Goal: Communication & Community: Share content

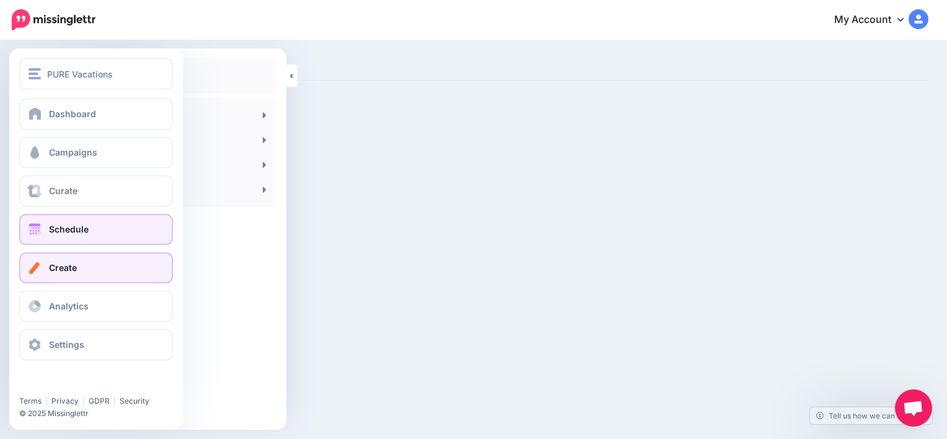
click at [57, 230] on span "Schedule" at bounding box center [69, 229] width 40 height 11
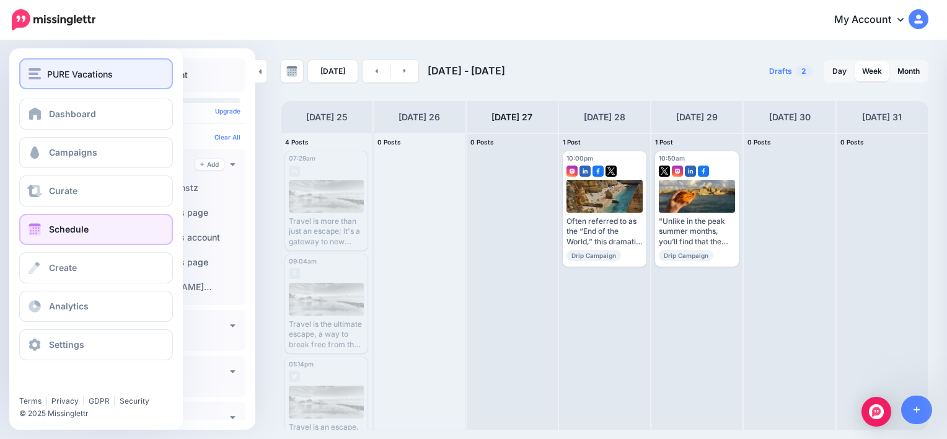
click at [54, 77] on span "PURE Vacations" at bounding box center [80, 74] width 66 height 14
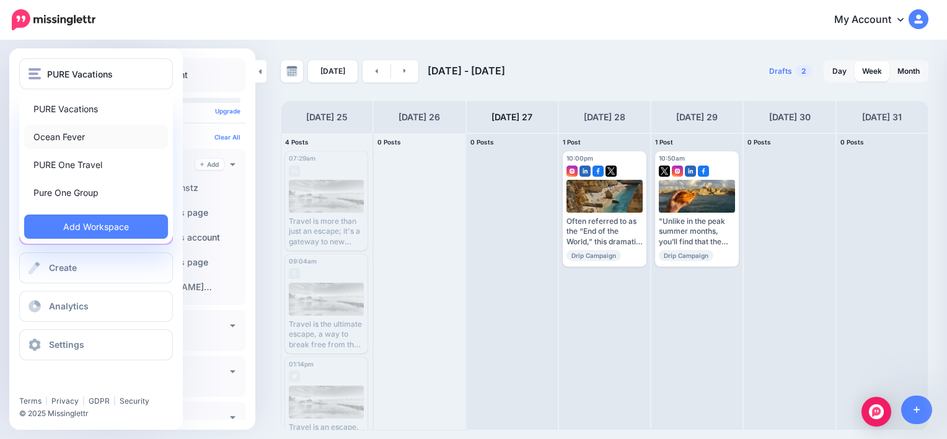
click at [59, 135] on link "Ocean Fever" at bounding box center [96, 137] width 144 height 24
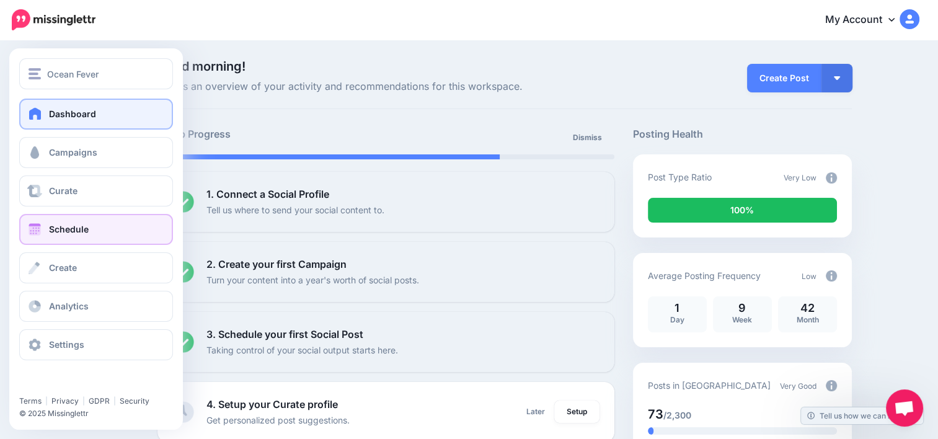
click at [85, 228] on span "Schedule" at bounding box center [69, 229] width 40 height 11
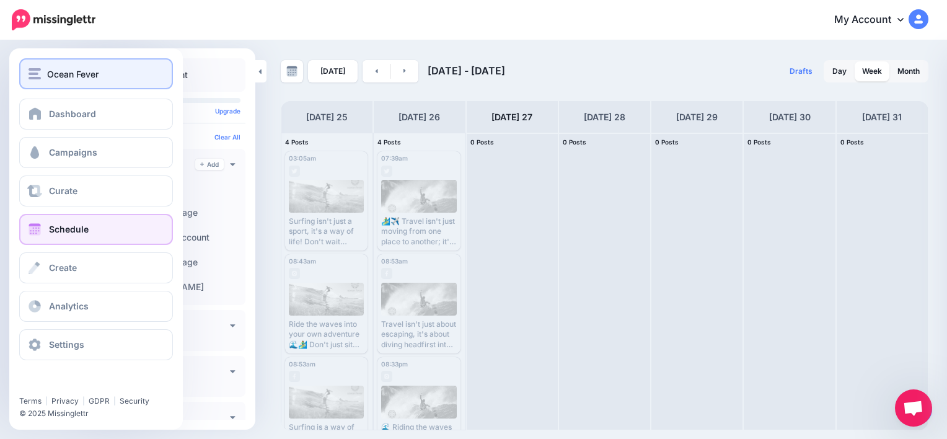
click at [79, 73] on span "Ocean Fever" at bounding box center [72, 74] width 51 height 14
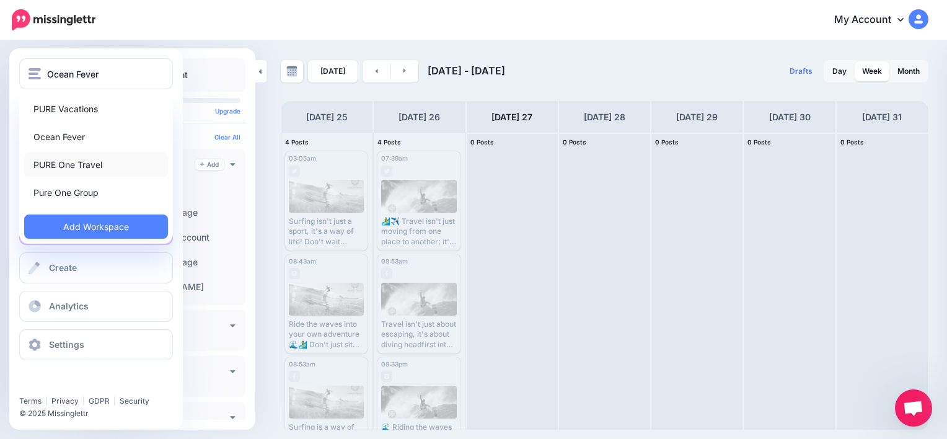
click at [64, 176] on link "PURE One Travel" at bounding box center [96, 164] width 144 height 24
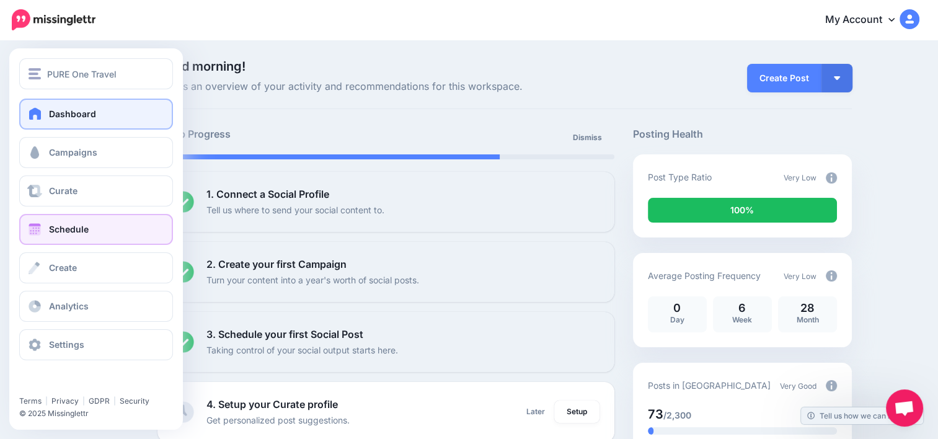
click at [89, 236] on link "Schedule" at bounding box center [96, 229] width 154 height 31
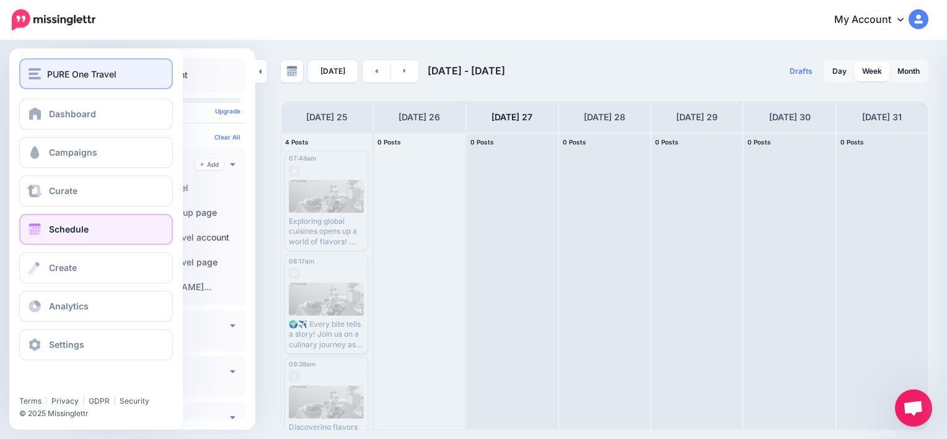
click at [55, 73] on span "PURE One Travel" at bounding box center [81, 74] width 69 height 14
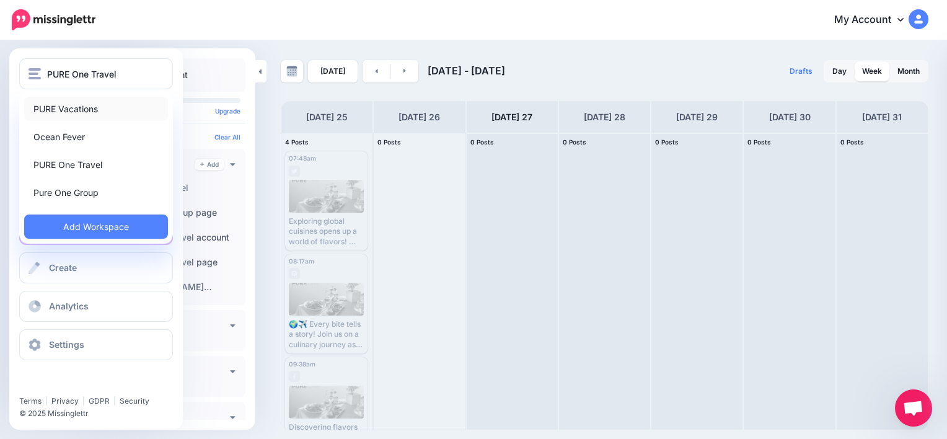
click at [61, 104] on link "PURE Vacations" at bounding box center [96, 109] width 144 height 24
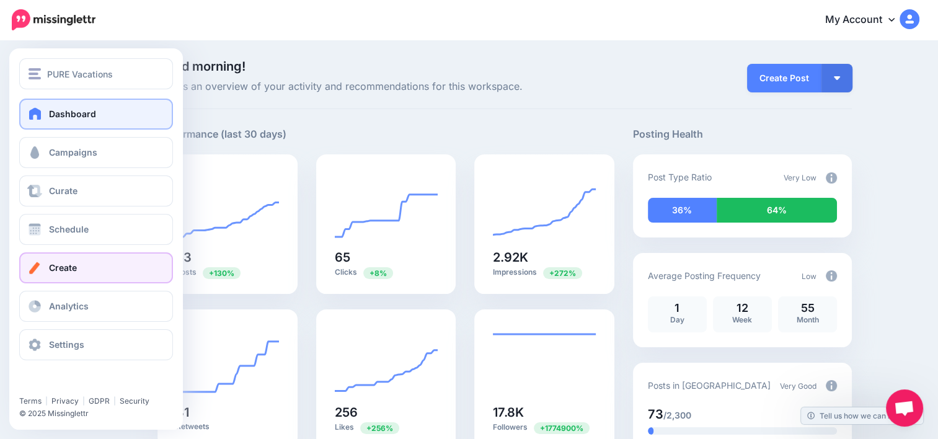
click at [98, 270] on link "Create" at bounding box center [96, 267] width 154 height 31
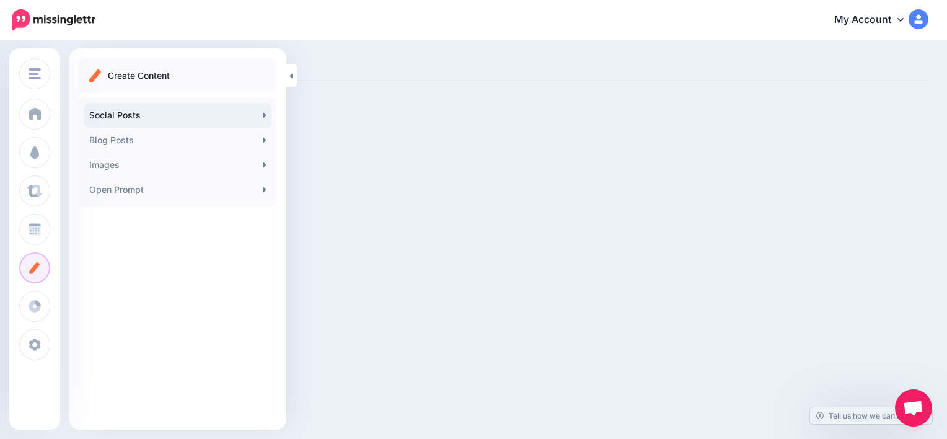
click at [156, 113] on link "Social Posts" at bounding box center [177, 115] width 187 height 25
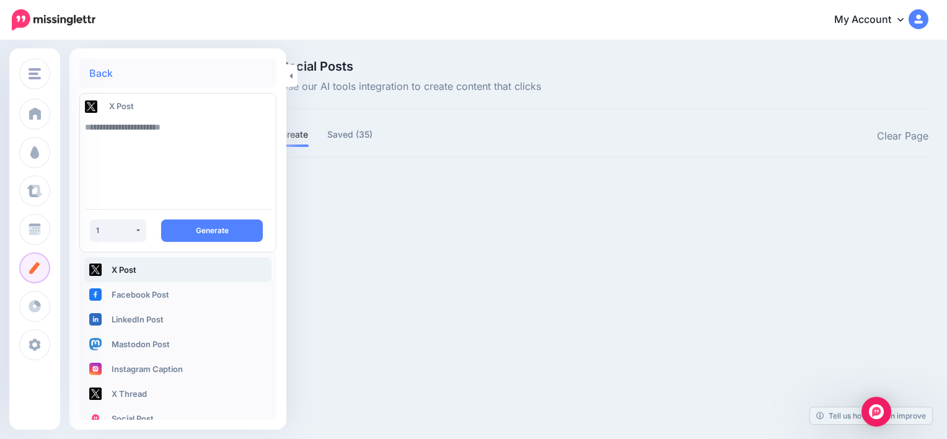
click at [232, 132] on textarea at bounding box center [178, 157] width 186 height 84
type textarea "**********"
click at [195, 222] on button "Generate" at bounding box center [212, 230] width 102 height 22
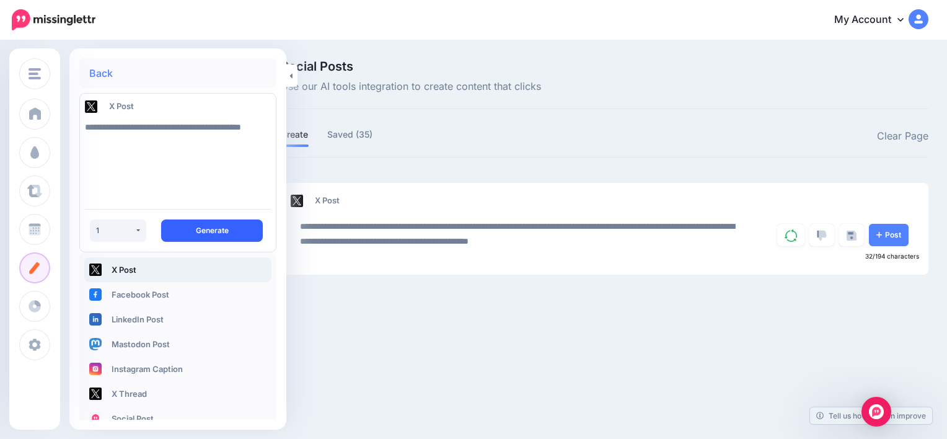
click at [195, 222] on button "Generate" at bounding box center [212, 230] width 102 height 22
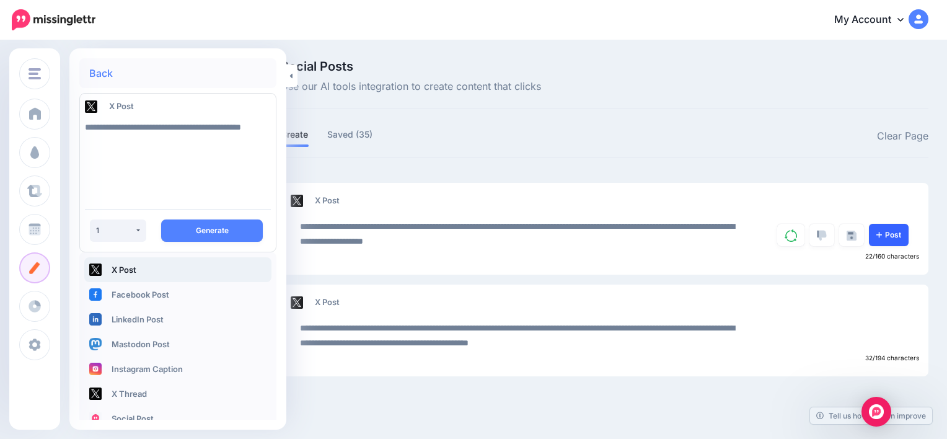
click at [888, 239] on link "Post" at bounding box center [889, 235] width 40 height 22
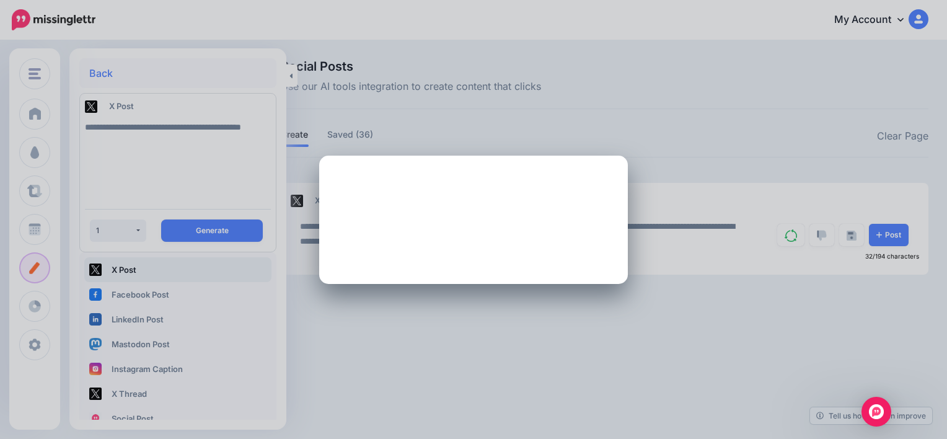
type textarea "**********"
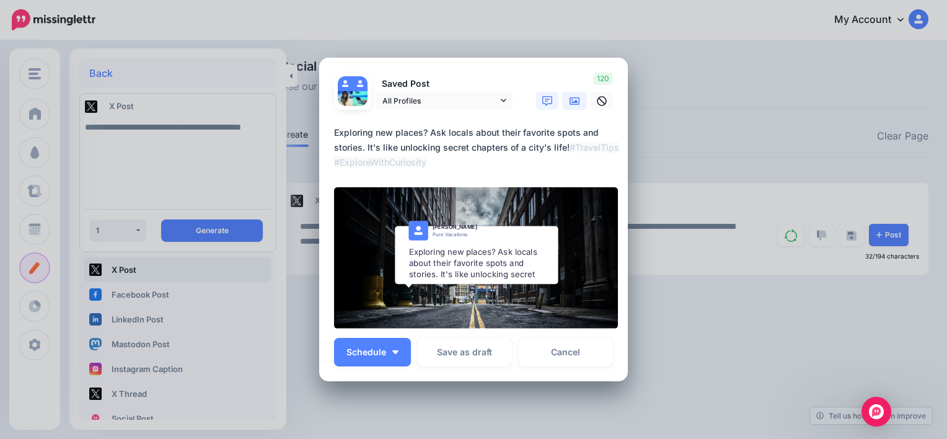
click at [575, 96] on icon at bounding box center [575, 101] width 10 height 10
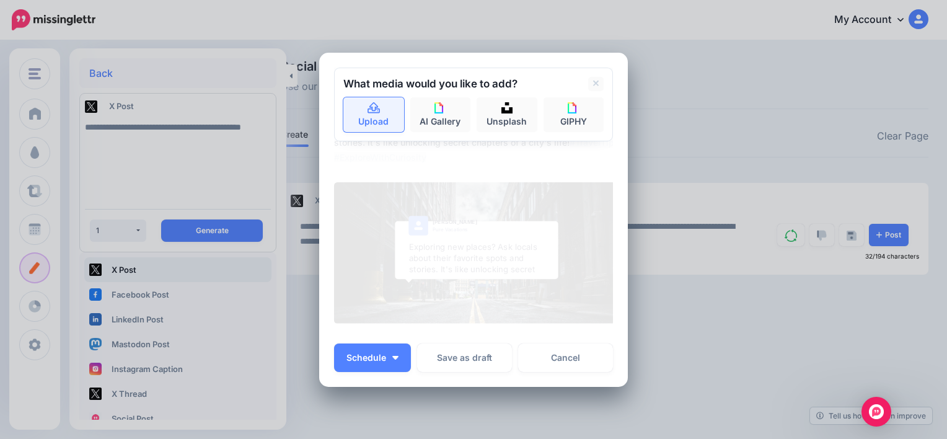
click at [360, 120] on link "Upload" at bounding box center [373, 114] width 61 height 35
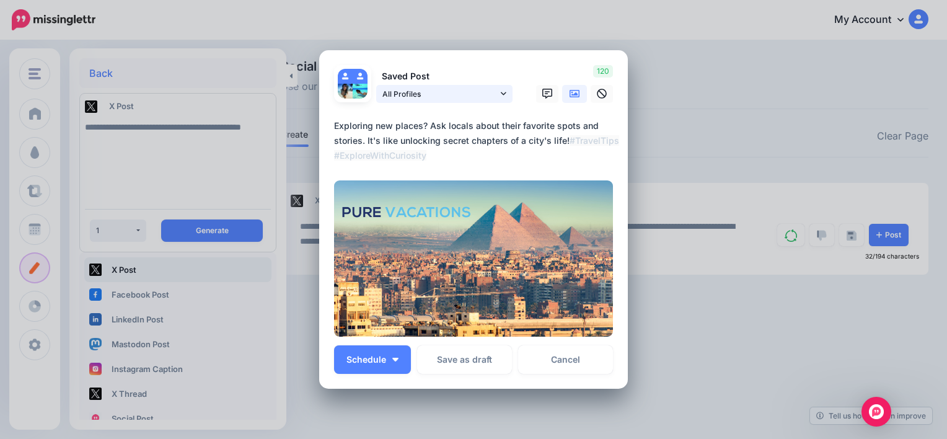
click at [501, 92] on icon at bounding box center [504, 93] width 6 height 9
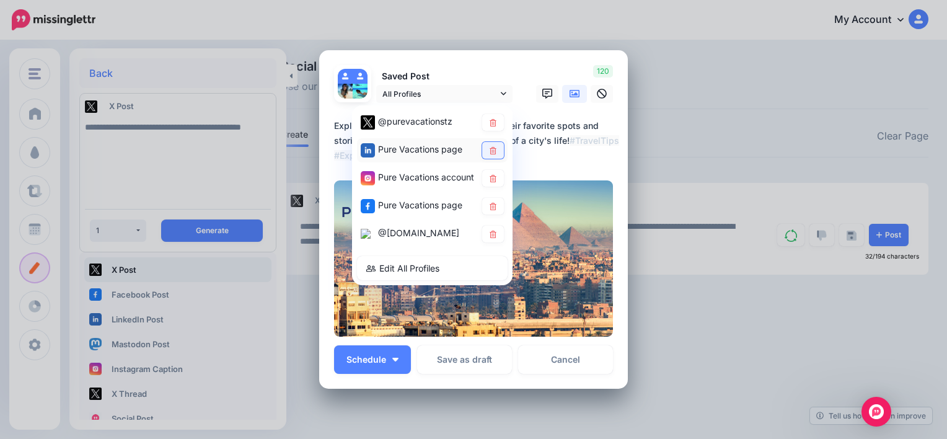
click at [490, 151] on icon at bounding box center [493, 149] width 7 height 7
click at [491, 178] on icon at bounding box center [492, 177] width 9 height 7
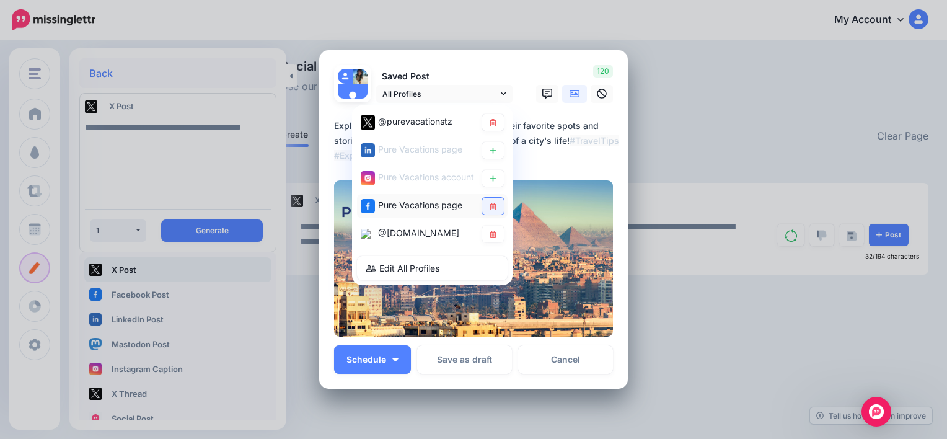
click at [490, 204] on icon at bounding box center [493, 205] width 7 height 7
click at [488, 226] on link at bounding box center [493, 234] width 22 height 17
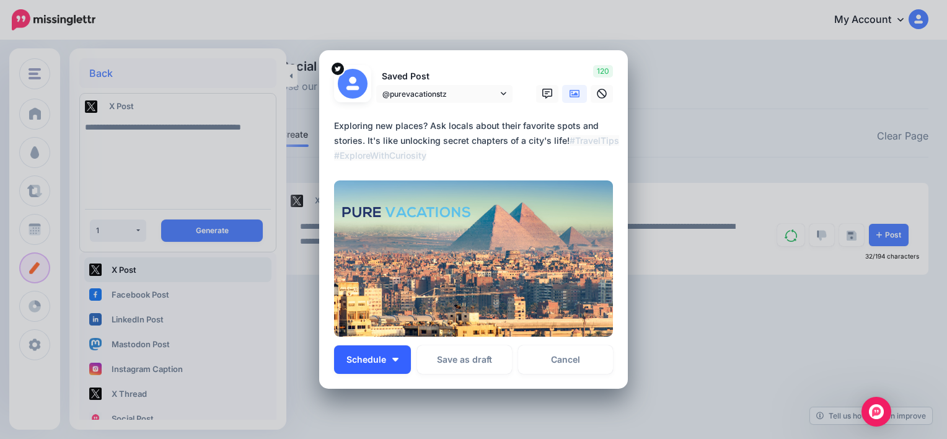
click at [389, 362] on button "Schedule" at bounding box center [372, 359] width 77 height 29
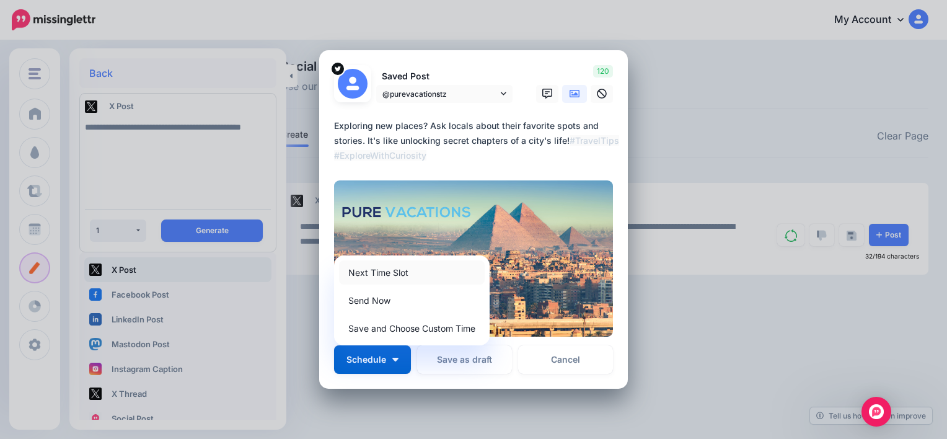
click at [382, 274] on link "Next Time Slot" at bounding box center [412, 272] width 146 height 24
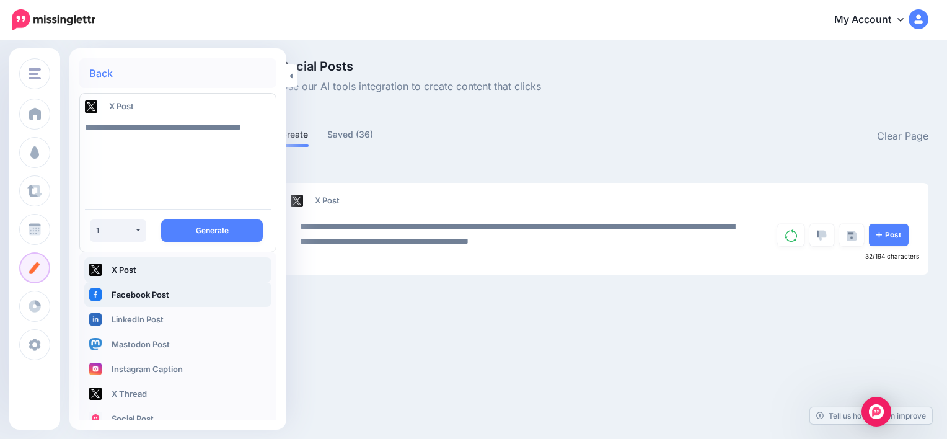
click at [164, 301] on link "Facebook Post" at bounding box center [177, 294] width 187 height 25
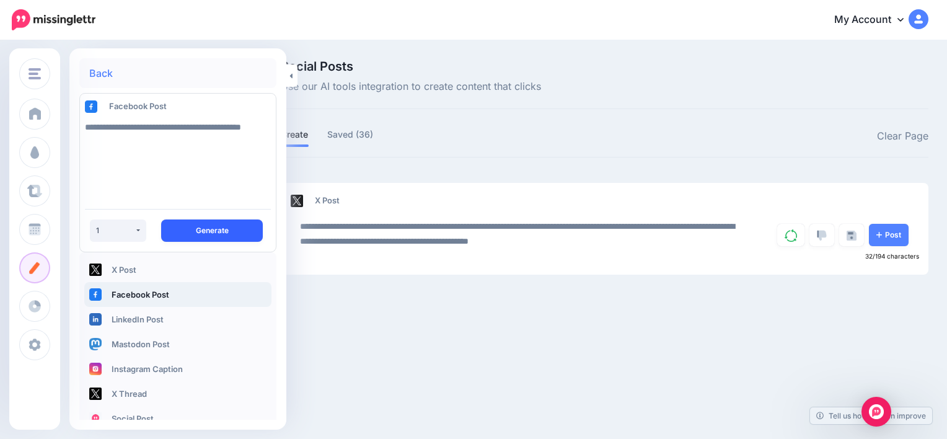
click at [208, 224] on button "Generate" at bounding box center [212, 230] width 102 height 22
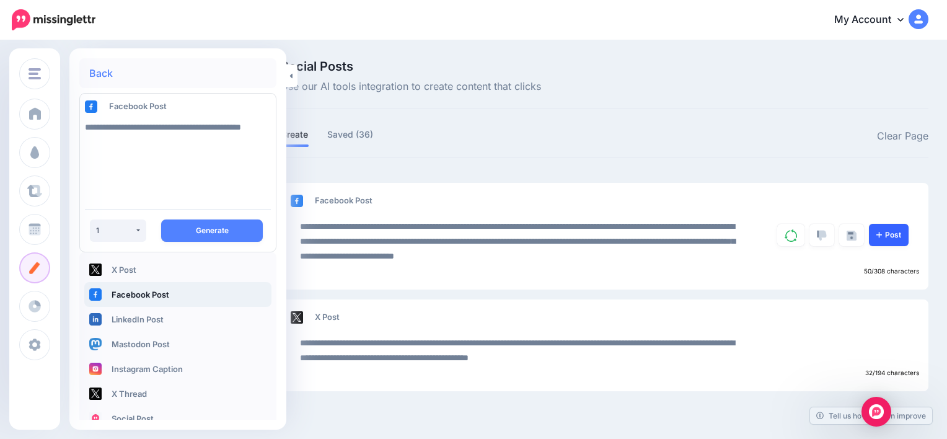
click at [896, 233] on link "Post" at bounding box center [889, 235] width 40 height 22
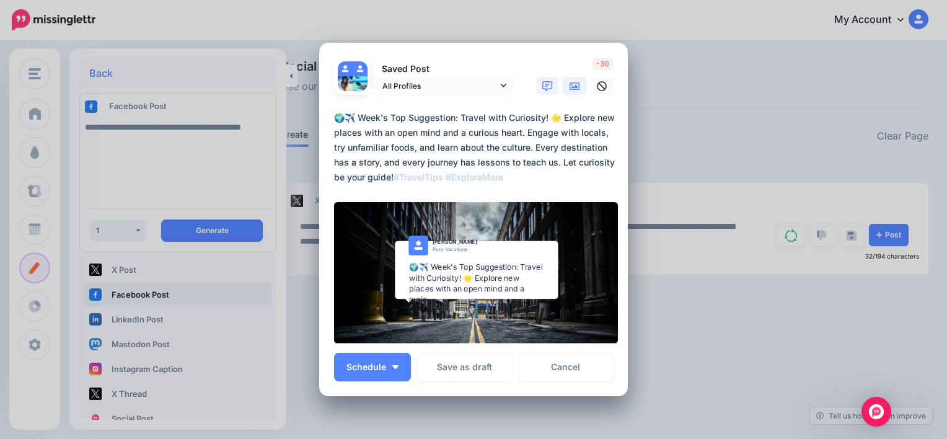
click at [568, 92] on link at bounding box center [574, 86] width 25 height 18
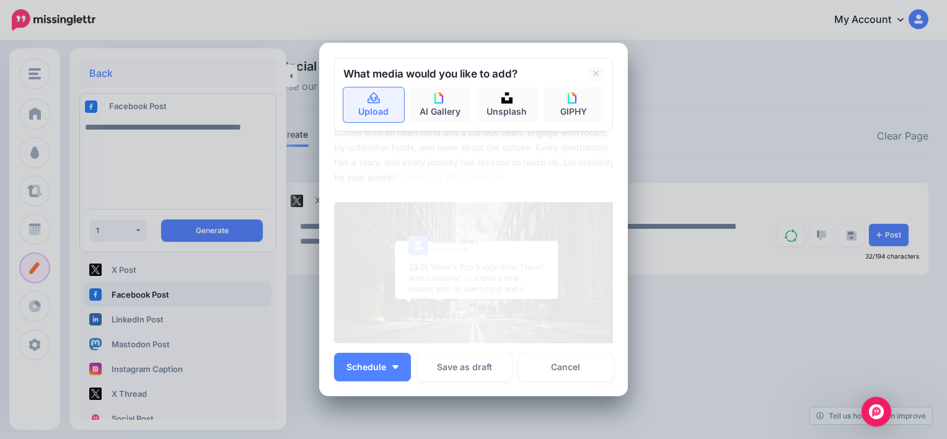
click at [365, 113] on link "Upload" at bounding box center [373, 104] width 61 height 35
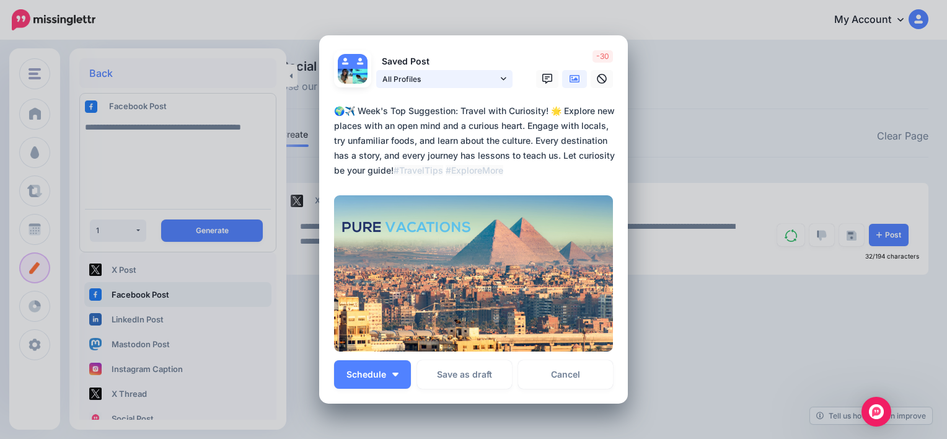
click at [501, 77] on icon at bounding box center [504, 78] width 6 height 9
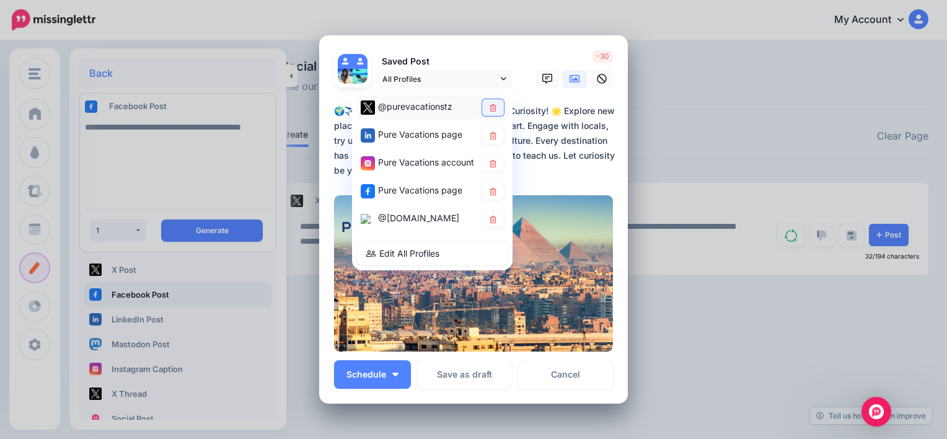
click at [489, 107] on icon at bounding box center [492, 107] width 9 height 7
click at [488, 138] on icon at bounding box center [492, 134] width 9 height 7
click at [490, 160] on icon at bounding box center [493, 162] width 7 height 7
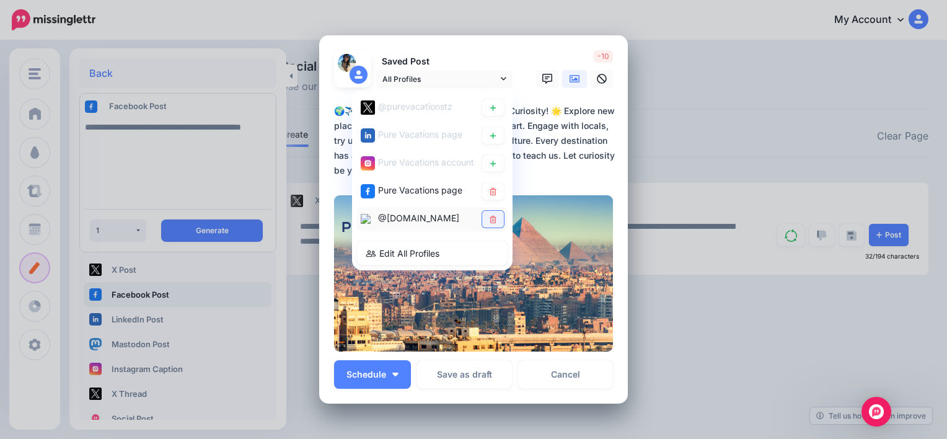
click at [490, 218] on icon at bounding box center [493, 218] width 7 height 7
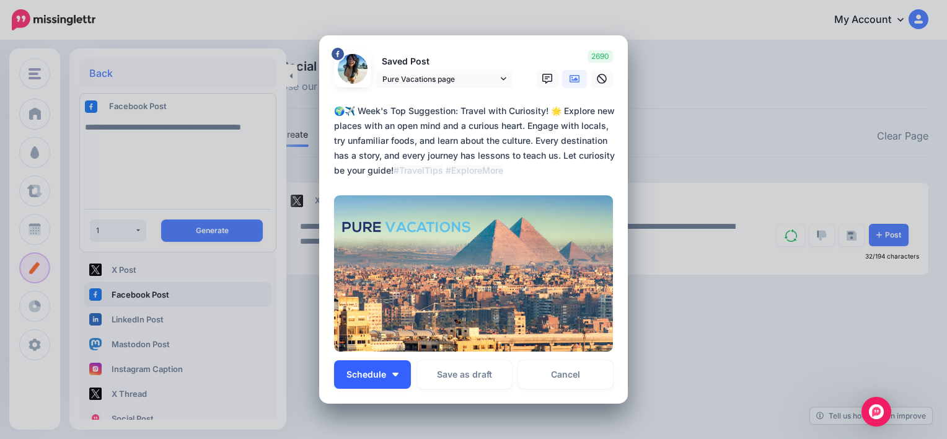
click at [392, 373] on img "button" at bounding box center [395, 374] width 6 height 4
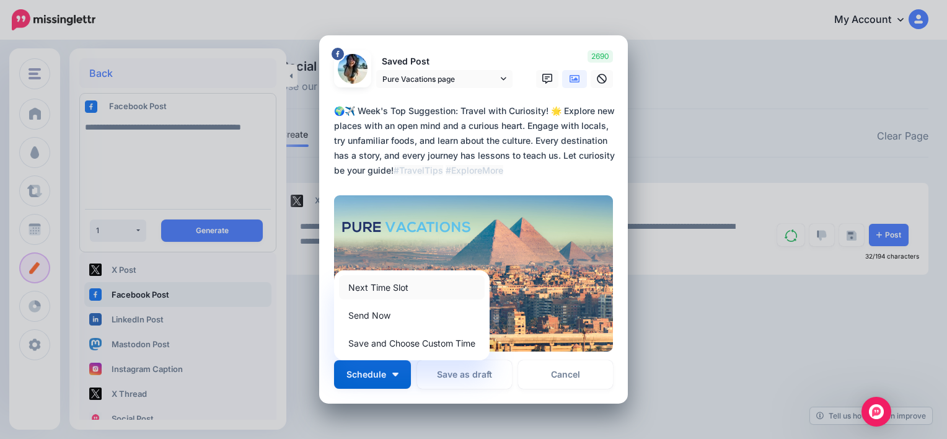
click at [378, 287] on link "Next Time Slot" at bounding box center [412, 287] width 146 height 24
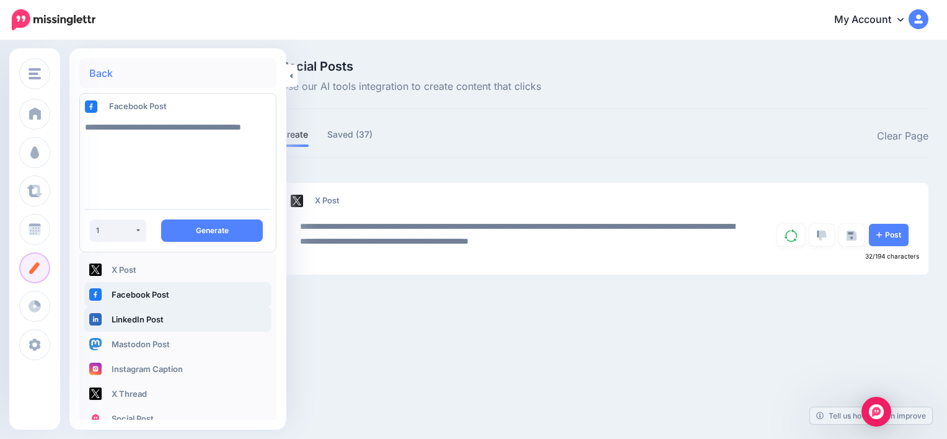
click at [141, 314] on link "LinkedIn Post" at bounding box center [177, 319] width 187 height 25
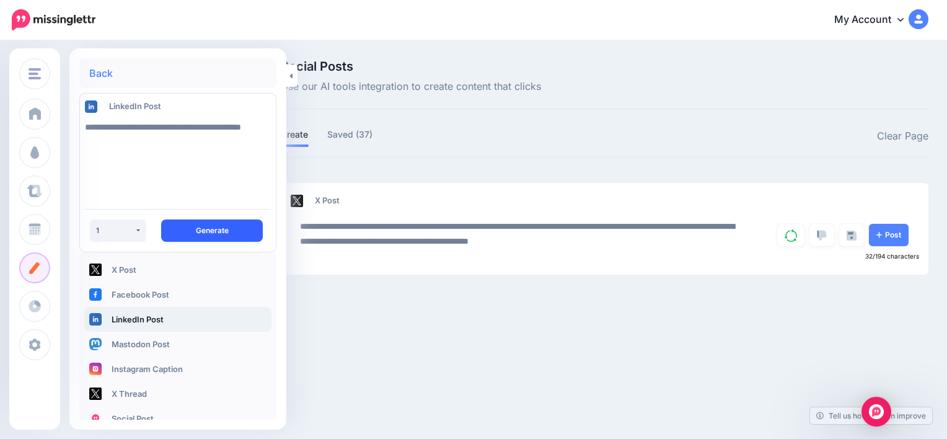
click at [206, 227] on button "Generate" at bounding box center [212, 230] width 102 height 22
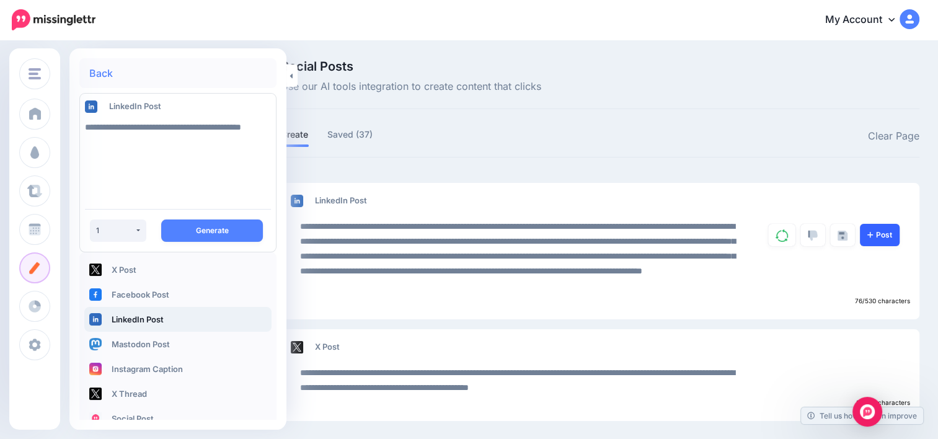
click at [897, 229] on link "Post" at bounding box center [880, 235] width 40 height 22
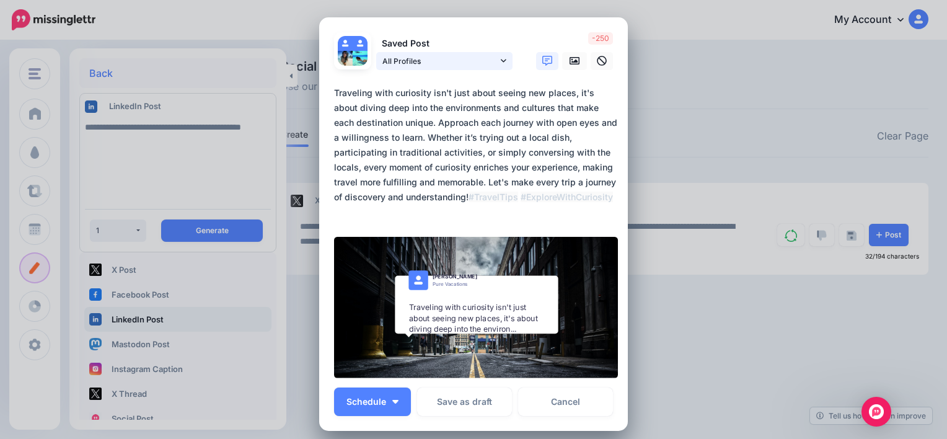
click at [501, 62] on icon at bounding box center [504, 60] width 6 height 9
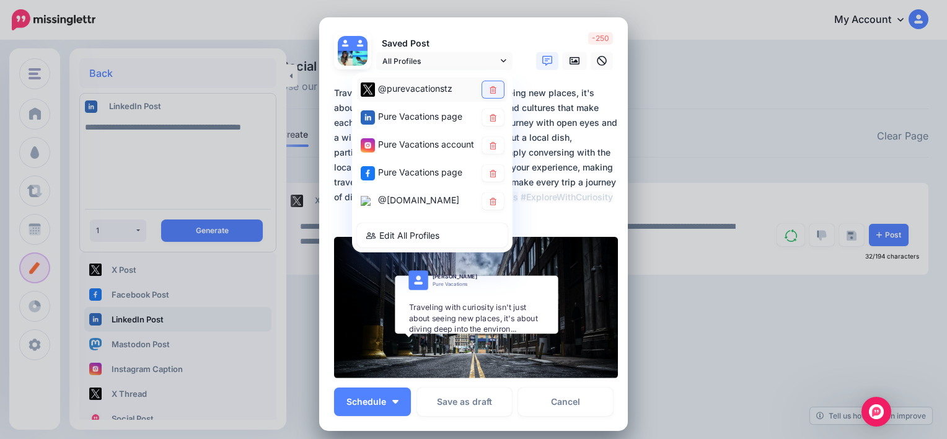
click at [491, 90] on icon at bounding box center [492, 89] width 9 height 7
click at [490, 143] on icon at bounding box center [493, 144] width 7 height 7
click at [488, 172] on icon at bounding box center [492, 172] width 9 height 7
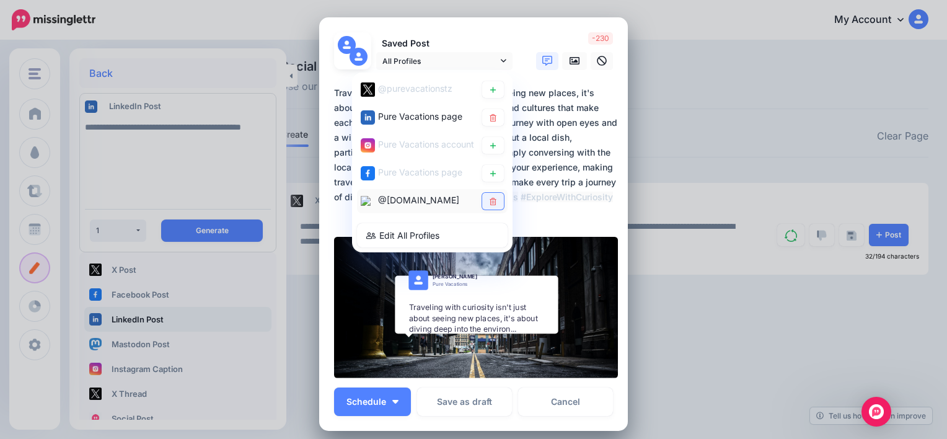
click at [488, 198] on icon at bounding box center [492, 200] width 9 height 7
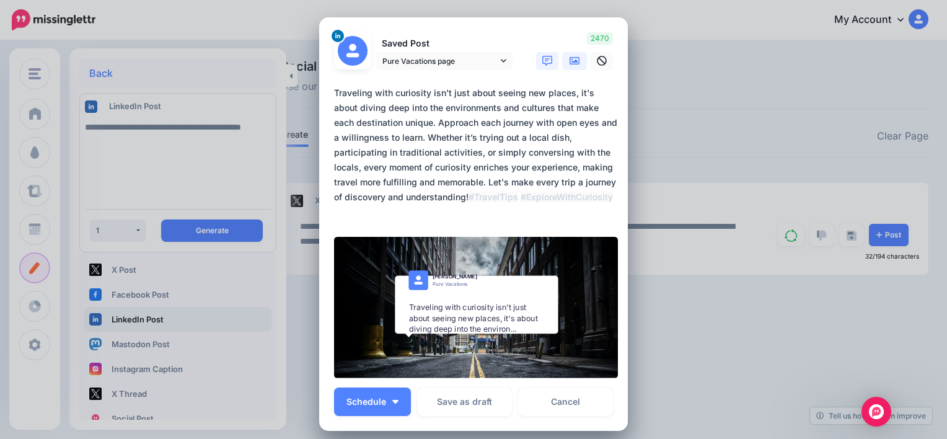
click at [570, 62] on icon at bounding box center [575, 60] width 10 height 7
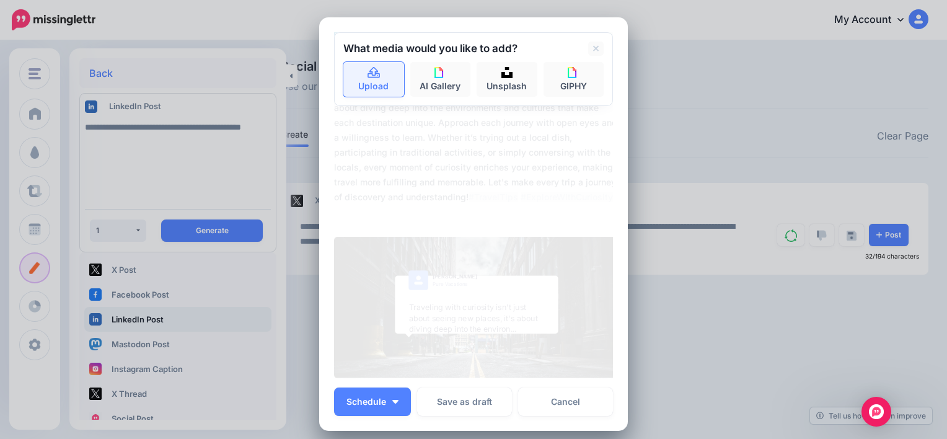
click at [382, 69] on link "Upload" at bounding box center [373, 79] width 61 height 35
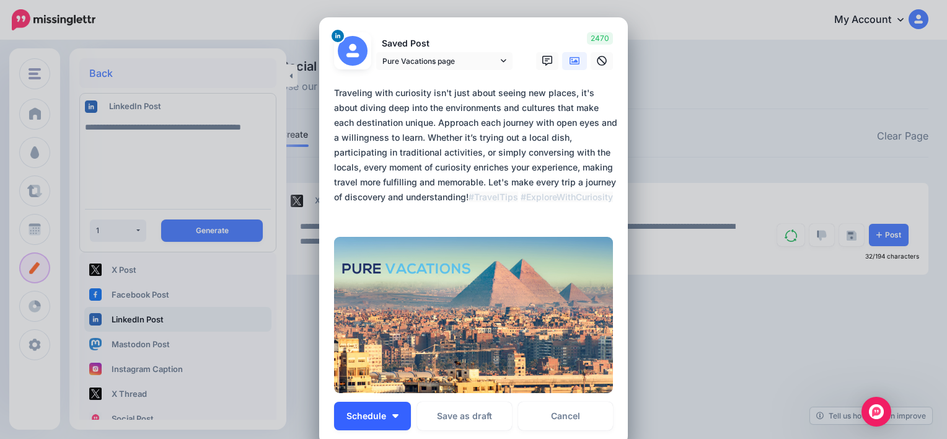
click at [392, 407] on button "Schedule" at bounding box center [372, 416] width 77 height 29
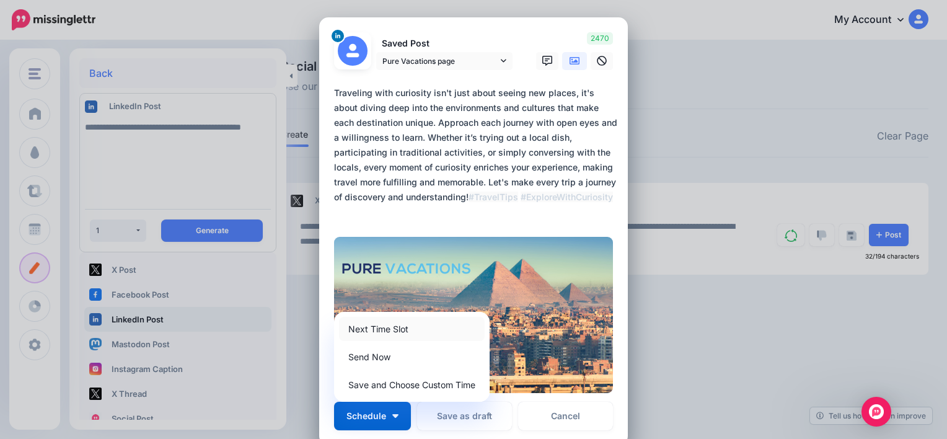
click at [392, 334] on link "Next Time Slot" at bounding box center [412, 329] width 146 height 24
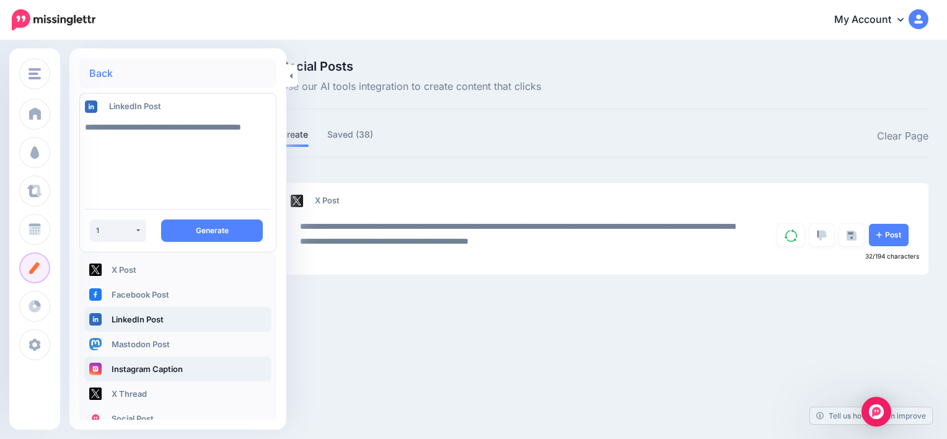
click at [131, 366] on link "Instagram Caption" at bounding box center [177, 368] width 187 height 25
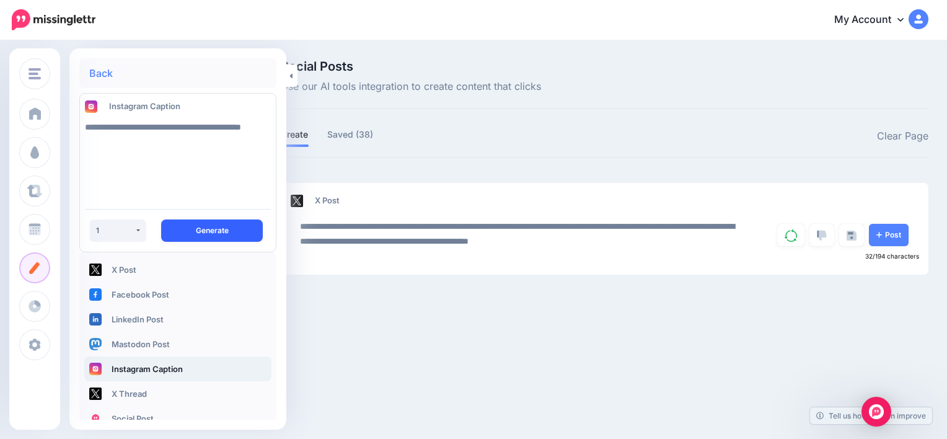
click at [217, 228] on button "Generate" at bounding box center [212, 230] width 102 height 22
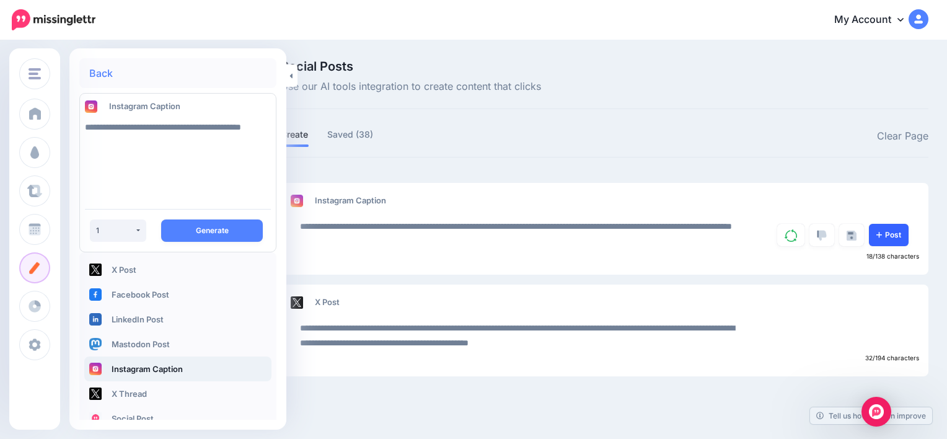
click at [895, 233] on link "Post" at bounding box center [889, 235] width 40 height 22
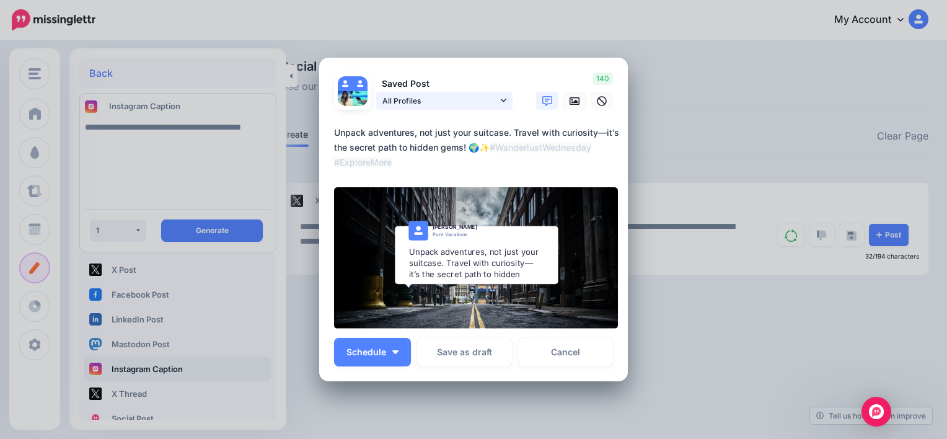
click at [501, 102] on icon at bounding box center [504, 100] width 6 height 9
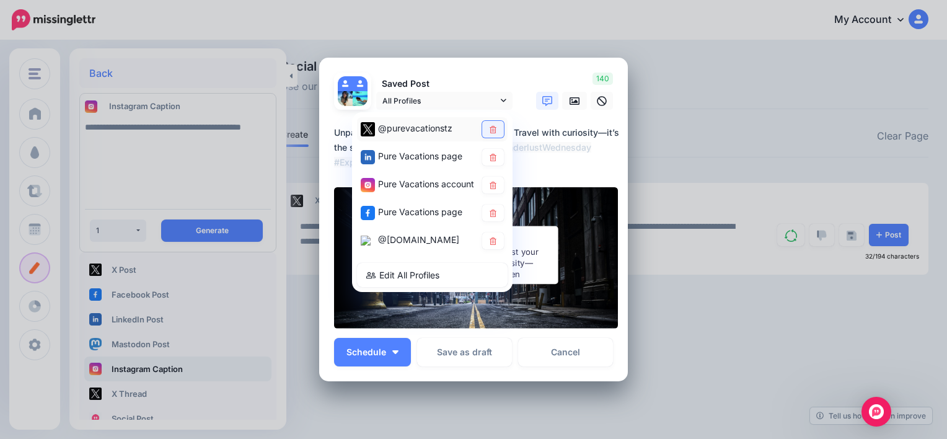
click at [493, 131] on link at bounding box center [493, 129] width 22 height 17
click at [488, 157] on icon at bounding box center [492, 157] width 9 height 7
click at [489, 209] on icon at bounding box center [492, 212] width 9 height 7
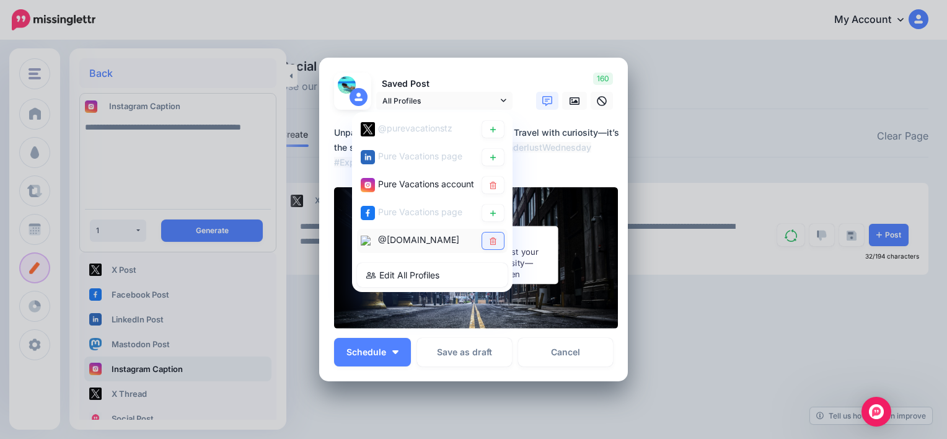
click at [490, 237] on icon at bounding box center [493, 240] width 7 height 7
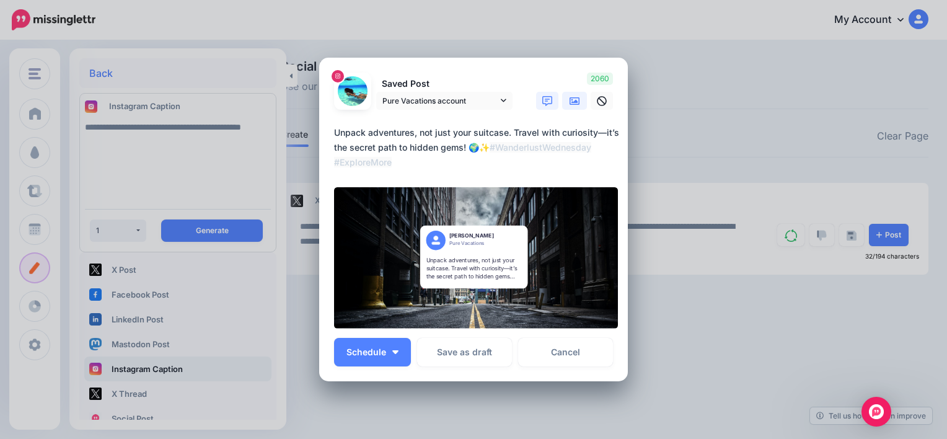
click at [573, 99] on icon at bounding box center [575, 101] width 10 height 10
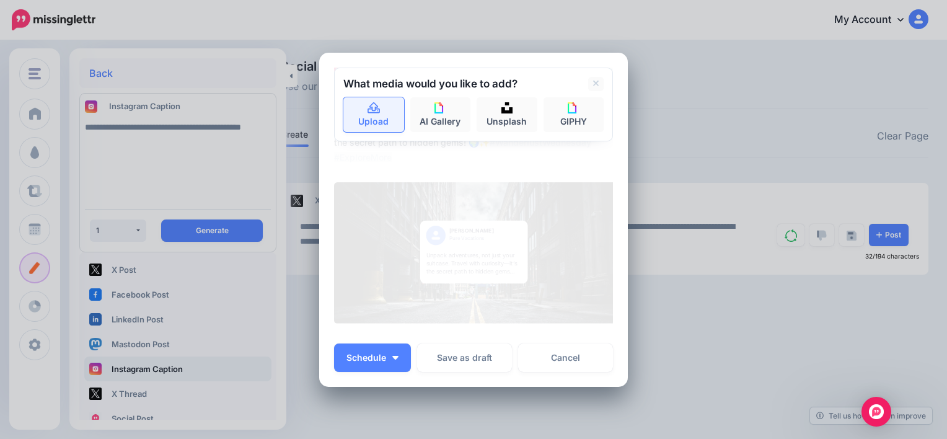
click at [361, 112] on link "Upload" at bounding box center [373, 114] width 61 height 35
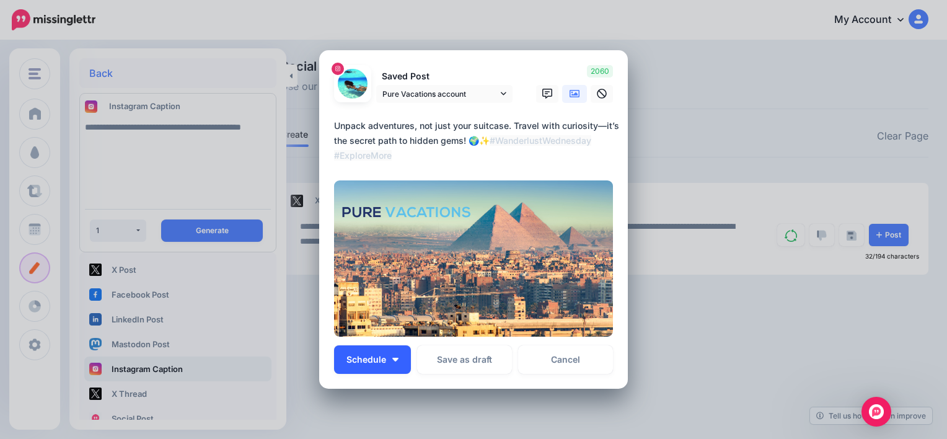
click at [394, 367] on button "Schedule" at bounding box center [372, 359] width 77 height 29
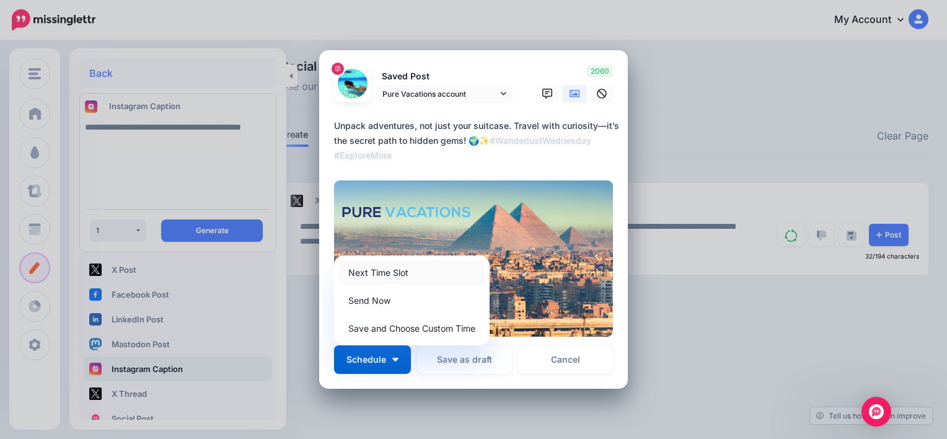
click at [380, 276] on link "Next Time Slot" at bounding box center [412, 272] width 146 height 24
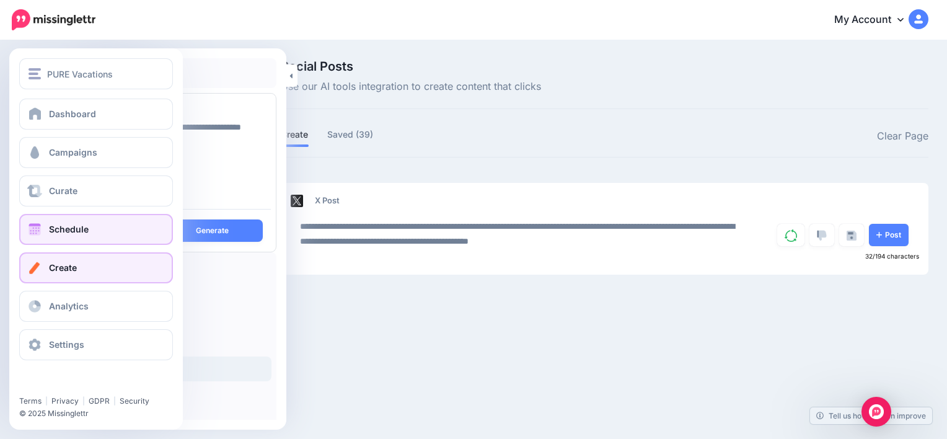
click at [63, 216] on link "Schedule" at bounding box center [96, 229] width 154 height 31
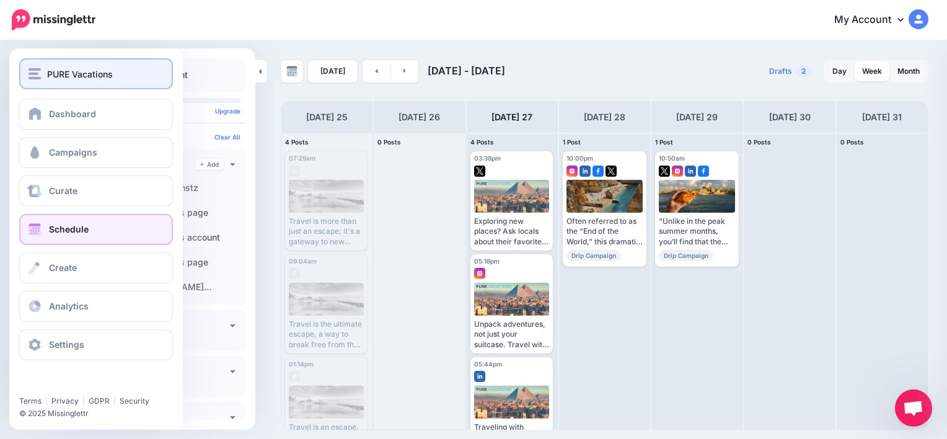
click at [45, 70] on div "PURE Vacations" at bounding box center [96, 74] width 135 height 14
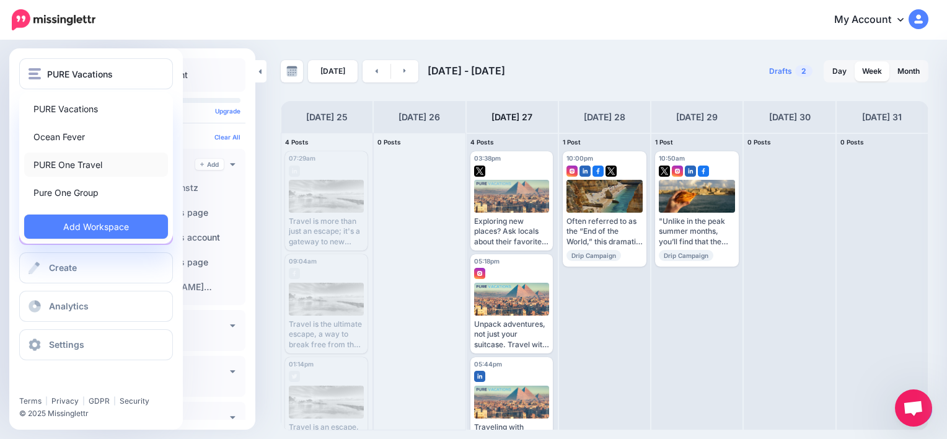
click at [95, 158] on link "PURE One Travel" at bounding box center [96, 164] width 144 height 24
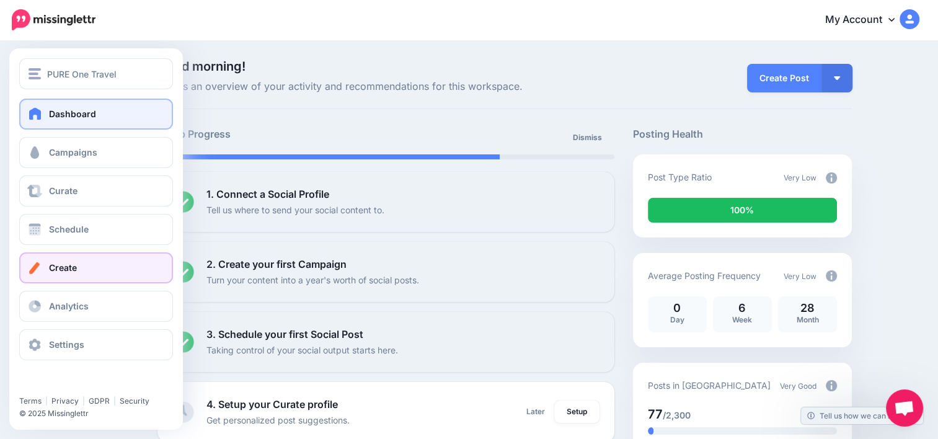
click at [89, 260] on link "Create" at bounding box center [96, 267] width 154 height 31
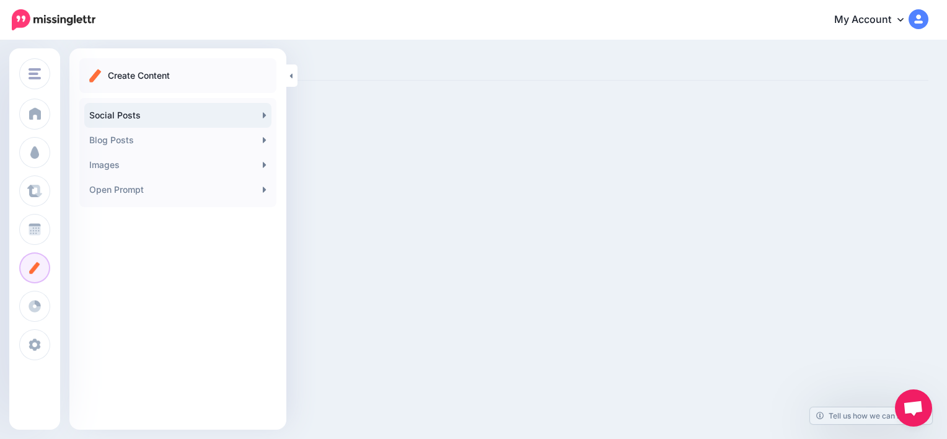
click at [169, 112] on link "Social Posts" at bounding box center [177, 115] width 187 height 25
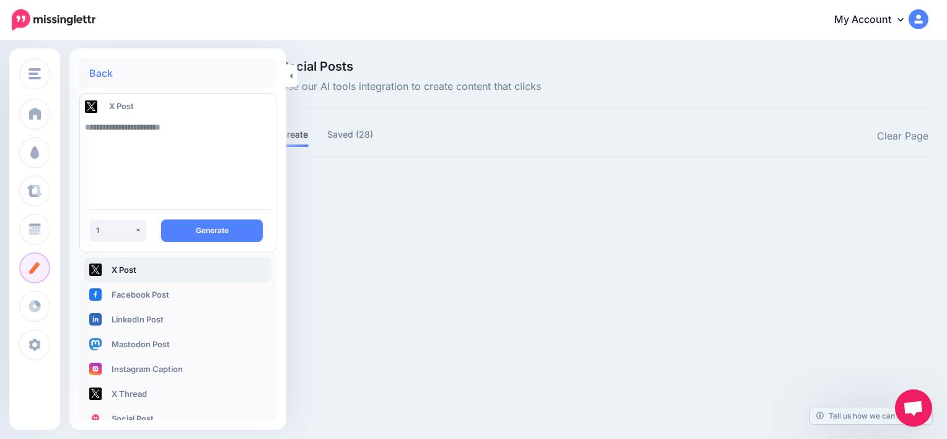
click at [174, 132] on textarea at bounding box center [178, 157] width 186 height 84
type textarea "**********"
click at [221, 221] on button "Generate" at bounding box center [212, 230] width 102 height 22
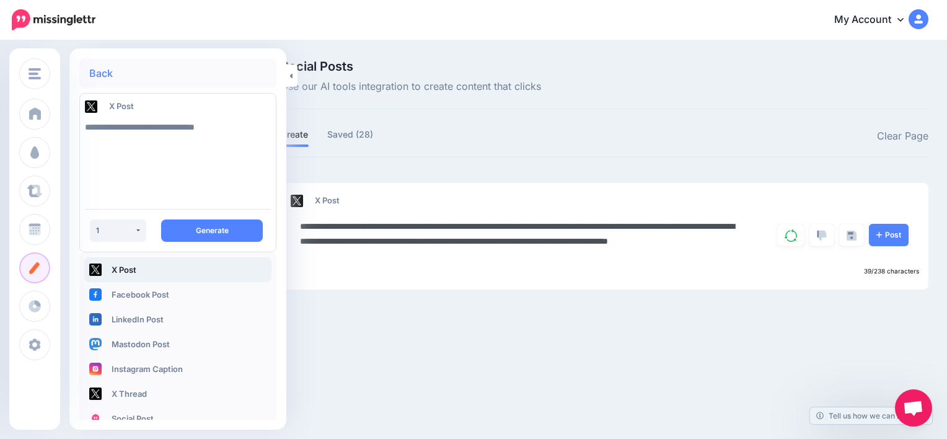
click at [305, 222] on textarea "**********" at bounding box center [522, 241] width 445 height 45
click at [446, 257] on textarea "**********" at bounding box center [522, 241] width 445 height 45
type textarea "**********"
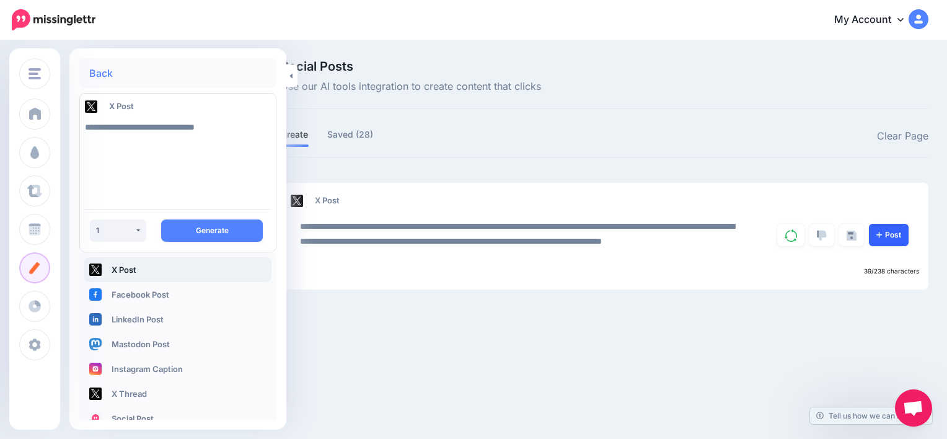
click at [900, 234] on link "Post" at bounding box center [889, 235] width 40 height 22
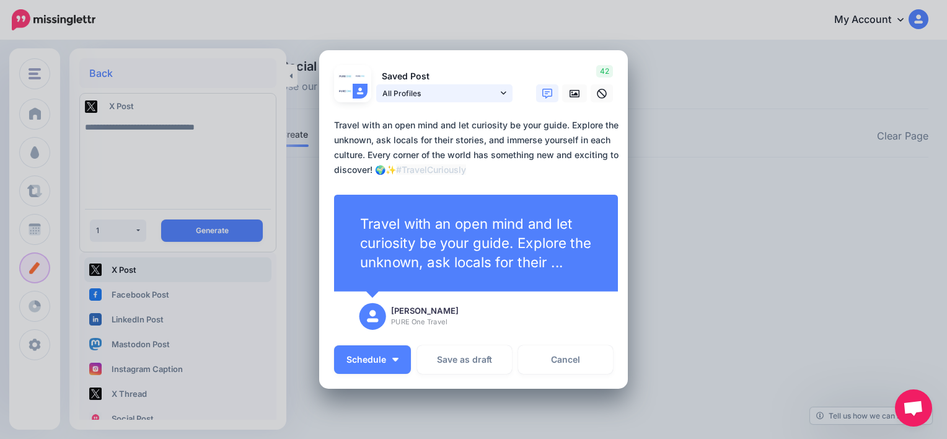
click at [503, 92] on link "All Profiles" at bounding box center [444, 93] width 136 height 18
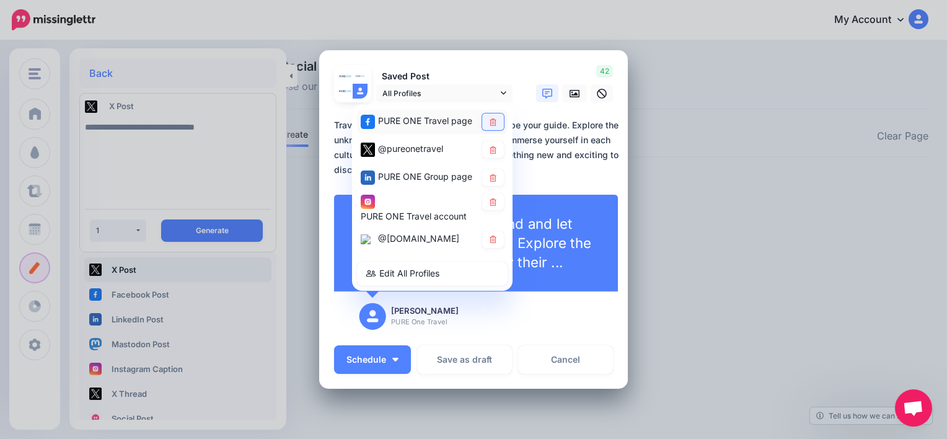
click at [490, 119] on icon at bounding box center [493, 121] width 7 height 7
click at [494, 174] on link at bounding box center [493, 177] width 22 height 17
click at [489, 203] on icon at bounding box center [492, 201] width 9 height 7
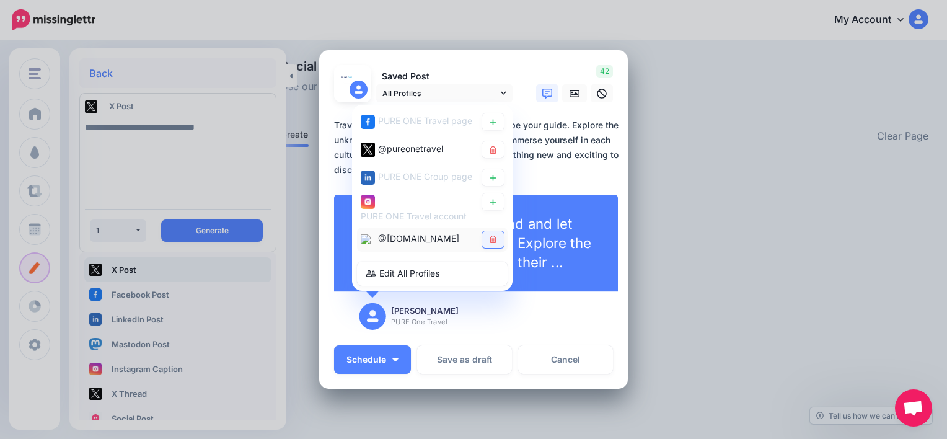
click at [490, 237] on icon at bounding box center [492, 239] width 9 height 7
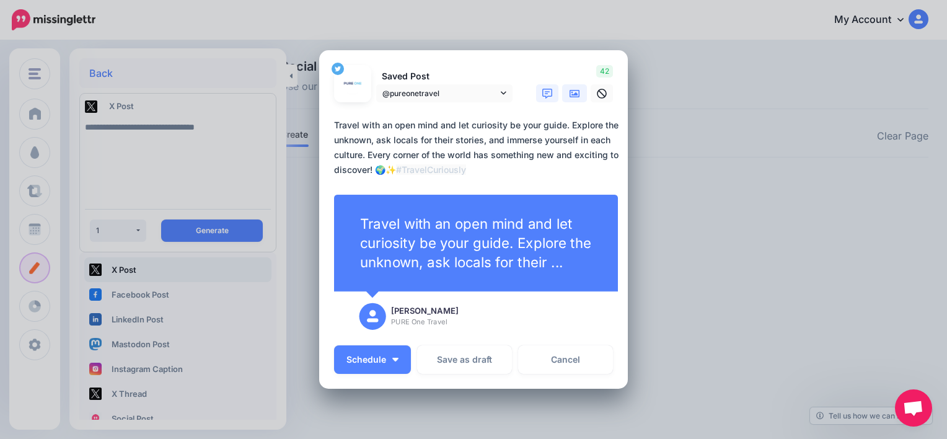
click at [570, 94] on icon at bounding box center [575, 93] width 10 height 7
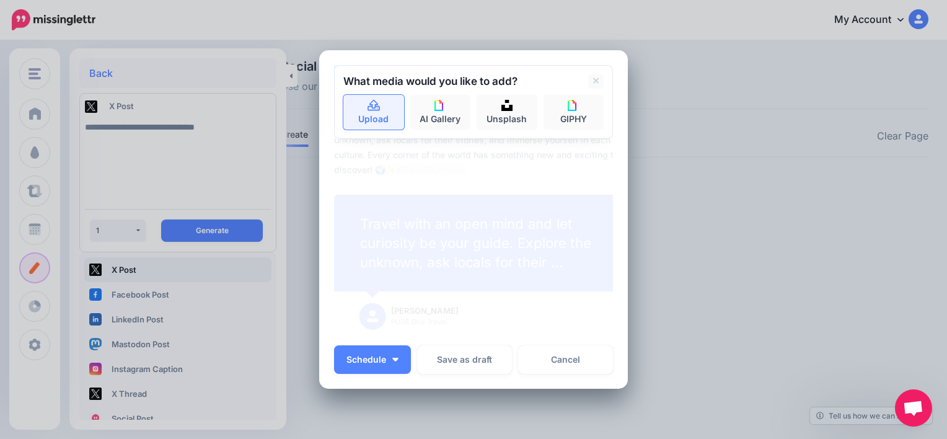
click at [357, 115] on link "Upload" at bounding box center [373, 112] width 61 height 35
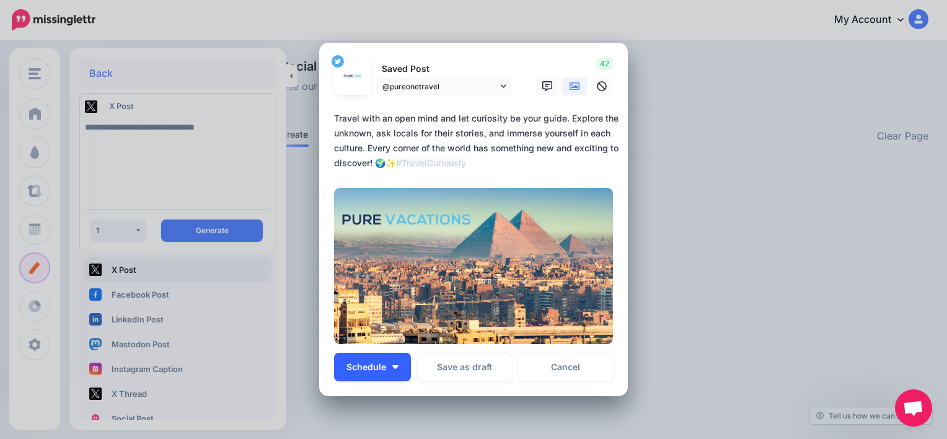
click at [401, 361] on button "Schedule" at bounding box center [372, 367] width 77 height 29
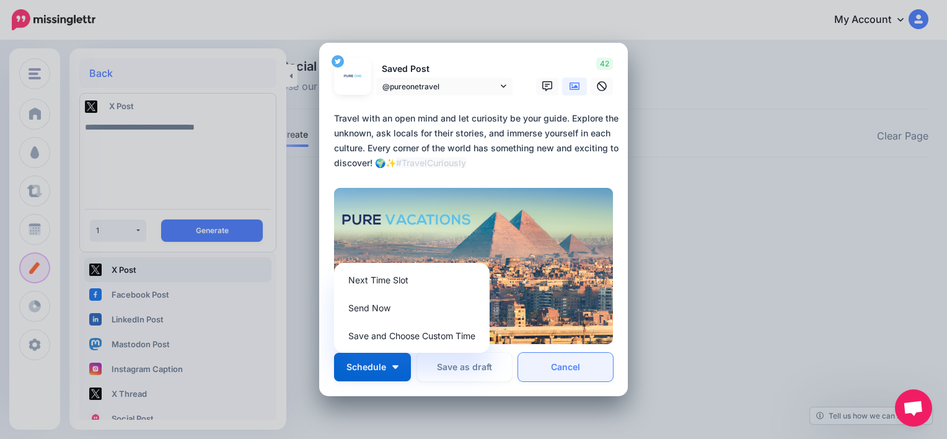
click at [553, 372] on link "Cancel" at bounding box center [565, 367] width 95 height 29
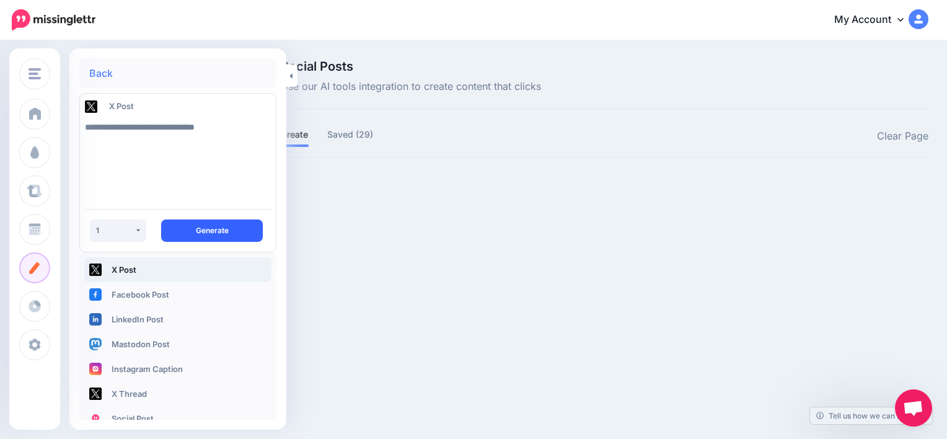
click at [201, 231] on button "Generate" at bounding box center [212, 230] width 102 height 22
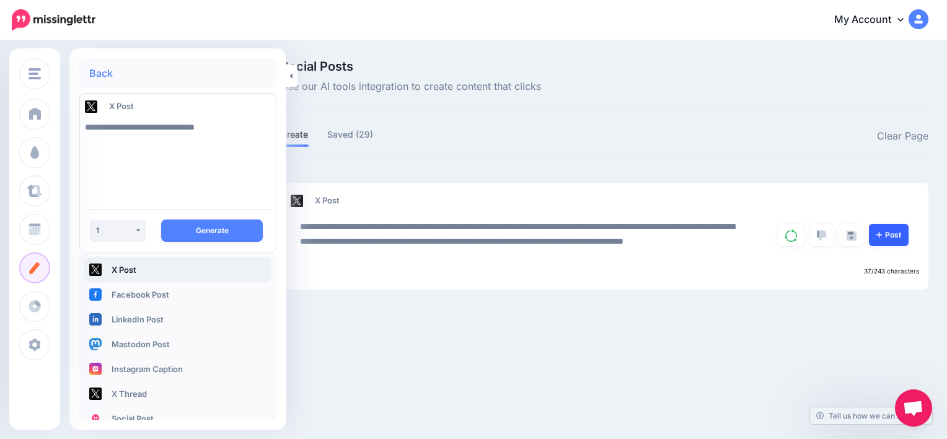
click at [886, 235] on link "Post" at bounding box center [889, 235] width 40 height 22
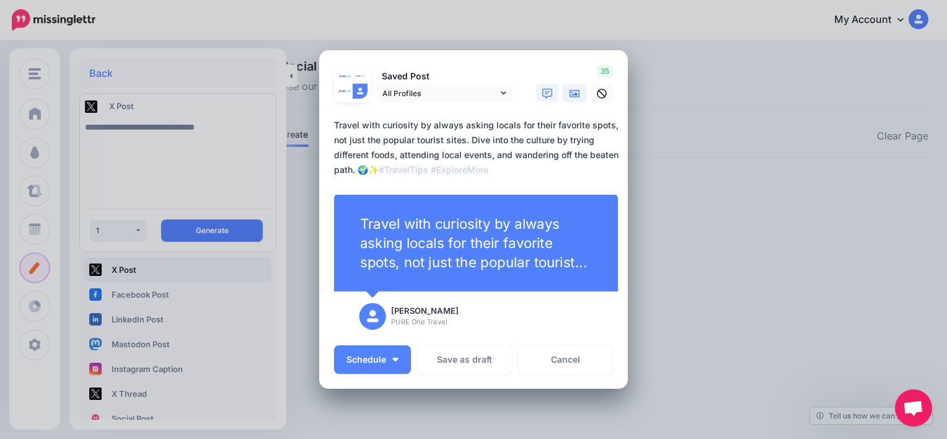
click at [565, 87] on link at bounding box center [574, 93] width 25 height 18
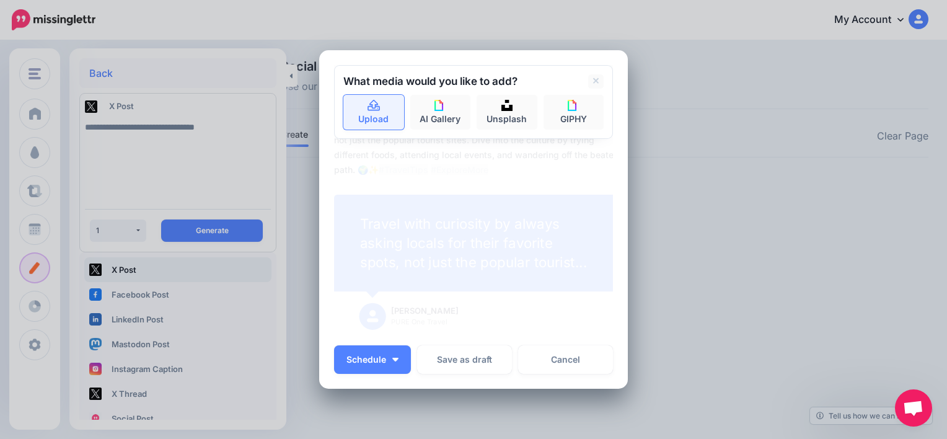
click at [382, 101] on link "Upload" at bounding box center [373, 112] width 61 height 35
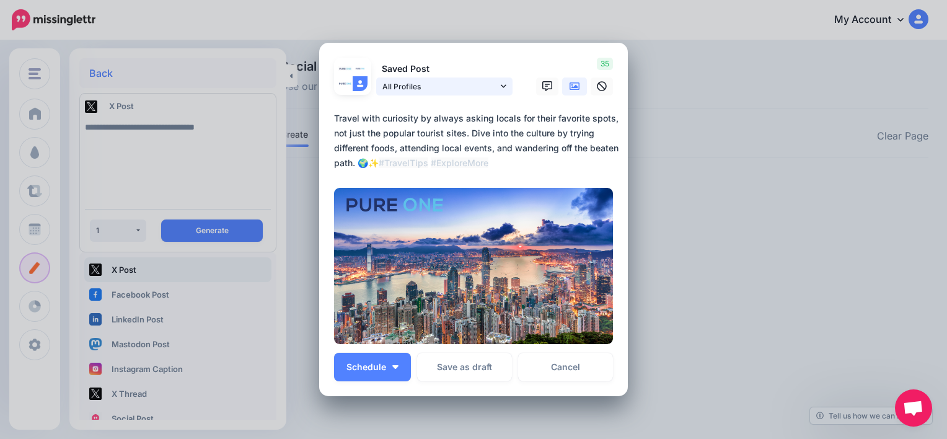
click at [501, 86] on icon at bounding box center [504, 86] width 6 height 9
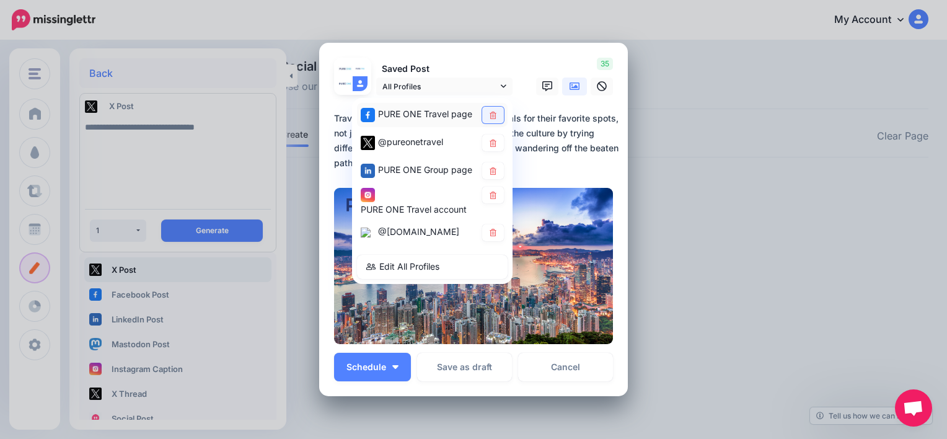
click at [491, 113] on icon at bounding box center [493, 114] width 7 height 7
click at [493, 171] on link at bounding box center [493, 170] width 22 height 17
click at [488, 195] on icon at bounding box center [492, 194] width 9 height 7
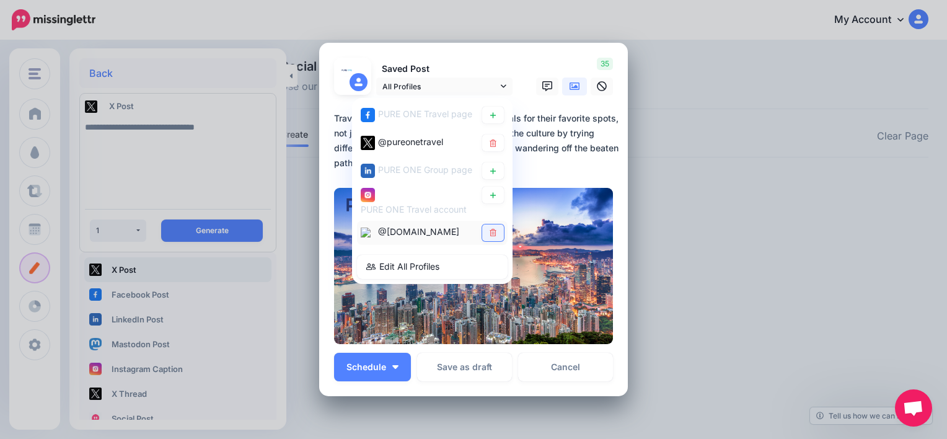
click at [490, 229] on icon at bounding box center [493, 232] width 7 height 7
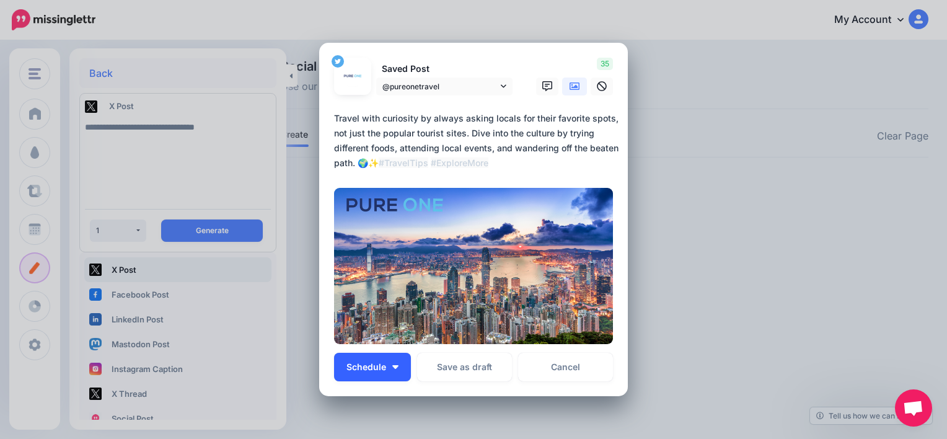
click at [392, 367] on img "button" at bounding box center [395, 367] width 6 height 4
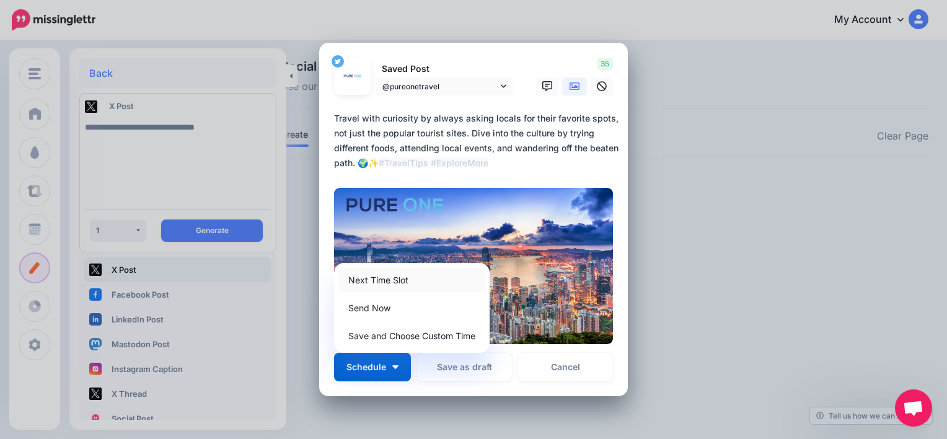
click at [377, 282] on link "Next Time Slot" at bounding box center [412, 280] width 146 height 24
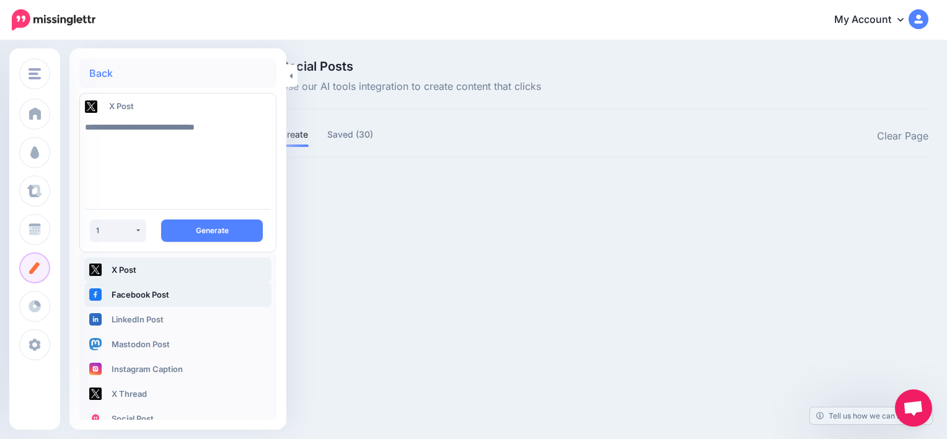
click at [188, 286] on link "Facebook Post" at bounding box center [177, 294] width 187 height 25
click at [224, 125] on textarea "**********" at bounding box center [178, 157] width 186 height 84
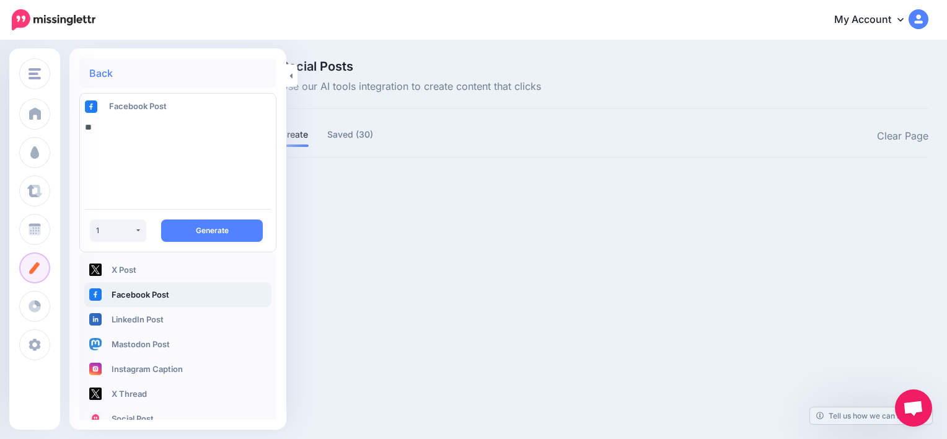
type textarea "*"
type textarea "**********"
click at [207, 229] on button "Generate" at bounding box center [212, 230] width 102 height 22
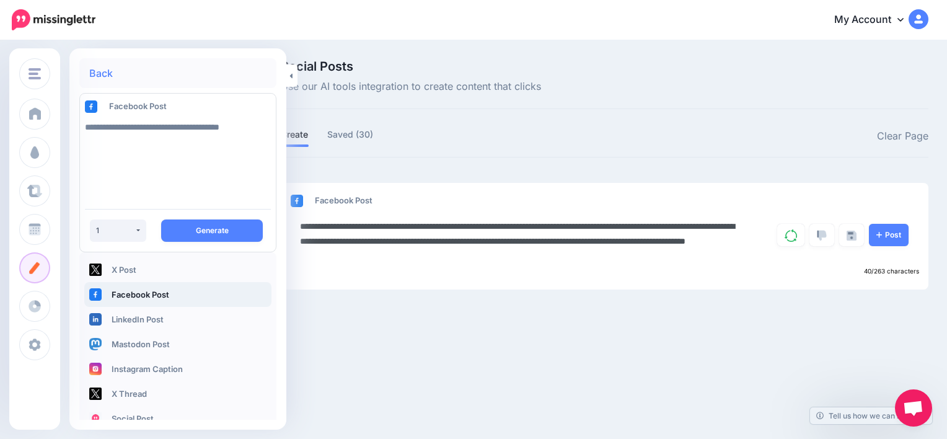
click at [377, 226] on textarea "**********" at bounding box center [522, 241] width 445 height 45
type textarea "**********"
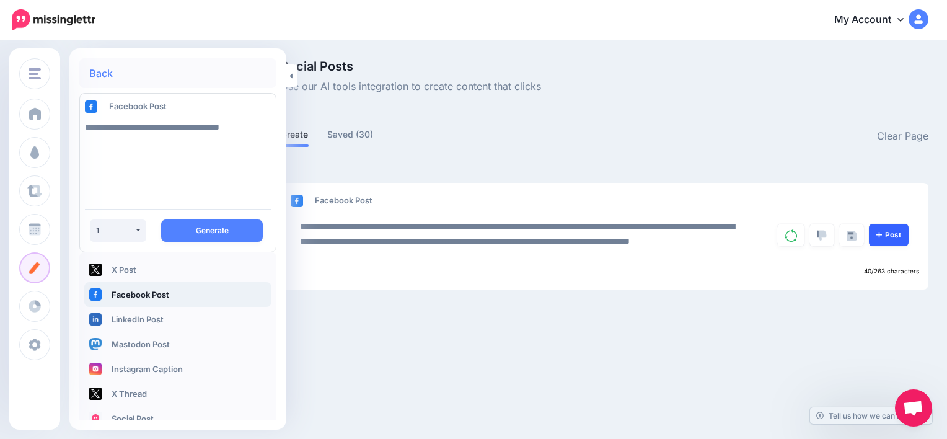
click at [902, 245] on link "Post" at bounding box center [889, 235] width 40 height 22
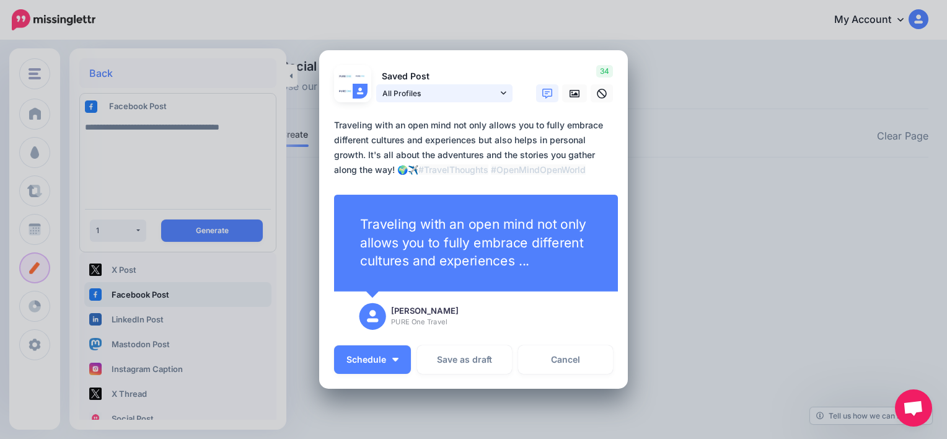
click at [501, 93] on icon at bounding box center [504, 93] width 6 height 9
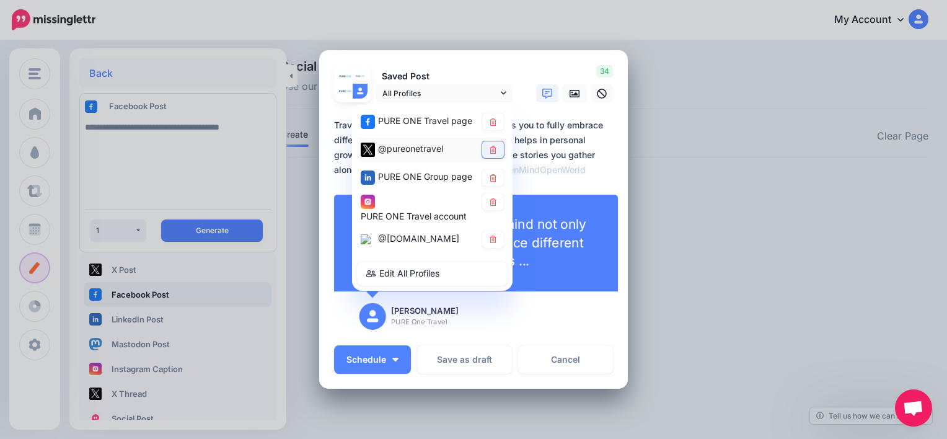
click at [495, 156] on link at bounding box center [493, 149] width 22 height 17
click at [490, 178] on icon at bounding box center [492, 177] width 9 height 7
click at [486, 208] on link at bounding box center [493, 201] width 22 height 17
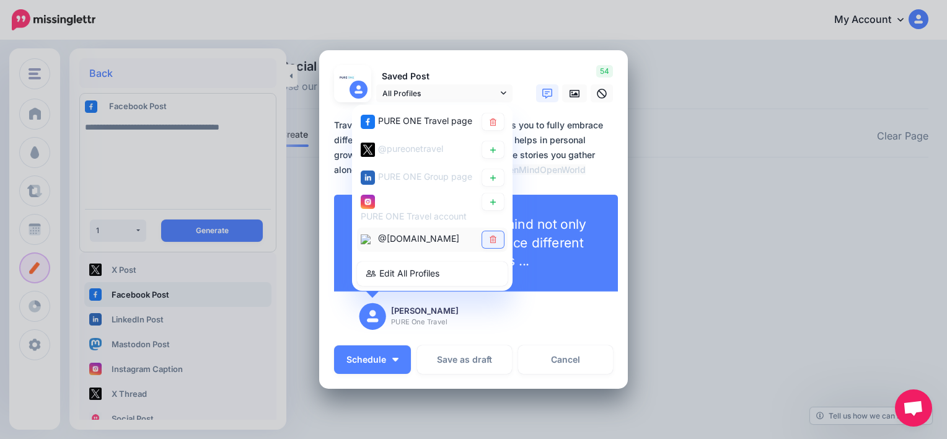
click at [488, 238] on icon at bounding box center [492, 239] width 9 height 7
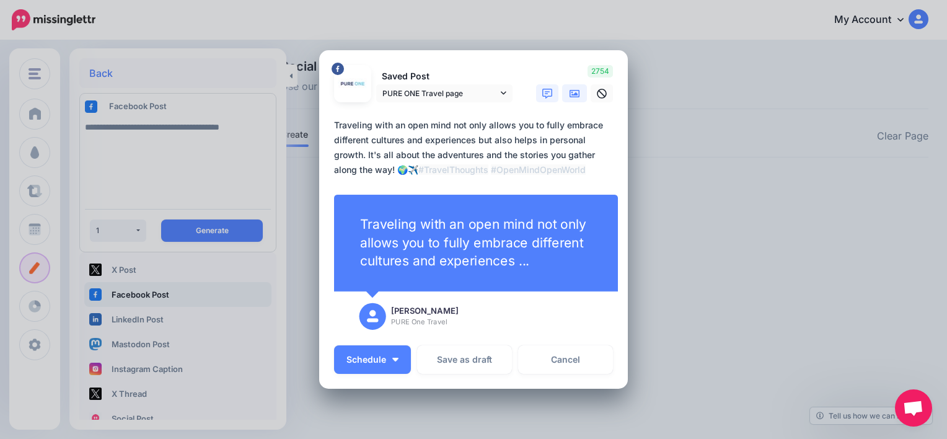
click at [576, 91] on link at bounding box center [574, 93] width 25 height 18
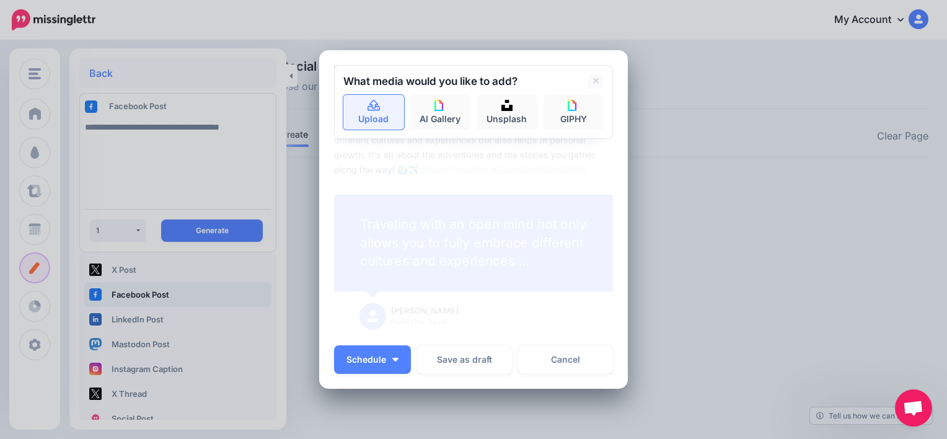
click at [371, 119] on link "Upload" at bounding box center [373, 112] width 61 height 35
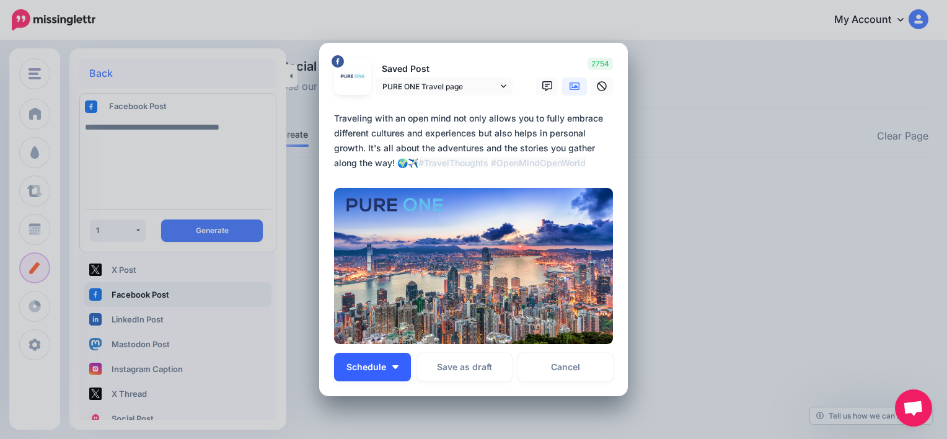
click at [394, 364] on button "Schedule" at bounding box center [372, 367] width 77 height 29
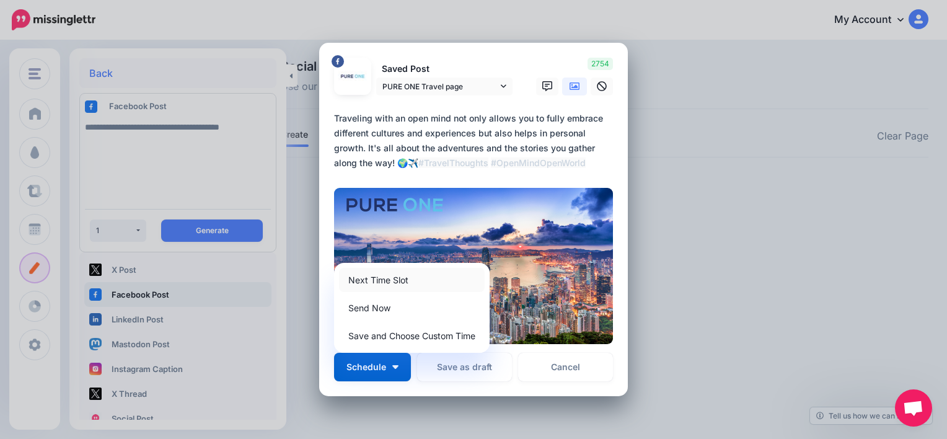
click at [411, 278] on link "Next Time Slot" at bounding box center [412, 280] width 146 height 24
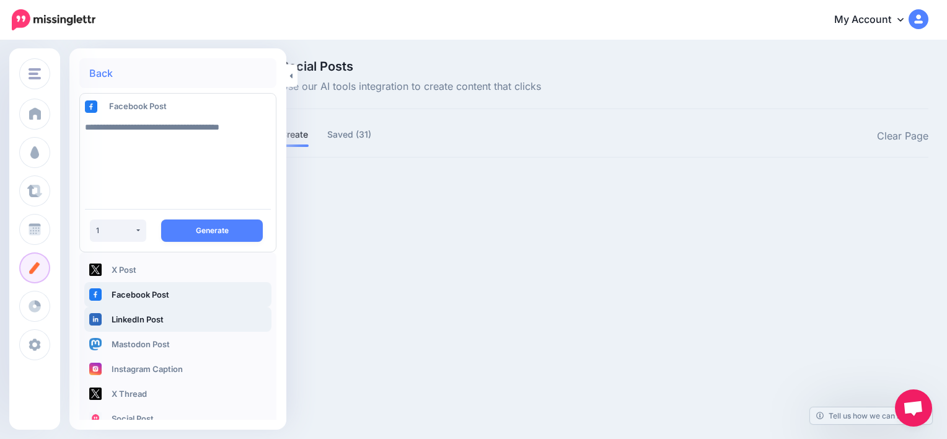
click at [143, 317] on link "LinkedIn Post" at bounding box center [177, 319] width 187 height 25
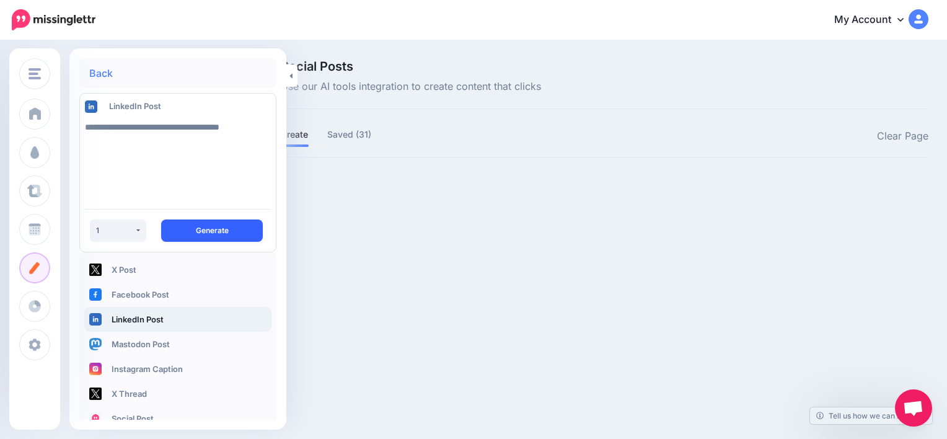
click at [188, 234] on button "Generate" at bounding box center [212, 230] width 102 height 22
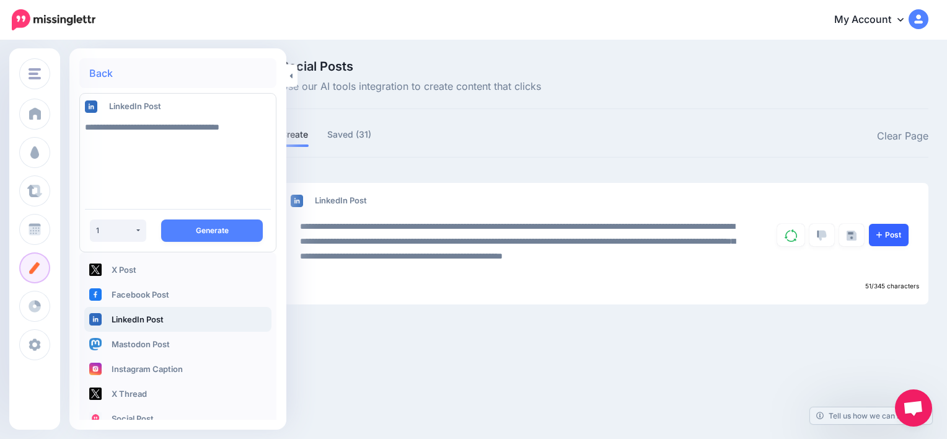
click at [903, 237] on link "Post" at bounding box center [889, 235] width 40 height 22
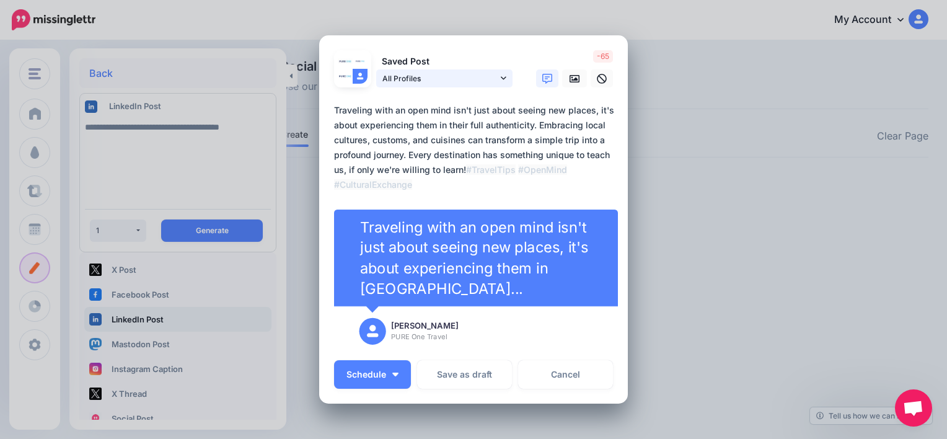
click at [501, 77] on icon at bounding box center [504, 78] width 6 height 9
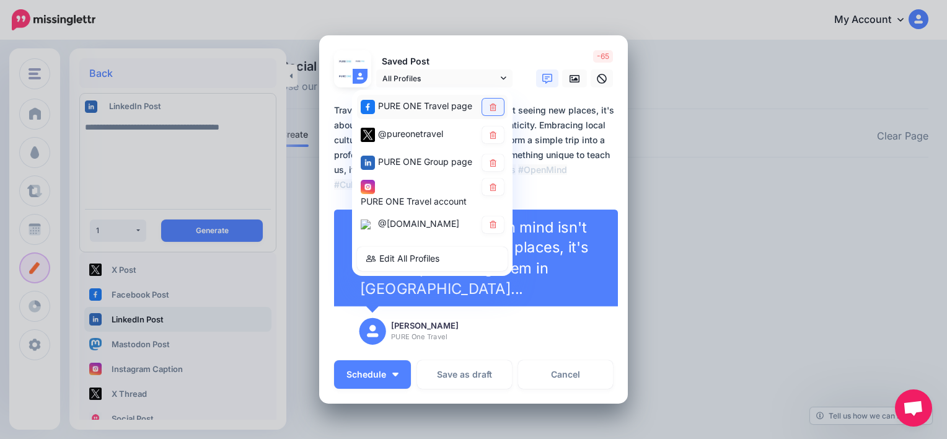
click at [488, 106] on icon at bounding box center [492, 107] width 9 height 7
click at [488, 135] on icon at bounding box center [492, 134] width 9 height 7
click at [493, 182] on link at bounding box center [493, 186] width 22 height 17
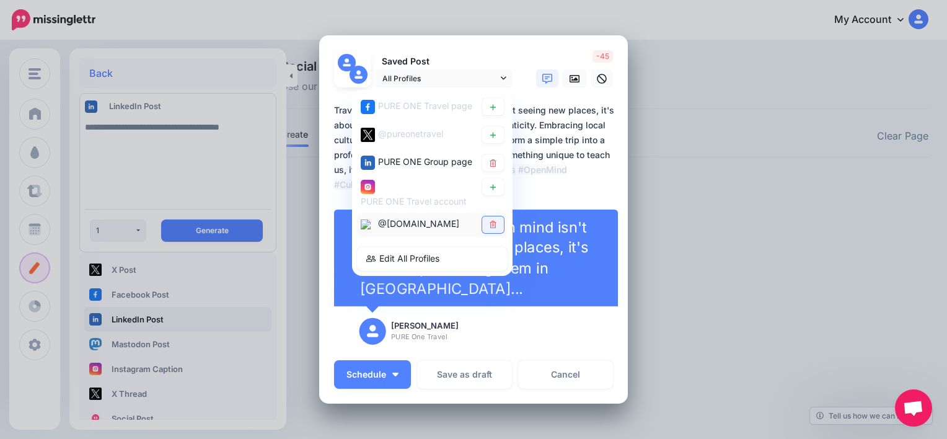
click at [490, 221] on icon at bounding box center [493, 224] width 7 height 7
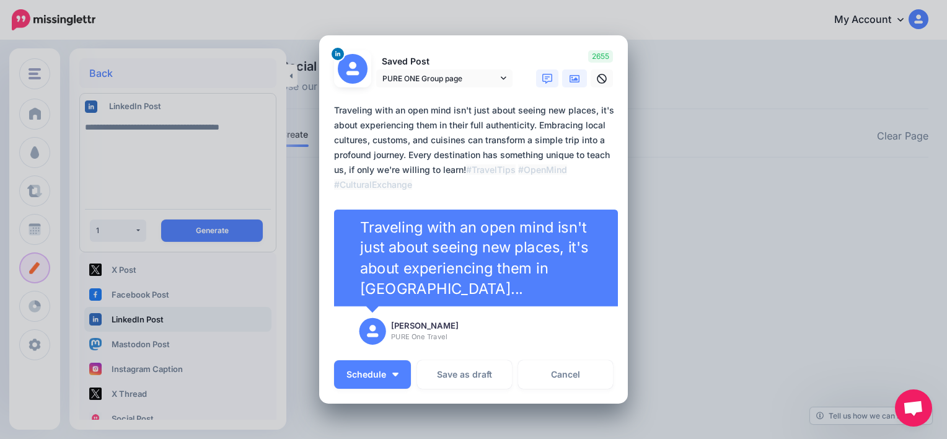
click at [570, 77] on icon at bounding box center [575, 79] width 10 height 10
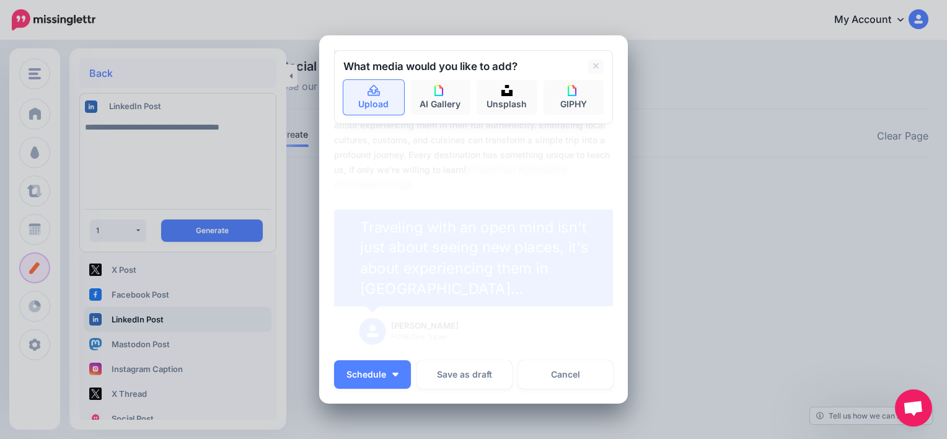
click at [368, 92] on icon at bounding box center [374, 91] width 14 height 11
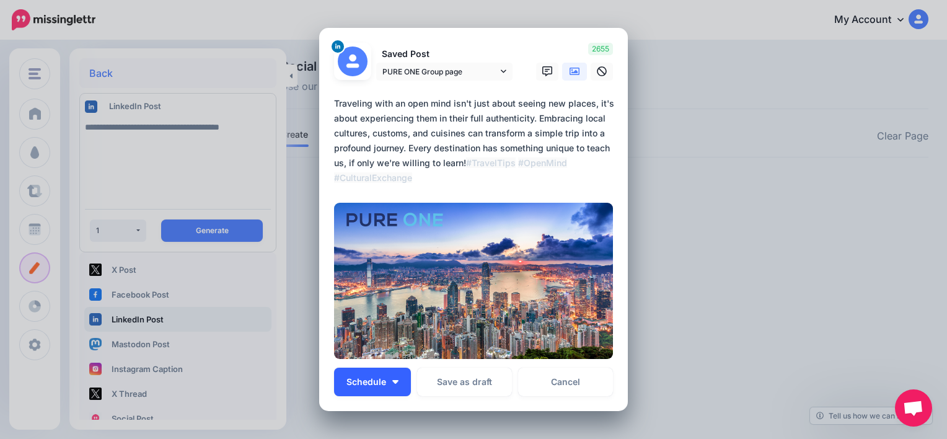
click at [391, 386] on button "Schedule" at bounding box center [372, 382] width 77 height 29
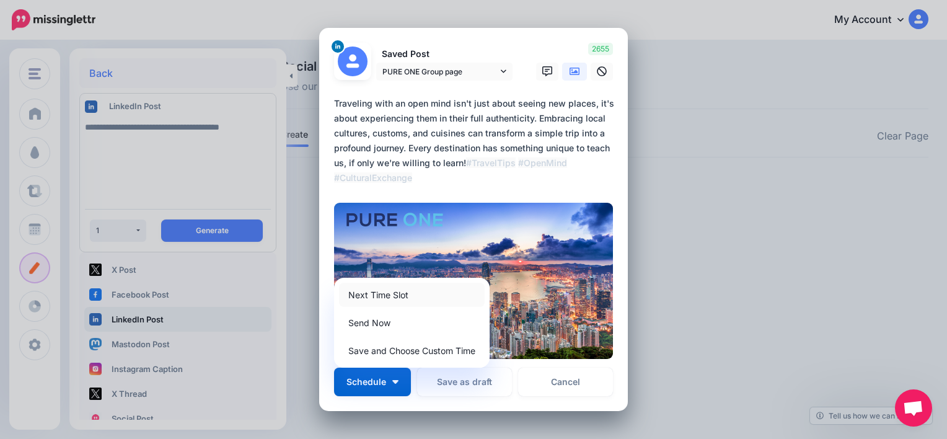
click at [400, 296] on link "Next Time Slot" at bounding box center [412, 295] width 146 height 24
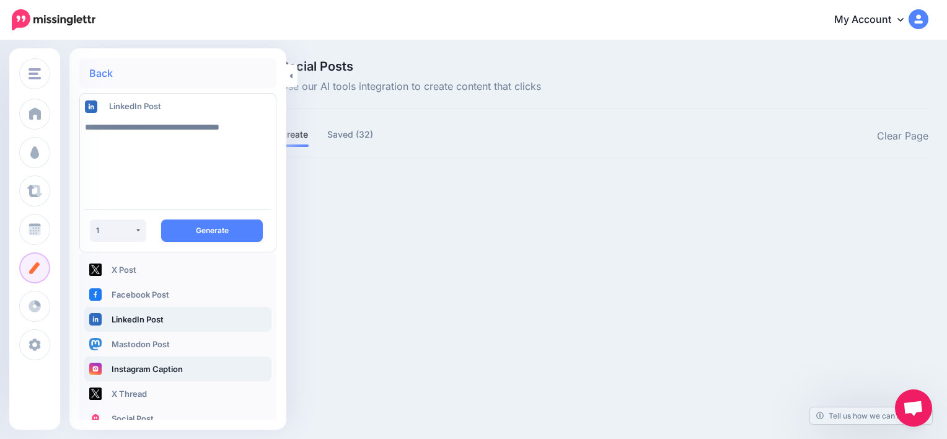
click at [161, 370] on link "Instagram Caption" at bounding box center [177, 368] width 187 height 25
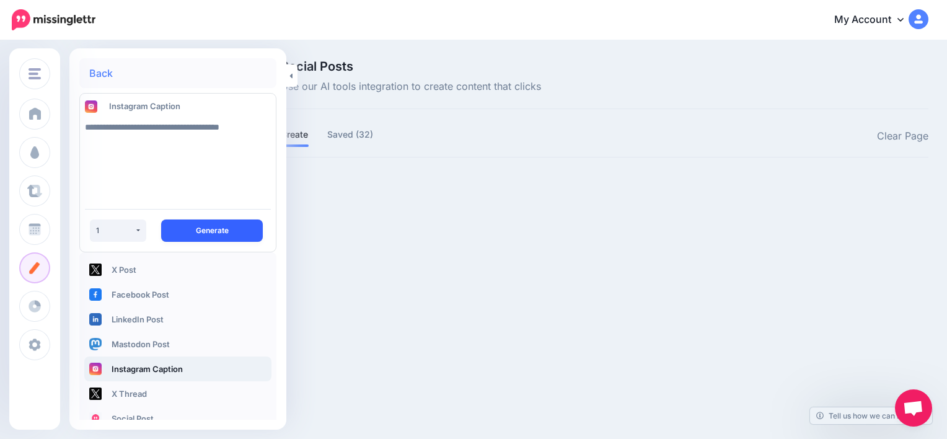
click at [197, 224] on button "Generate" at bounding box center [212, 230] width 102 height 22
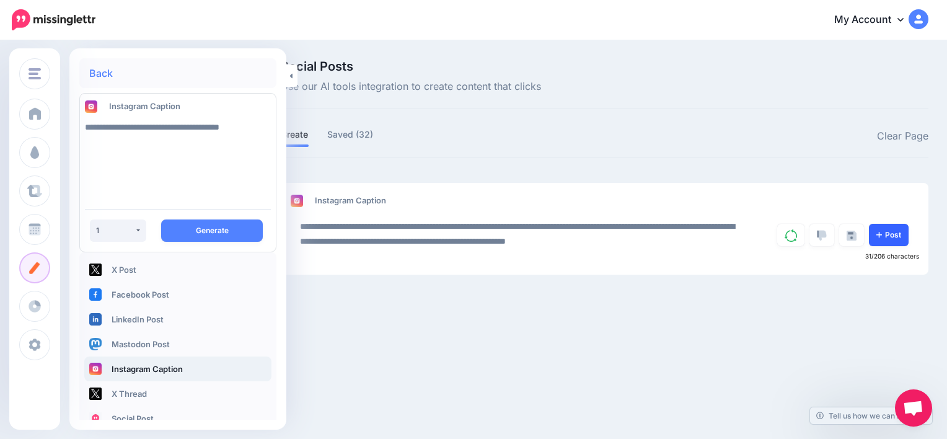
click at [891, 231] on link "Post" at bounding box center [889, 235] width 40 height 22
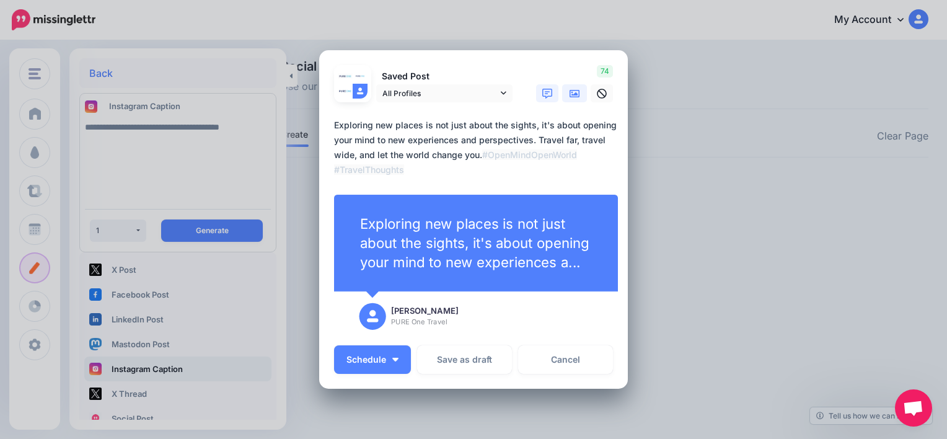
click at [571, 84] on link at bounding box center [574, 93] width 25 height 18
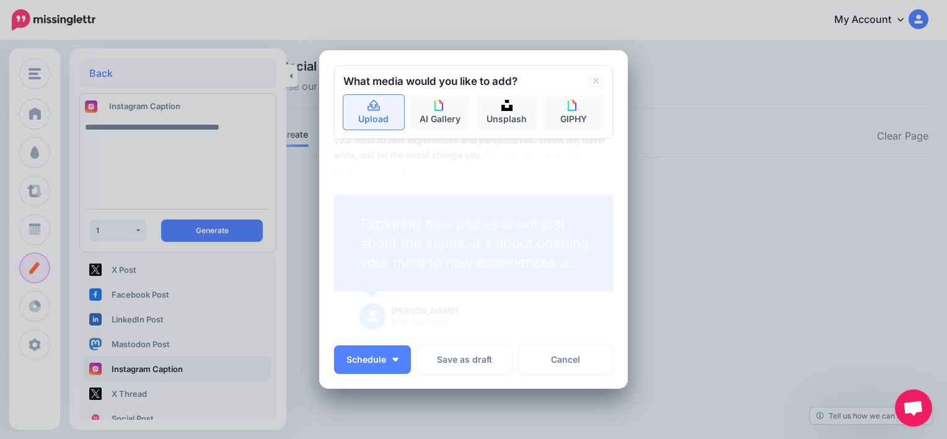
click at [376, 121] on link "Upload" at bounding box center [373, 112] width 61 height 35
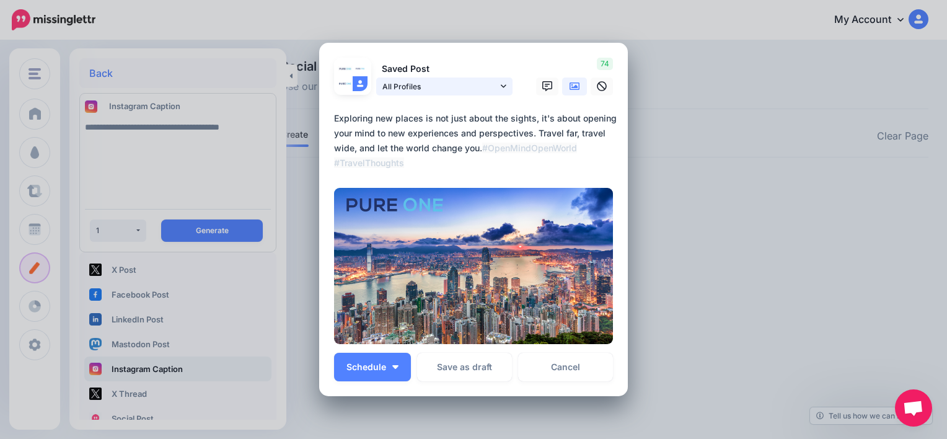
click at [503, 84] on link "All Profiles" at bounding box center [444, 86] width 136 height 18
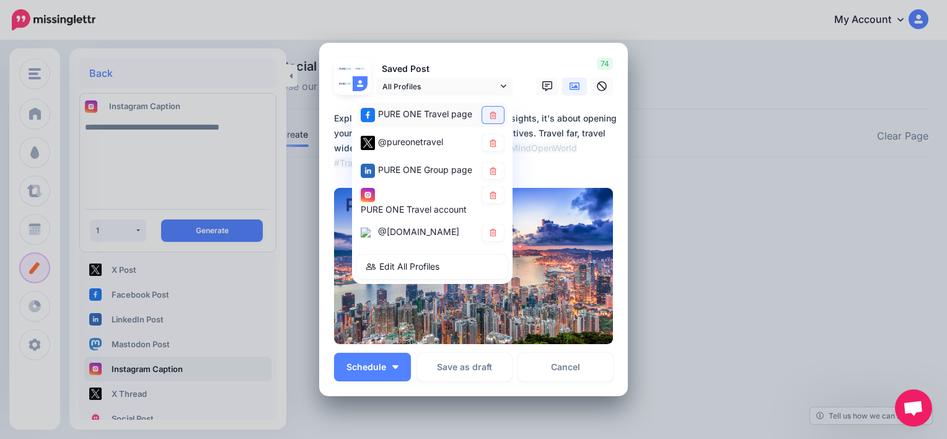
click at [488, 112] on icon at bounding box center [492, 114] width 9 height 7
click at [493, 143] on link at bounding box center [493, 142] width 22 height 17
click at [488, 169] on icon at bounding box center [492, 170] width 9 height 7
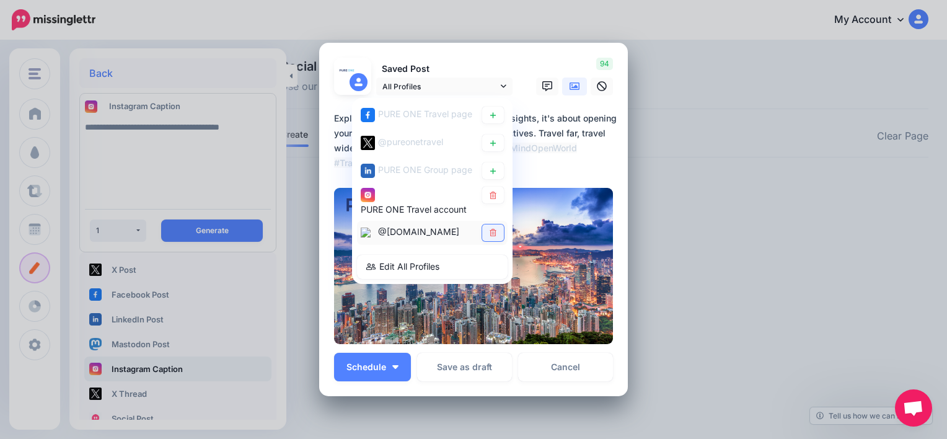
click at [490, 229] on icon at bounding box center [493, 232] width 7 height 7
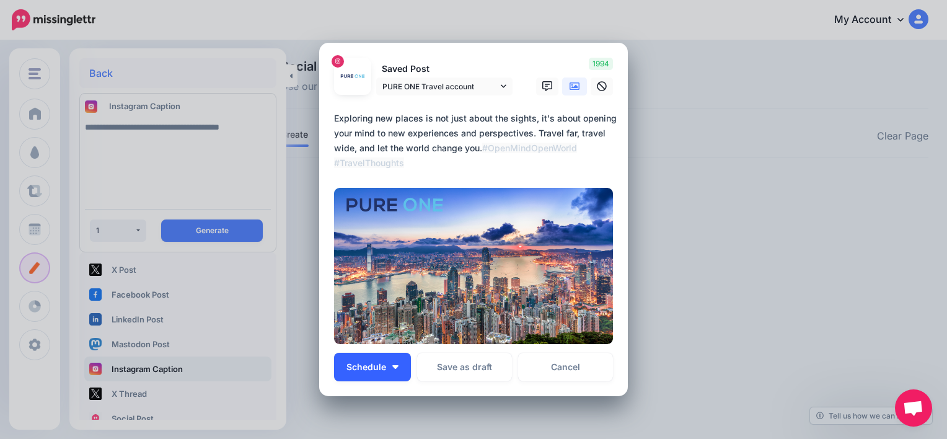
click at [384, 362] on button "Schedule" at bounding box center [372, 367] width 77 height 29
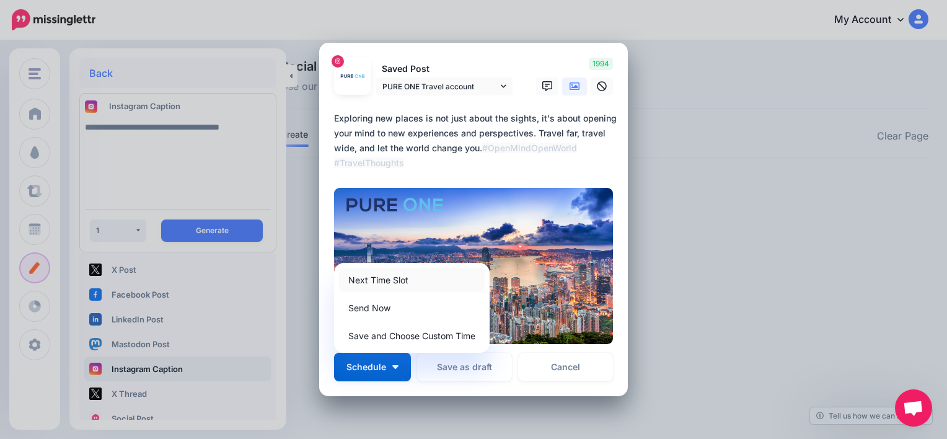
click at [399, 281] on link "Next Time Slot" at bounding box center [412, 280] width 146 height 24
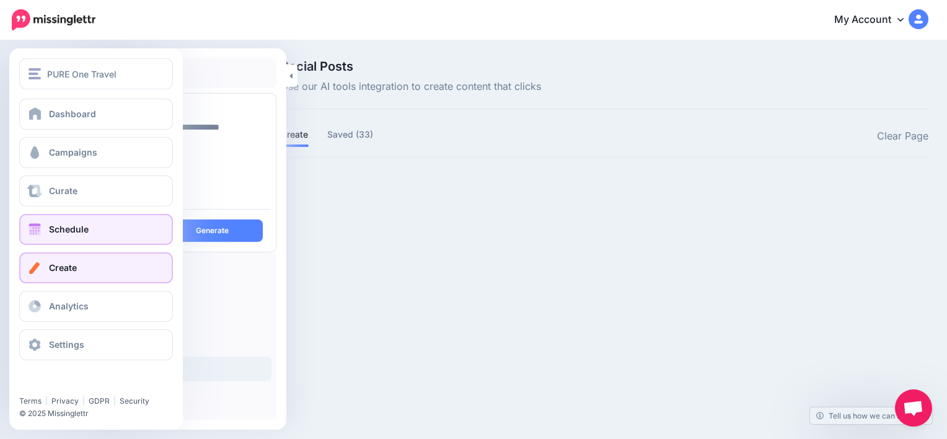
click at [64, 231] on span "Schedule" at bounding box center [69, 229] width 40 height 11
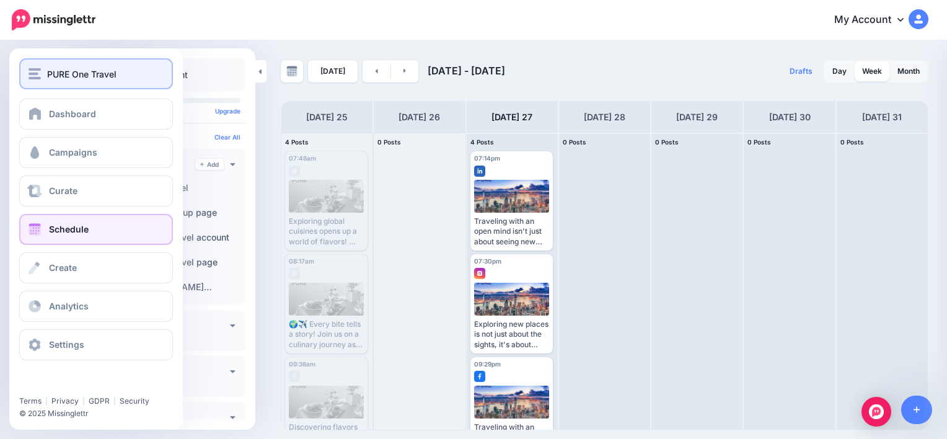
click at [67, 70] on span "PURE One Travel" at bounding box center [81, 74] width 69 height 14
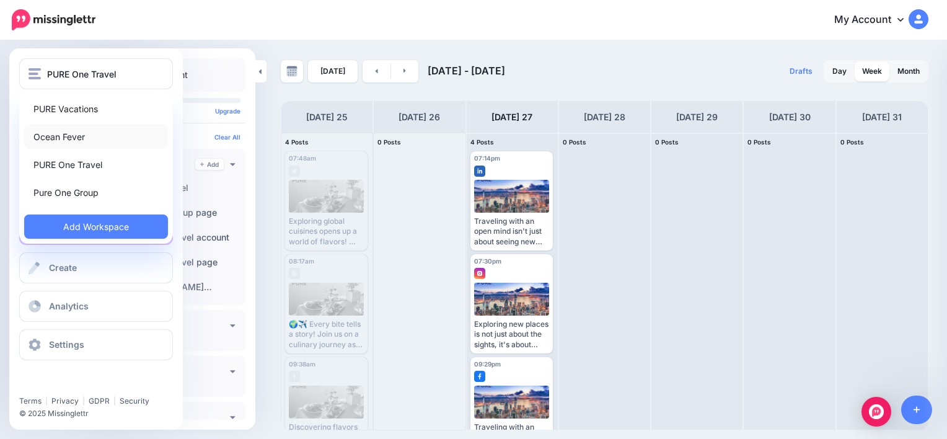
click at [59, 146] on link "Ocean Fever" at bounding box center [96, 137] width 144 height 24
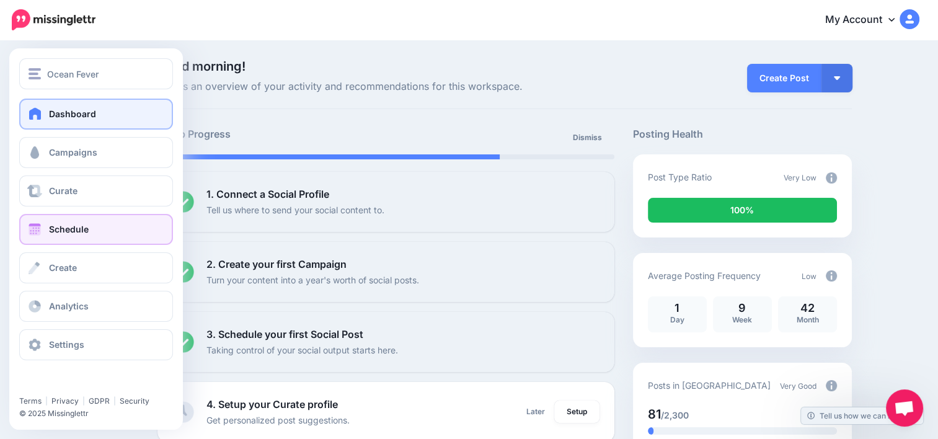
click at [104, 236] on link "Schedule" at bounding box center [96, 229] width 154 height 31
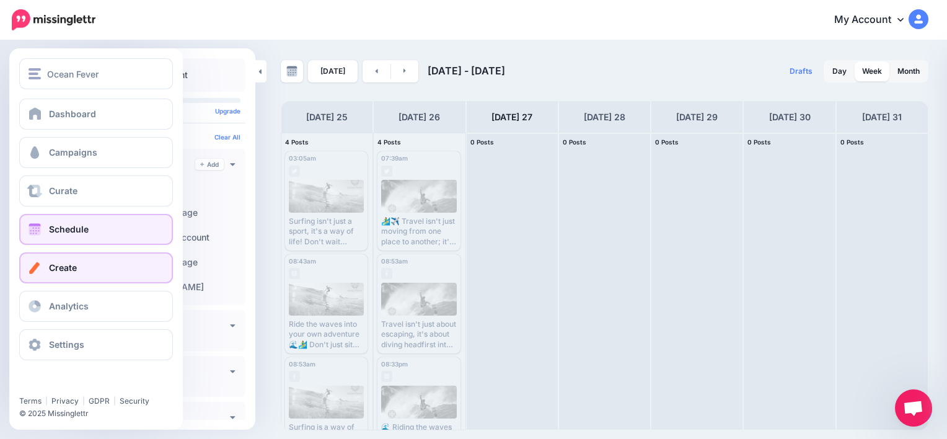
click at [68, 255] on link "Create" at bounding box center [96, 267] width 154 height 31
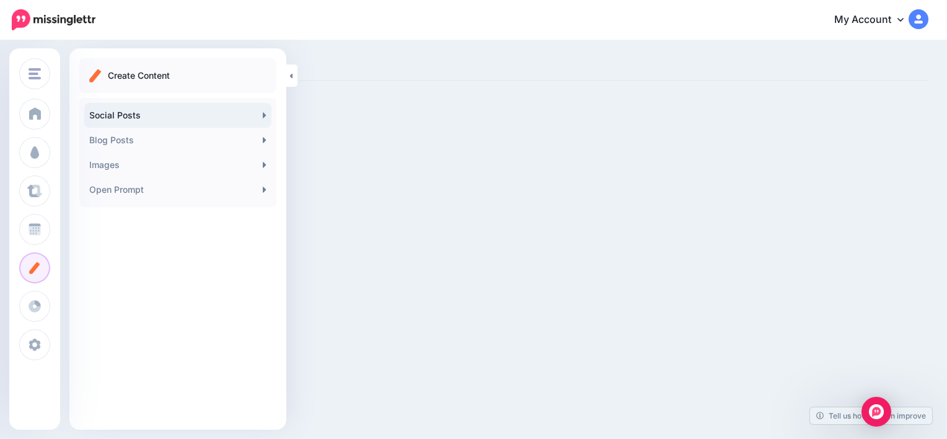
click at [166, 114] on link "Social Posts" at bounding box center [177, 115] width 187 height 25
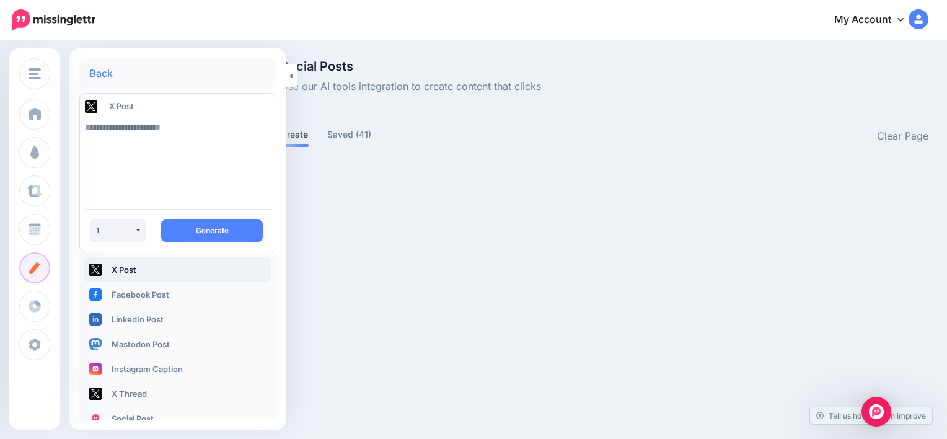
click at [181, 129] on textarea at bounding box center [178, 157] width 186 height 84
type textarea "**********"
click at [206, 230] on button "Generate" at bounding box center [212, 230] width 102 height 22
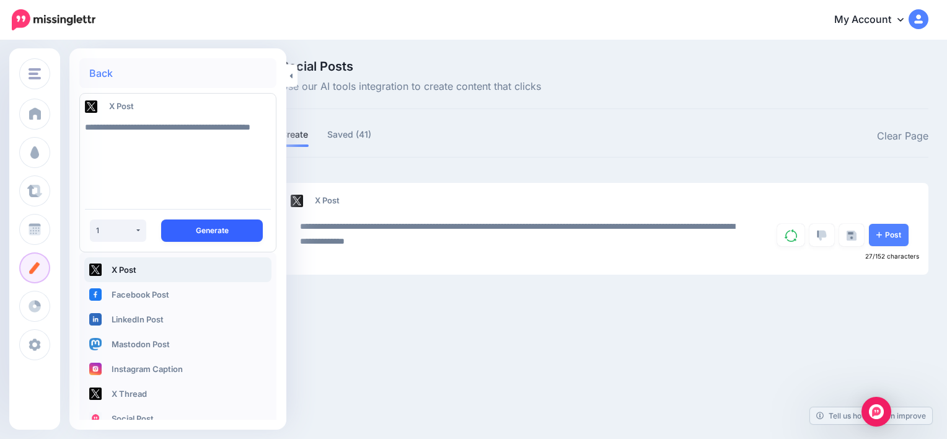
click at [206, 230] on button "Generate" at bounding box center [212, 230] width 102 height 22
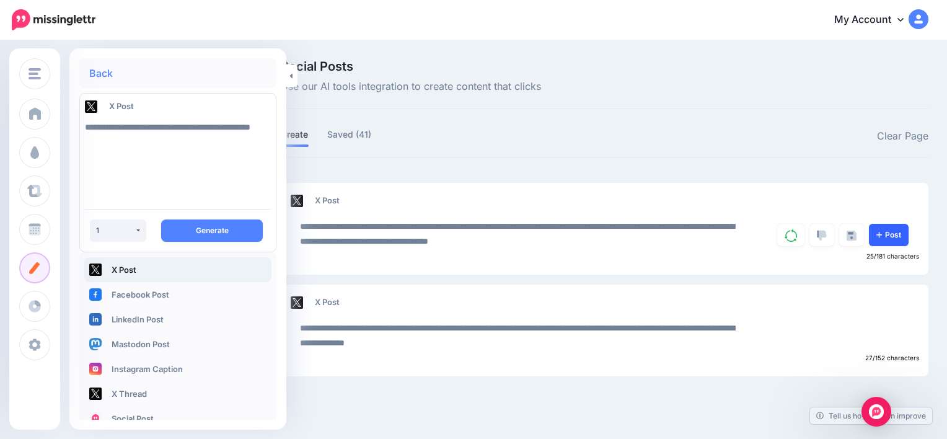
click at [894, 236] on link "Post" at bounding box center [889, 235] width 40 height 22
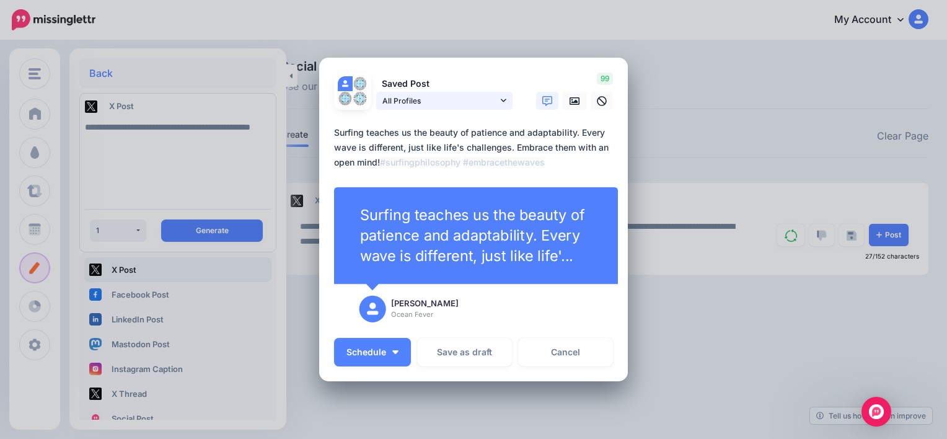
click at [501, 97] on icon at bounding box center [504, 100] width 6 height 9
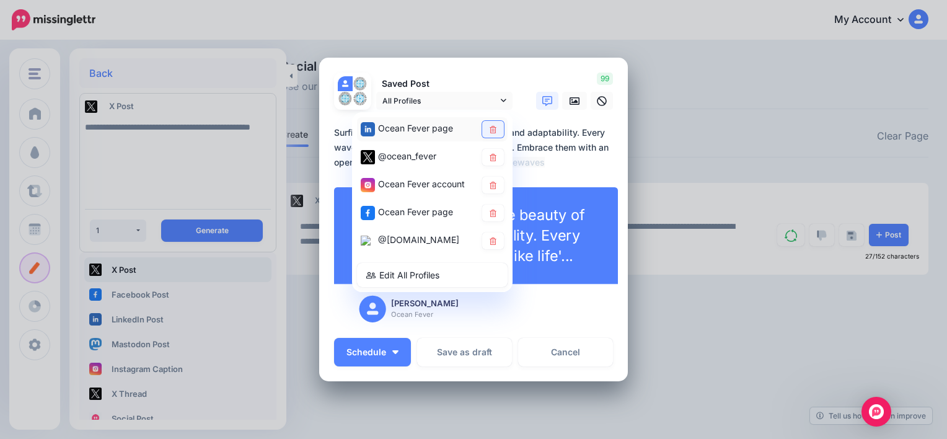
click at [488, 136] on link at bounding box center [493, 129] width 22 height 17
click at [489, 160] on icon at bounding box center [492, 157] width 9 height 7
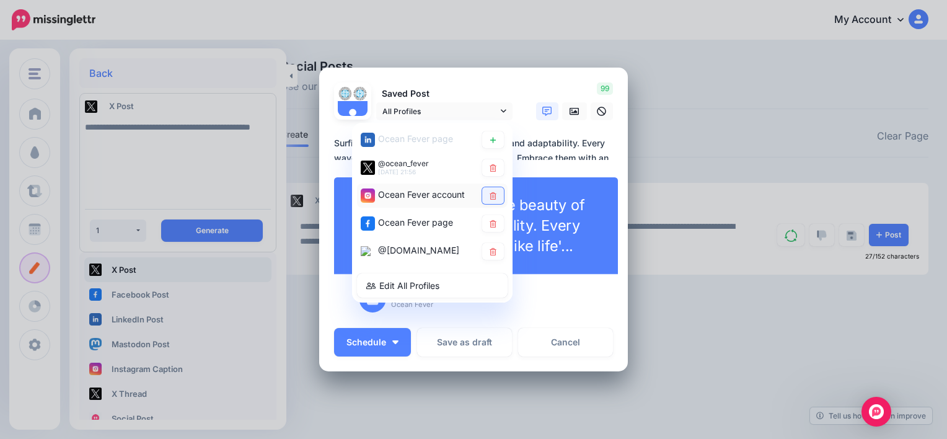
click at [488, 183] on div "Ocean Fever account" at bounding box center [432, 195] width 151 height 24
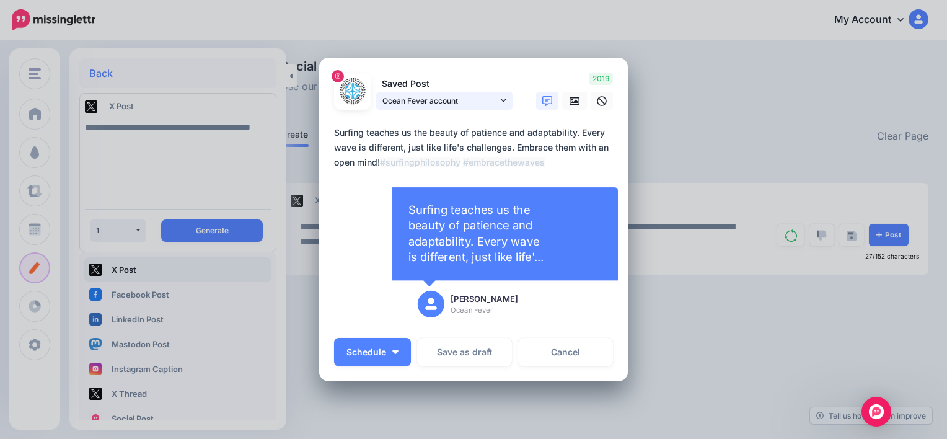
click at [496, 92] on link "Ocean Fever account" at bounding box center [444, 101] width 136 height 18
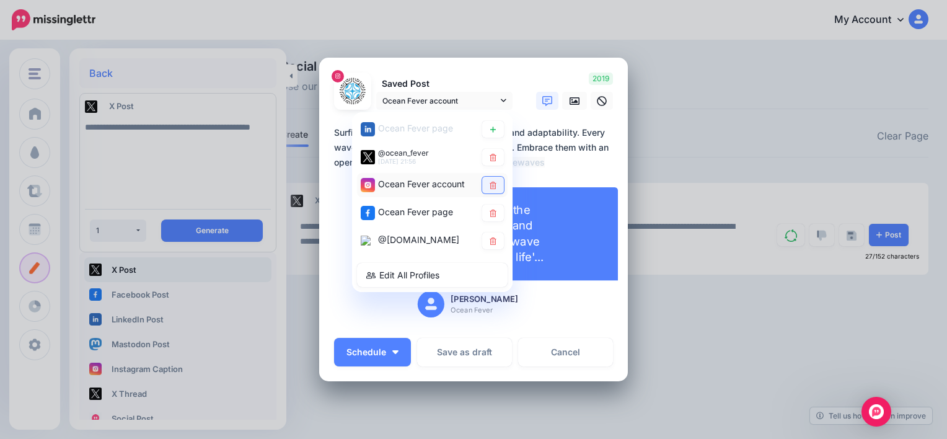
click at [482, 185] on link at bounding box center [493, 185] width 22 height 17
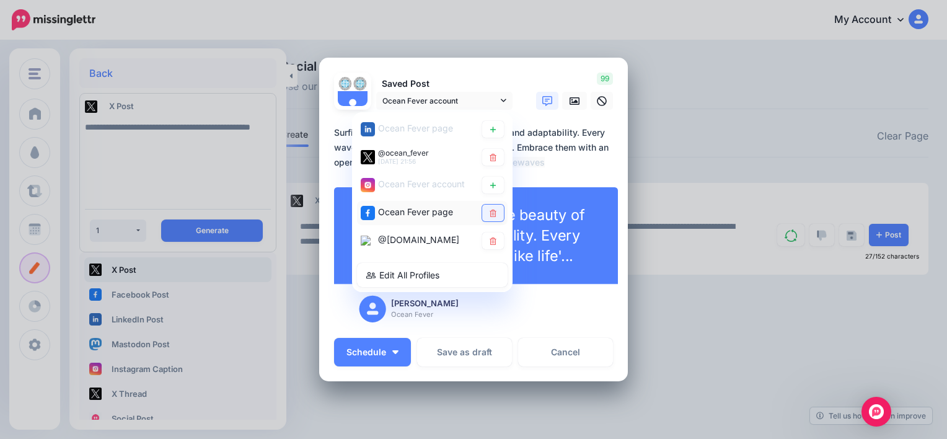
click at [488, 217] on link at bounding box center [493, 213] width 22 height 17
click at [490, 237] on icon at bounding box center [493, 240] width 7 height 7
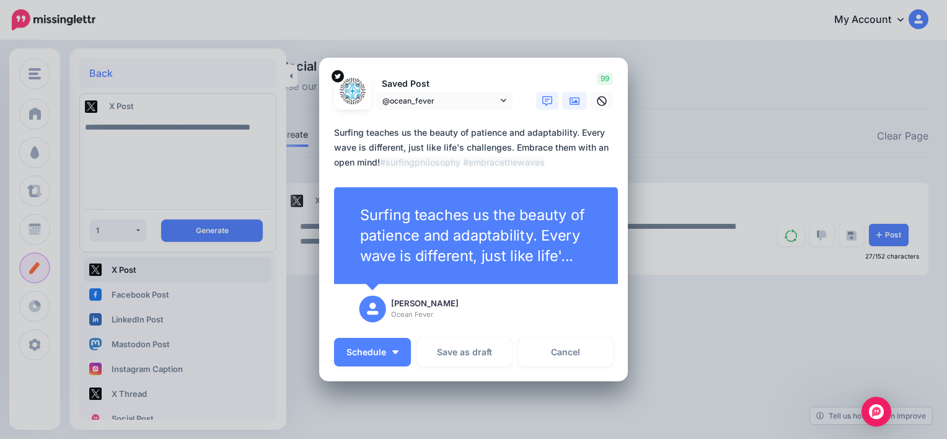
click at [564, 101] on link at bounding box center [574, 101] width 25 height 18
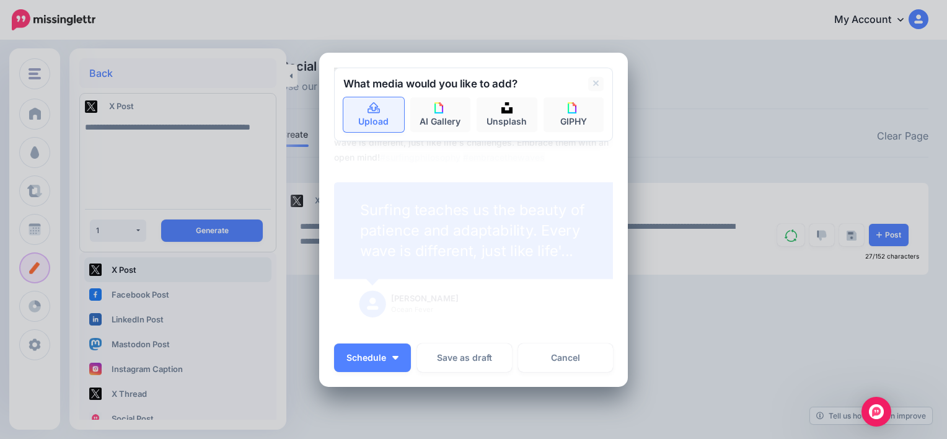
click at [379, 112] on link "Upload" at bounding box center [373, 114] width 61 height 35
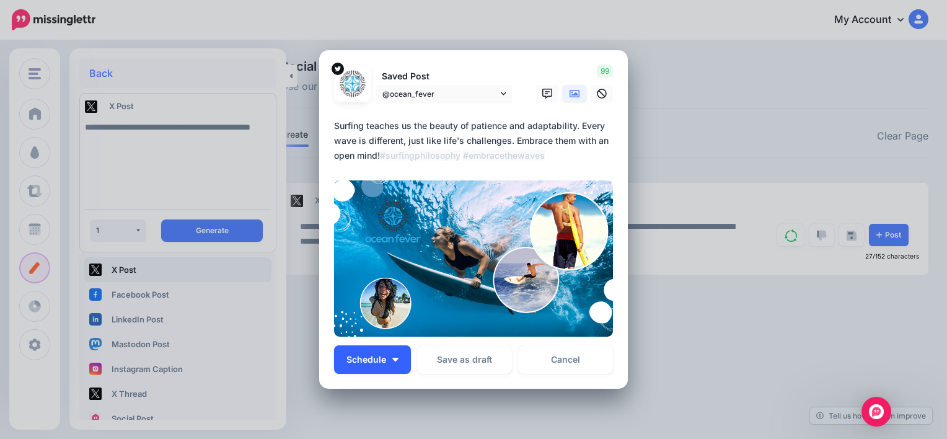
click at [398, 372] on button "Schedule" at bounding box center [372, 359] width 77 height 29
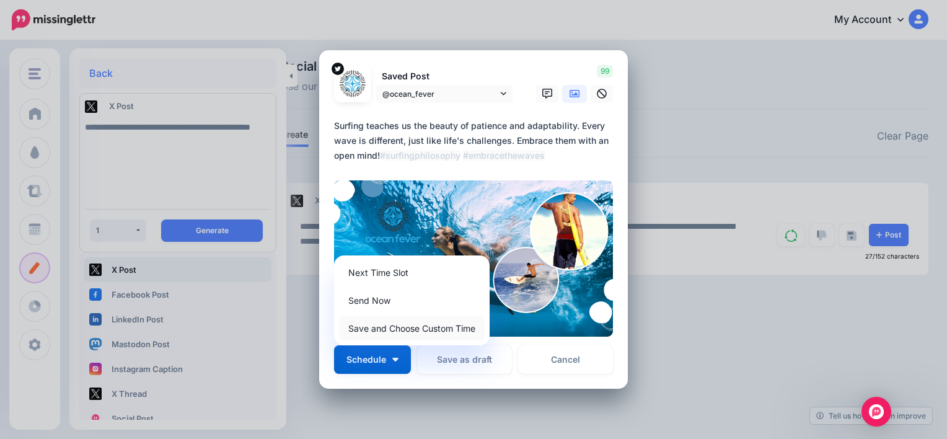
click at [408, 321] on link "Save and Choose Custom Time" at bounding box center [412, 328] width 146 height 24
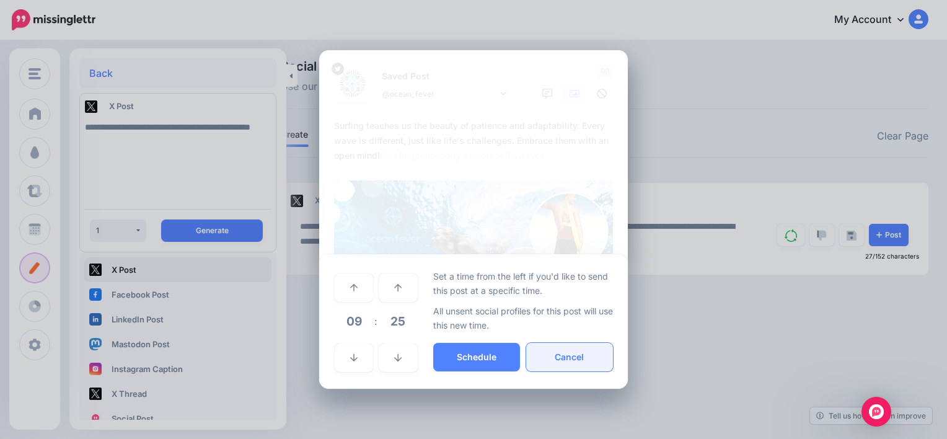
click at [580, 358] on button "Cancel" at bounding box center [569, 357] width 87 height 29
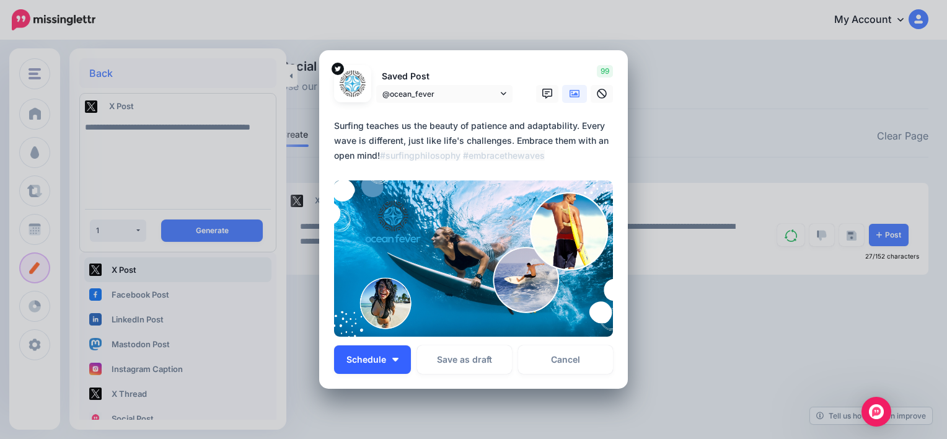
click at [386, 351] on button "Schedule" at bounding box center [372, 359] width 77 height 29
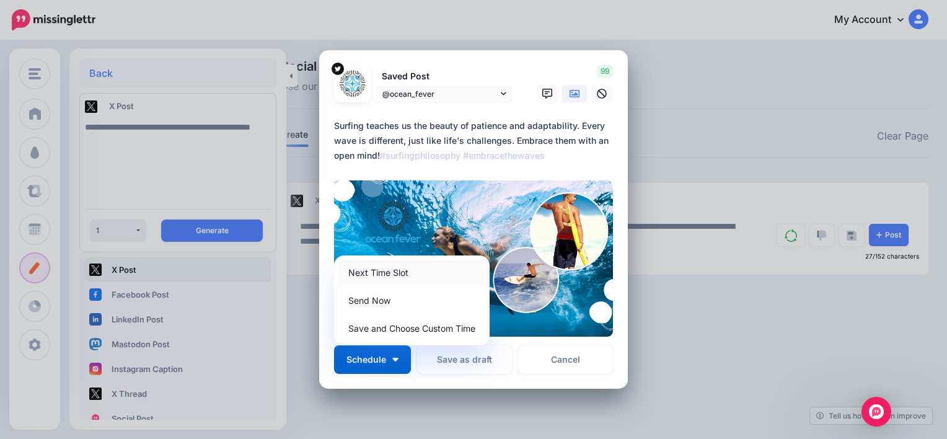
click at [383, 278] on link "Next Time Slot" at bounding box center [412, 272] width 146 height 24
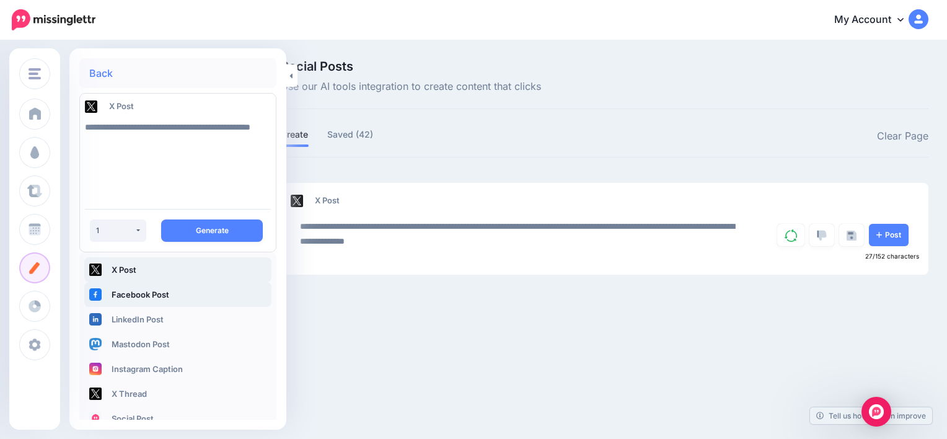
click at [169, 297] on link "Facebook Post" at bounding box center [177, 294] width 187 height 25
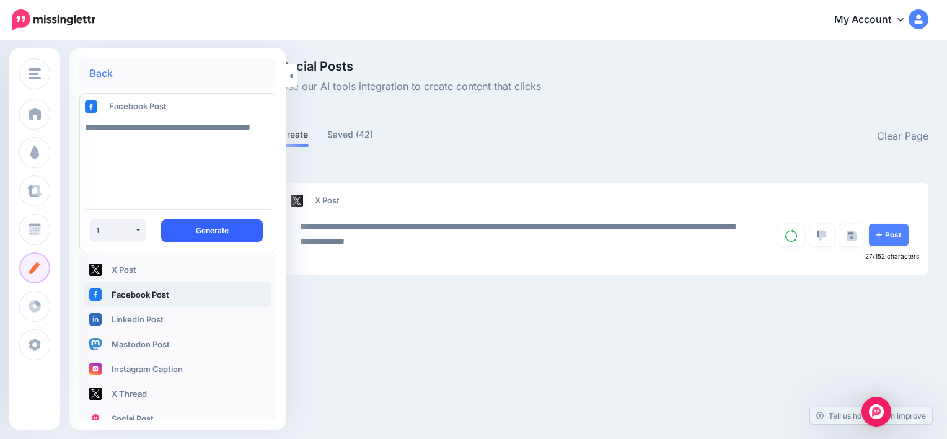
click at [207, 227] on button "Generate" at bounding box center [212, 230] width 102 height 22
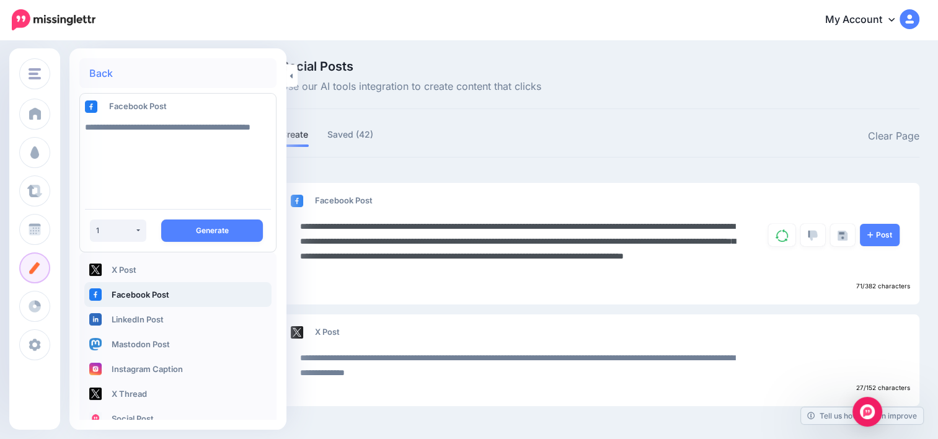
click at [508, 224] on textarea "**********" at bounding box center [522, 248] width 445 height 59
click at [360, 224] on textarea "**********" at bounding box center [522, 248] width 445 height 59
type textarea "**********"
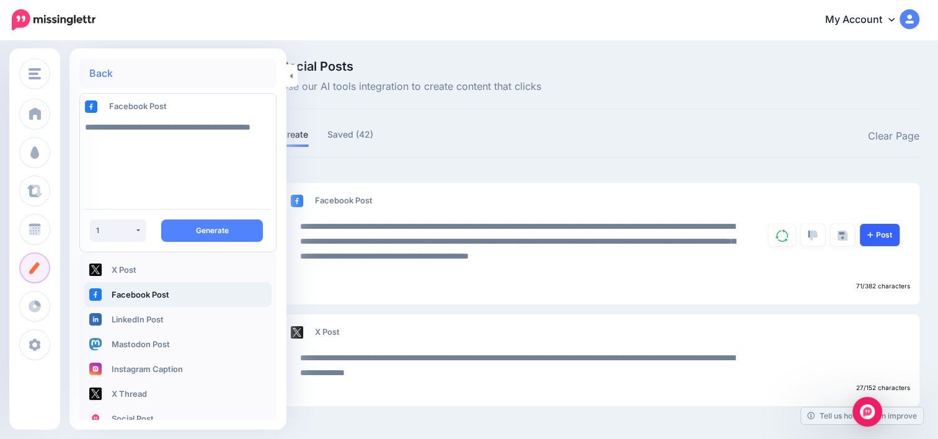
click at [883, 234] on link "Post" at bounding box center [880, 235] width 40 height 22
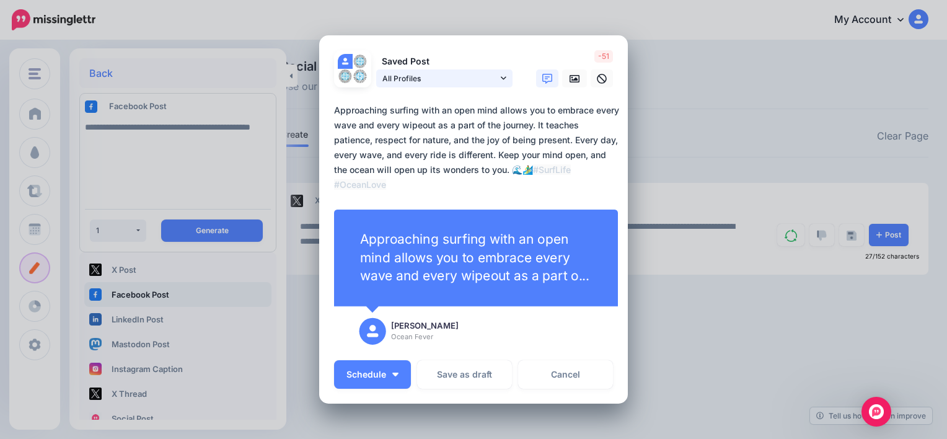
click at [501, 78] on icon at bounding box center [504, 78] width 6 height 3
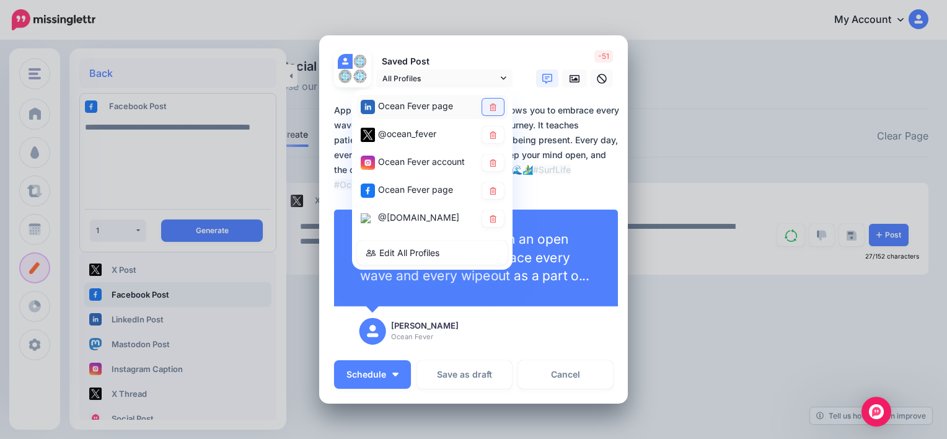
click at [488, 107] on icon at bounding box center [492, 107] width 9 height 7
click at [488, 134] on icon at bounding box center [492, 134] width 9 height 7
click at [488, 164] on icon at bounding box center [492, 162] width 9 height 7
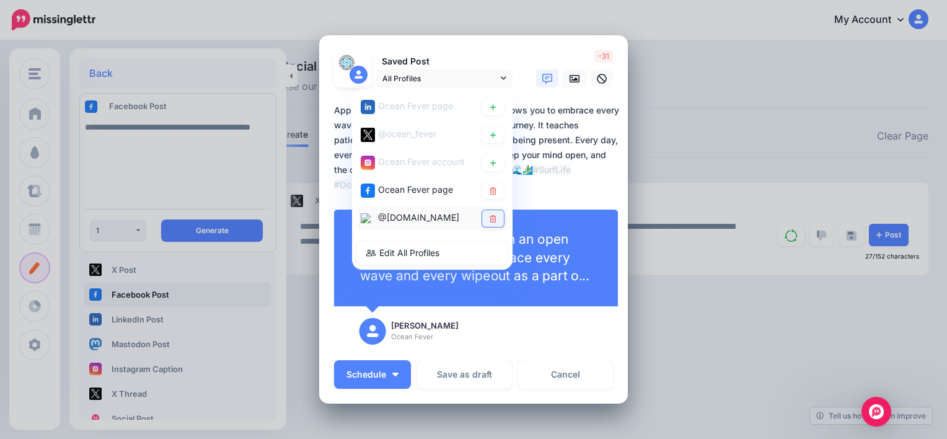
click at [490, 218] on icon at bounding box center [493, 218] width 7 height 7
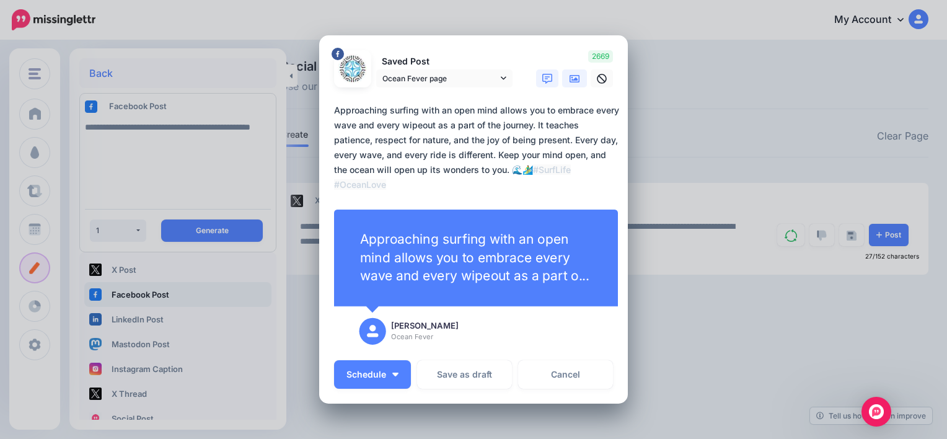
click at [575, 73] on link at bounding box center [574, 78] width 25 height 18
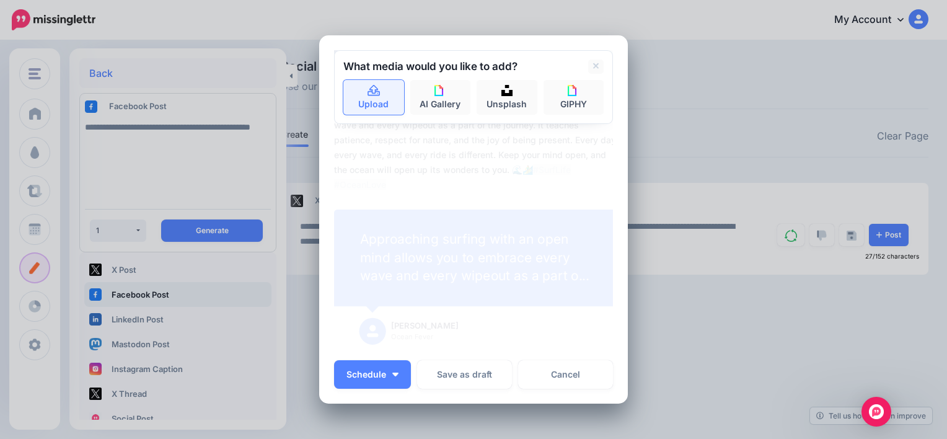
click at [379, 87] on link "Upload" at bounding box center [373, 97] width 61 height 35
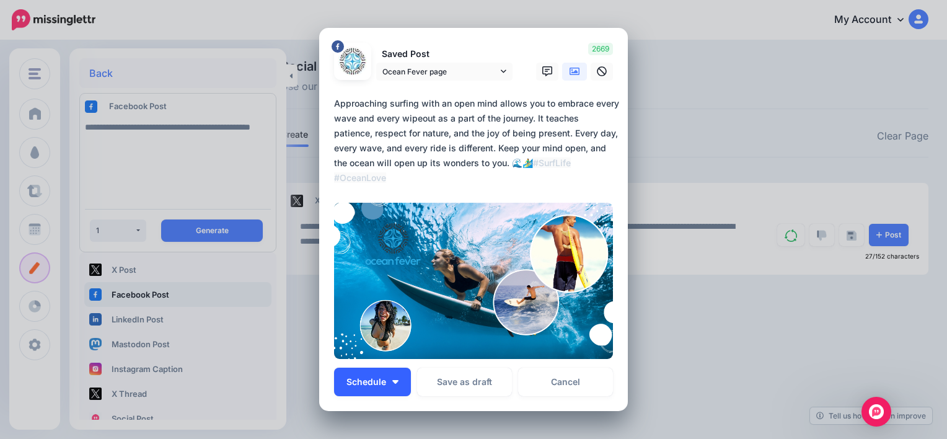
click at [390, 388] on button "Schedule" at bounding box center [372, 382] width 77 height 29
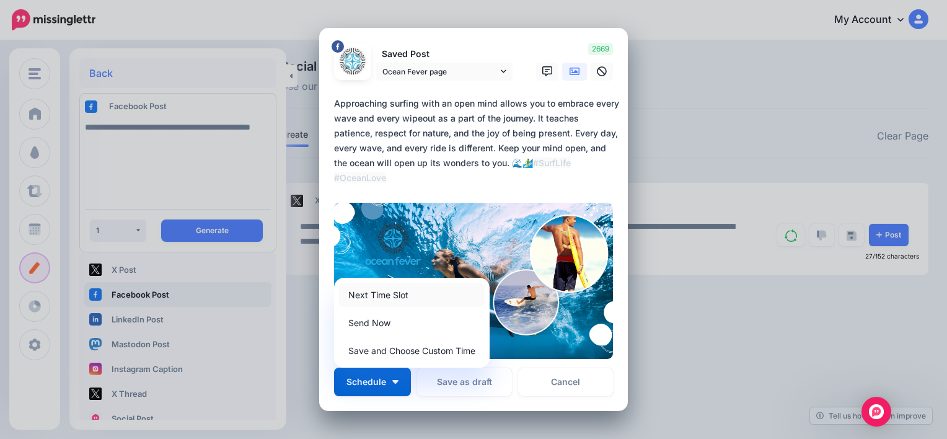
click at [389, 295] on link "Next Time Slot" at bounding box center [412, 295] width 146 height 24
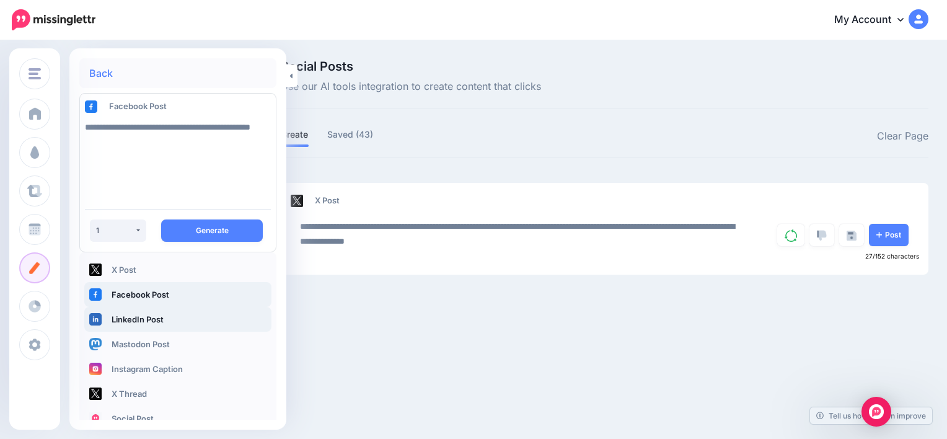
click at [137, 317] on link "LinkedIn Post" at bounding box center [177, 319] width 187 height 25
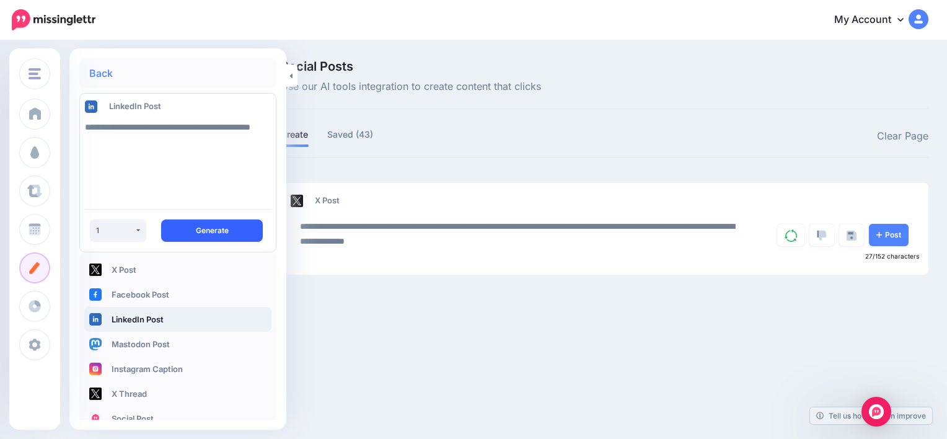
click at [190, 228] on button "Generate" at bounding box center [212, 230] width 102 height 22
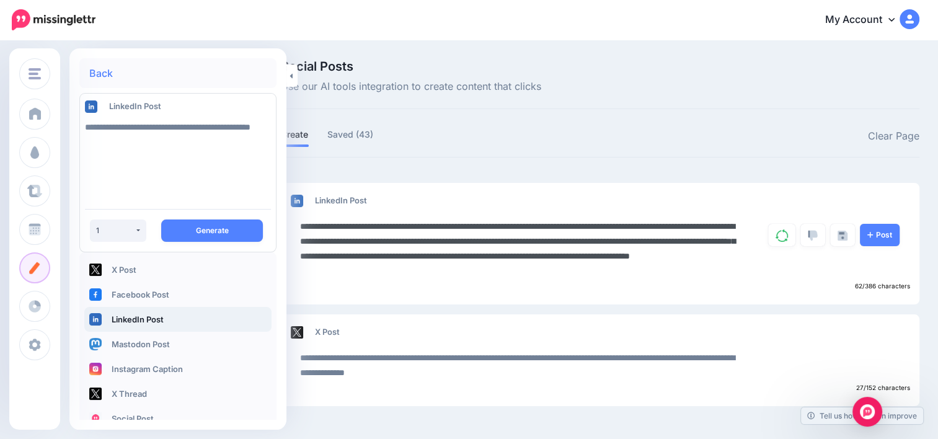
click at [415, 224] on textarea "**********" at bounding box center [522, 248] width 445 height 59
type textarea "**********"
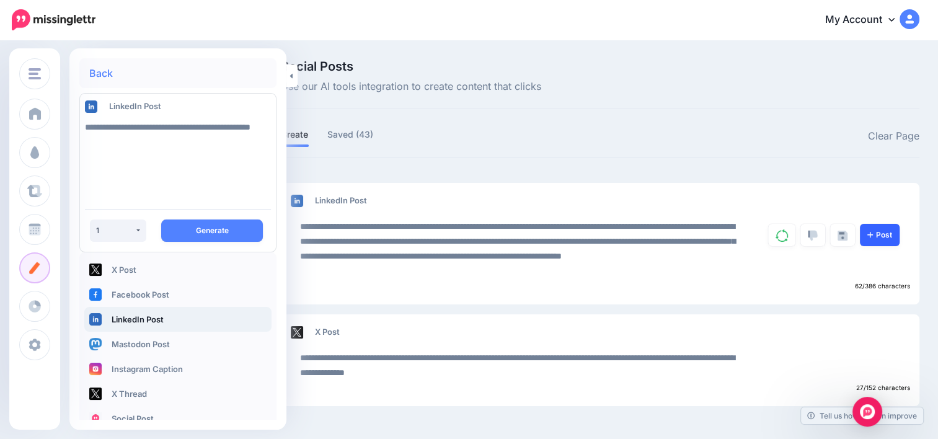
click at [899, 228] on link "Post" at bounding box center [880, 235] width 40 height 22
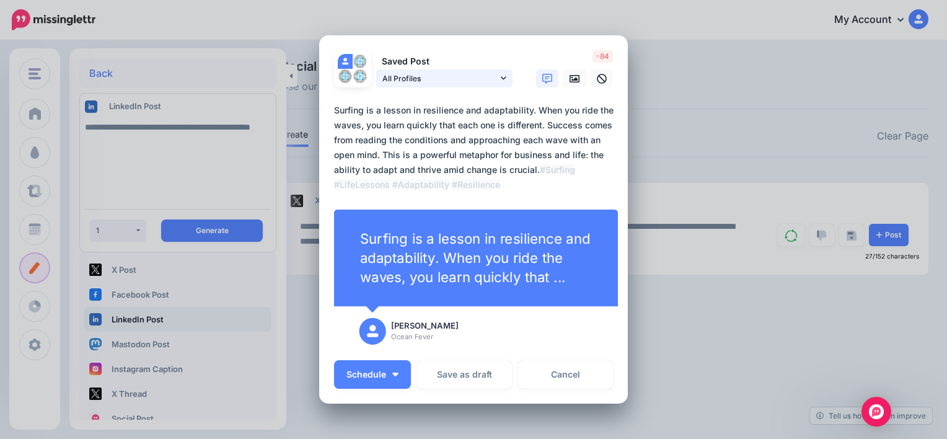
click at [501, 78] on icon at bounding box center [504, 78] width 6 height 3
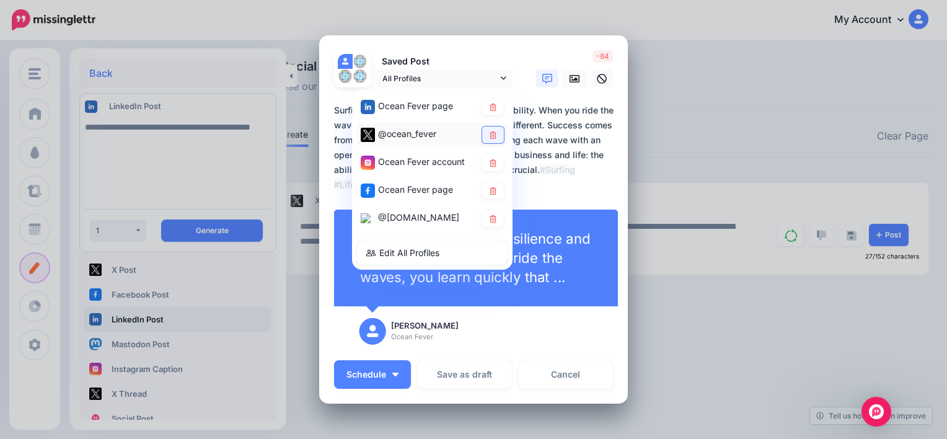
click at [490, 133] on icon at bounding box center [493, 134] width 7 height 7
click at [488, 164] on icon at bounding box center [492, 162] width 9 height 7
click at [490, 188] on icon at bounding box center [493, 190] width 7 height 7
click at [482, 213] on link at bounding box center [493, 218] width 22 height 17
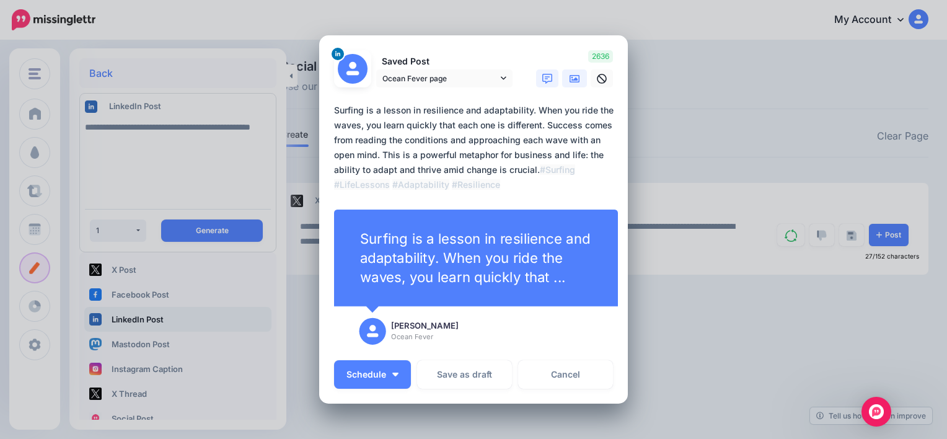
click at [570, 82] on icon at bounding box center [575, 78] width 10 height 7
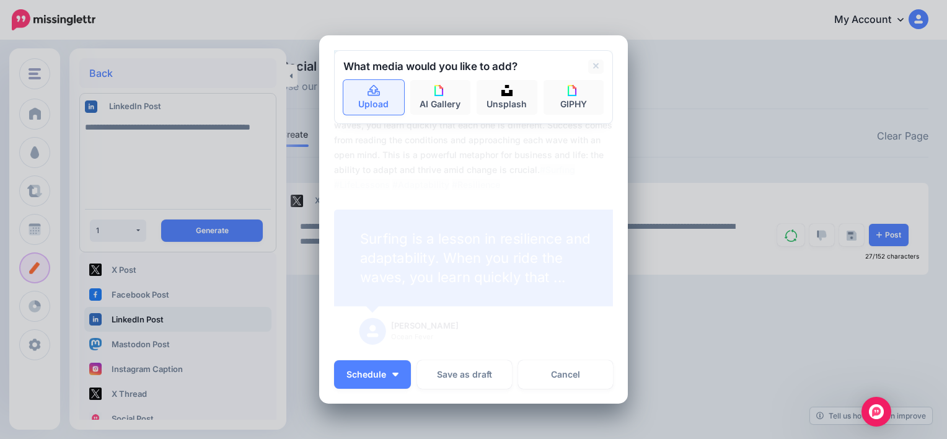
click at [368, 108] on link "Upload" at bounding box center [373, 97] width 61 height 35
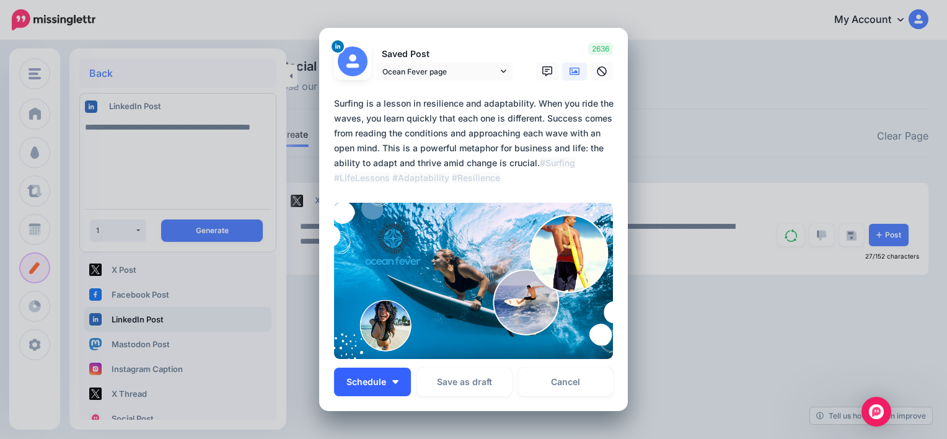
click at [392, 381] on img "button" at bounding box center [395, 382] width 6 height 4
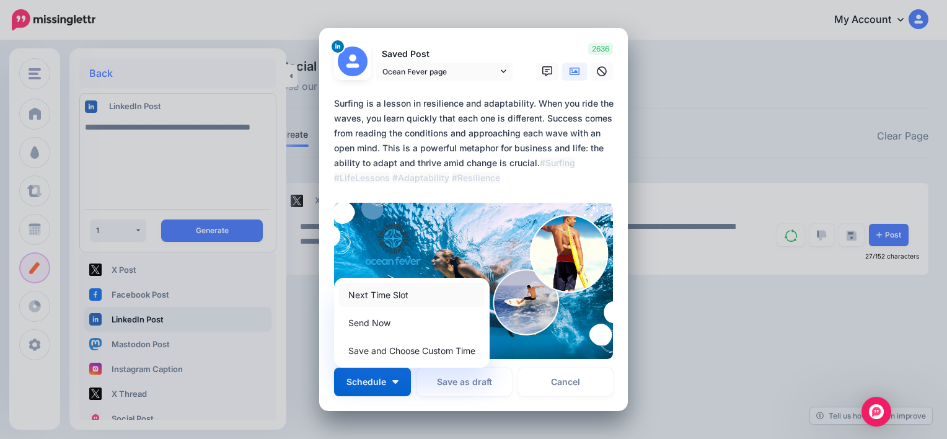
click at [372, 300] on link "Next Time Slot" at bounding box center [412, 295] width 146 height 24
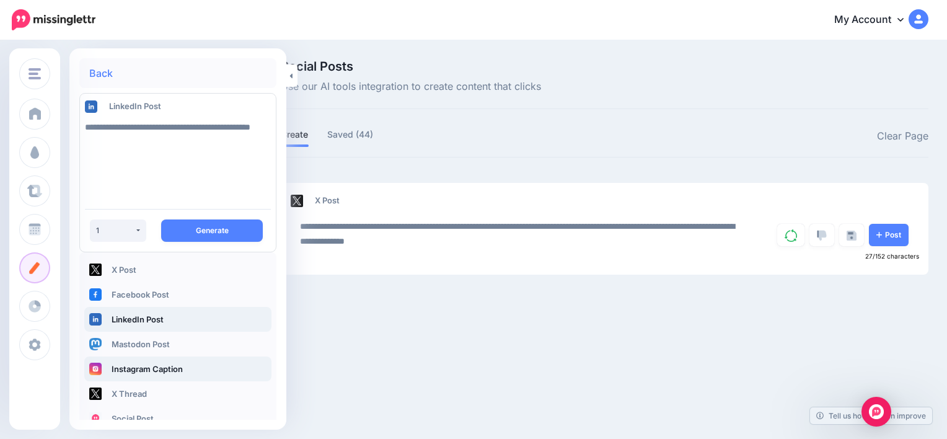
click at [173, 362] on link "Instagram Caption" at bounding box center [177, 368] width 187 height 25
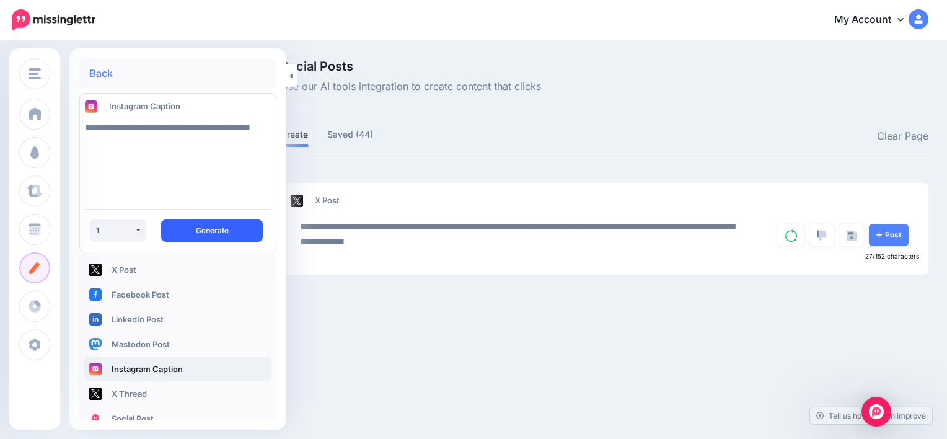
click at [209, 231] on button "Generate" at bounding box center [212, 230] width 102 height 22
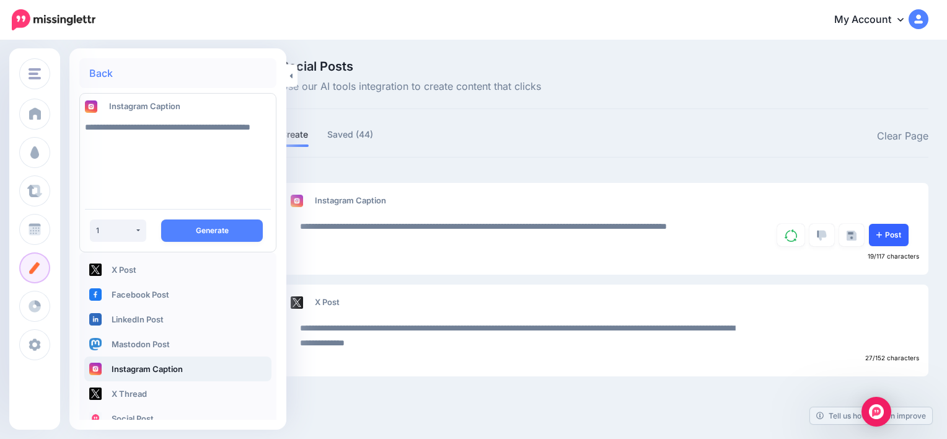
click at [898, 236] on link "Post" at bounding box center [889, 235] width 40 height 22
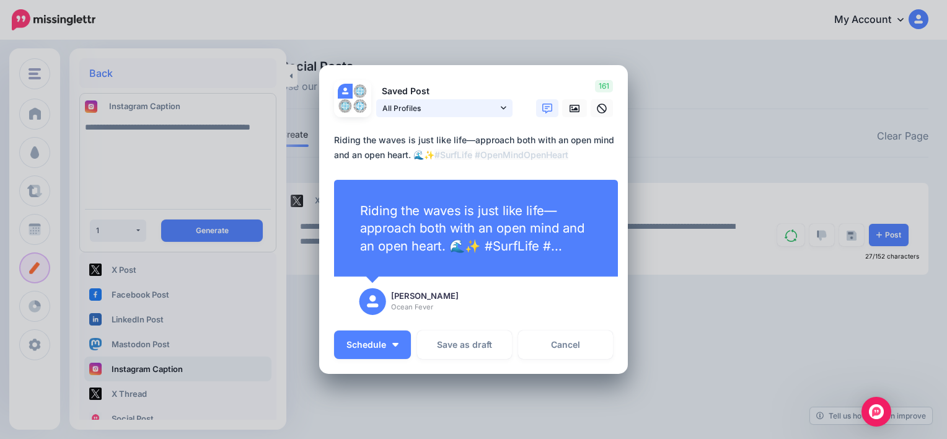
click at [501, 106] on link "All Profiles" at bounding box center [444, 108] width 136 height 18
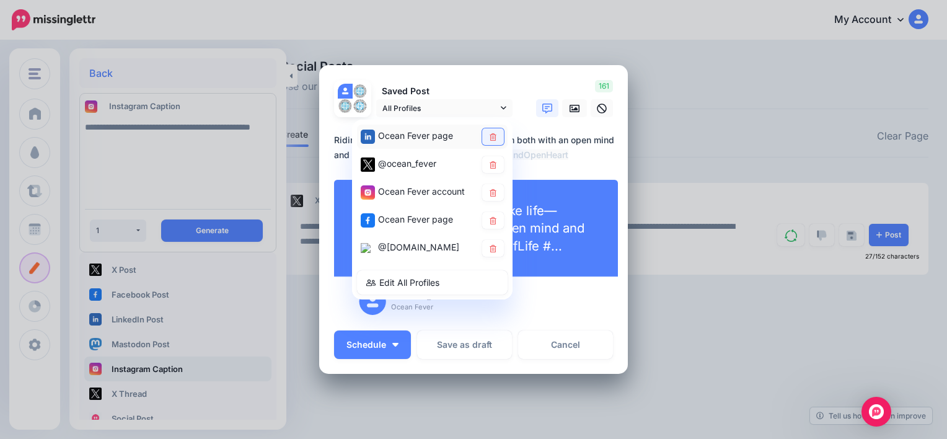
click at [491, 134] on icon at bounding box center [492, 136] width 9 height 7
click at [488, 164] on icon at bounding box center [492, 164] width 9 height 7
click at [484, 215] on link at bounding box center [493, 220] width 22 height 17
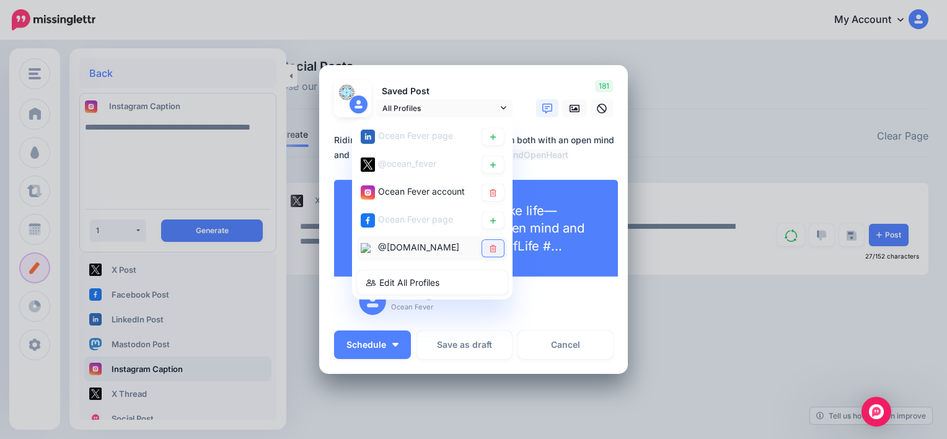
click at [488, 245] on icon at bounding box center [492, 248] width 9 height 7
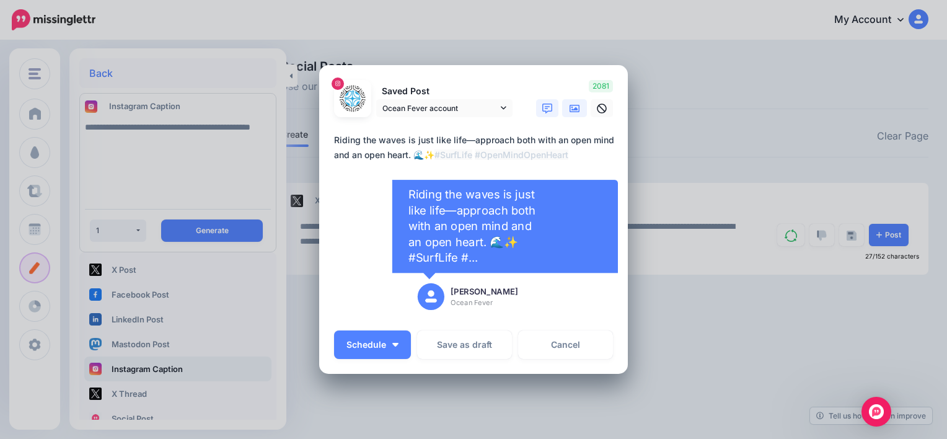
click at [571, 108] on icon at bounding box center [575, 108] width 10 height 7
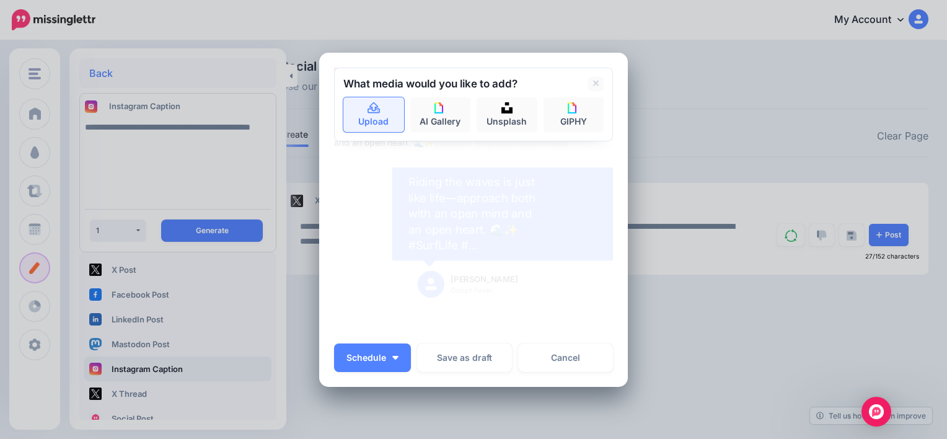
click at [377, 114] on link "Upload" at bounding box center [373, 114] width 61 height 35
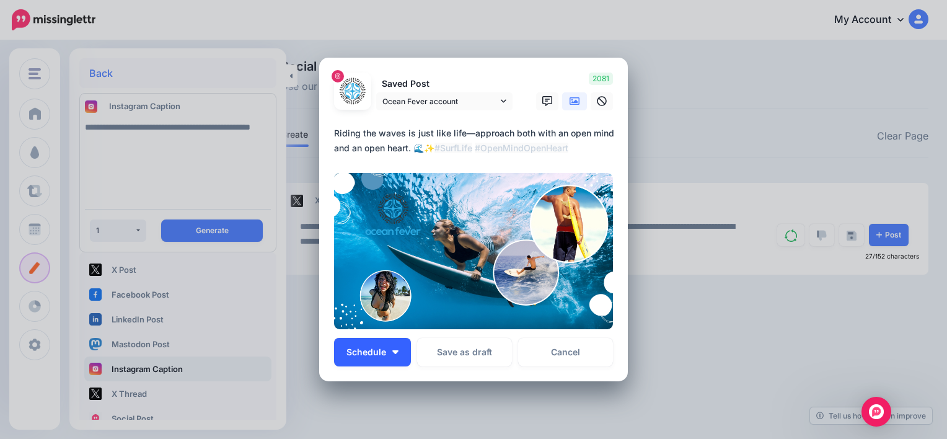
click at [384, 355] on button "Schedule" at bounding box center [372, 352] width 77 height 29
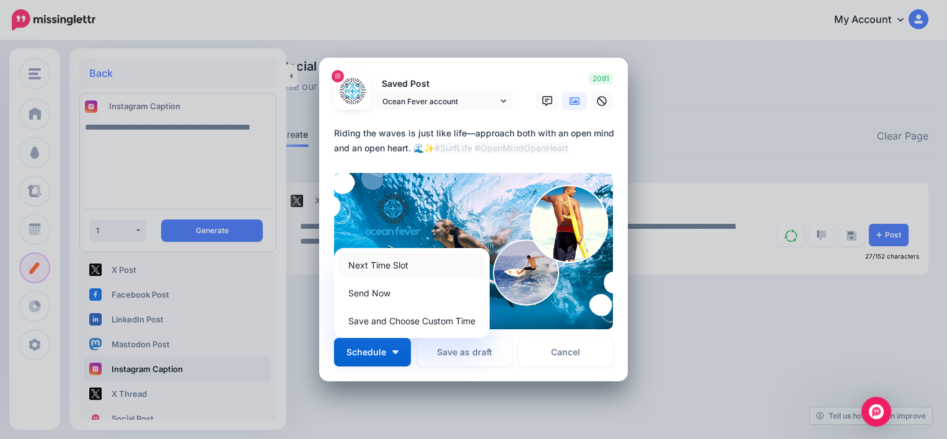
click at [397, 270] on link "Next Time Slot" at bounding box center [412, 265] width 146 height 24
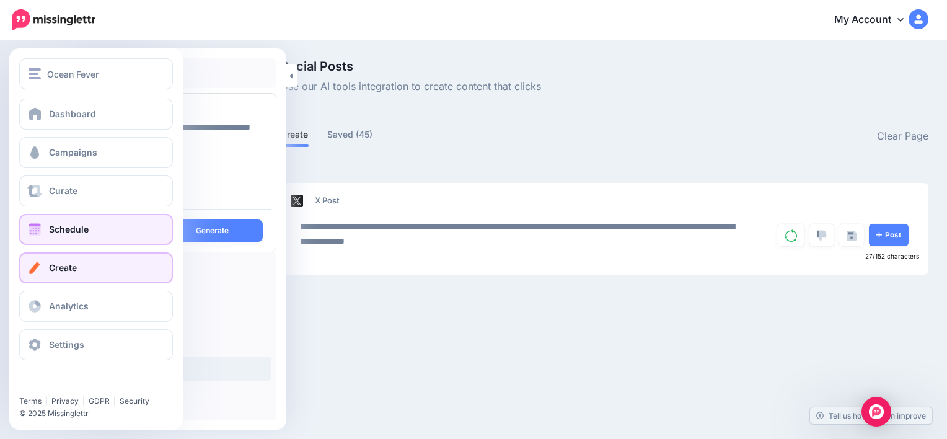
click at [77, 238] on link "Schedule" at bounding box center [96, 229] width 154 height 31
